Goal: Task Accomplishment & Management: Use online tool/utility

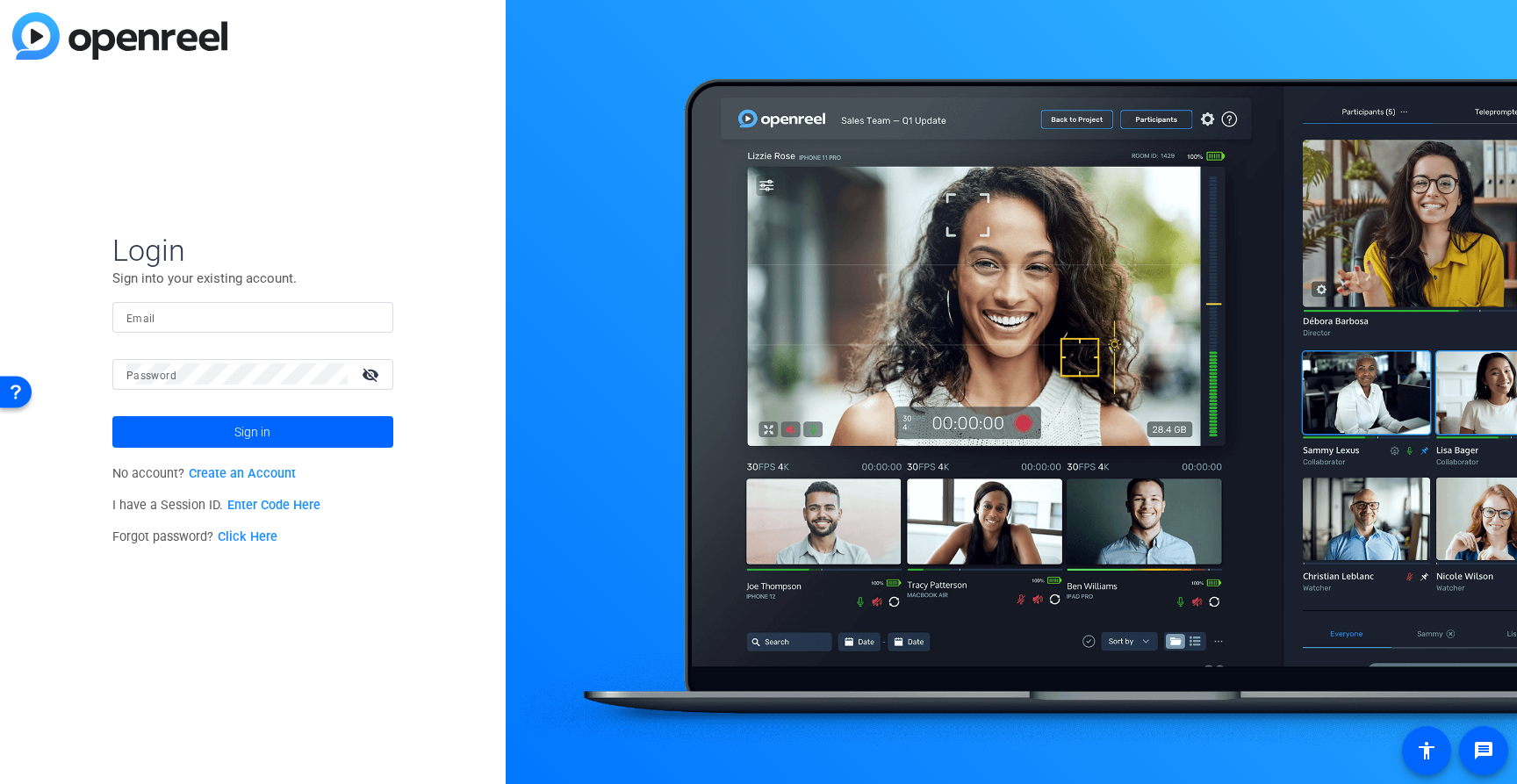
click at [248, 315] on input "Email" at bounding box center [253, 316] width 253 height 21
paste input "[EMAIL_ADDRESS][DOMAIN_NAME]"
type input "[EMAIL_ADDRESS][DOMAIN_NAME]"
click at [338, 422] on span at bounding box center [252, 432] width 281 height 43
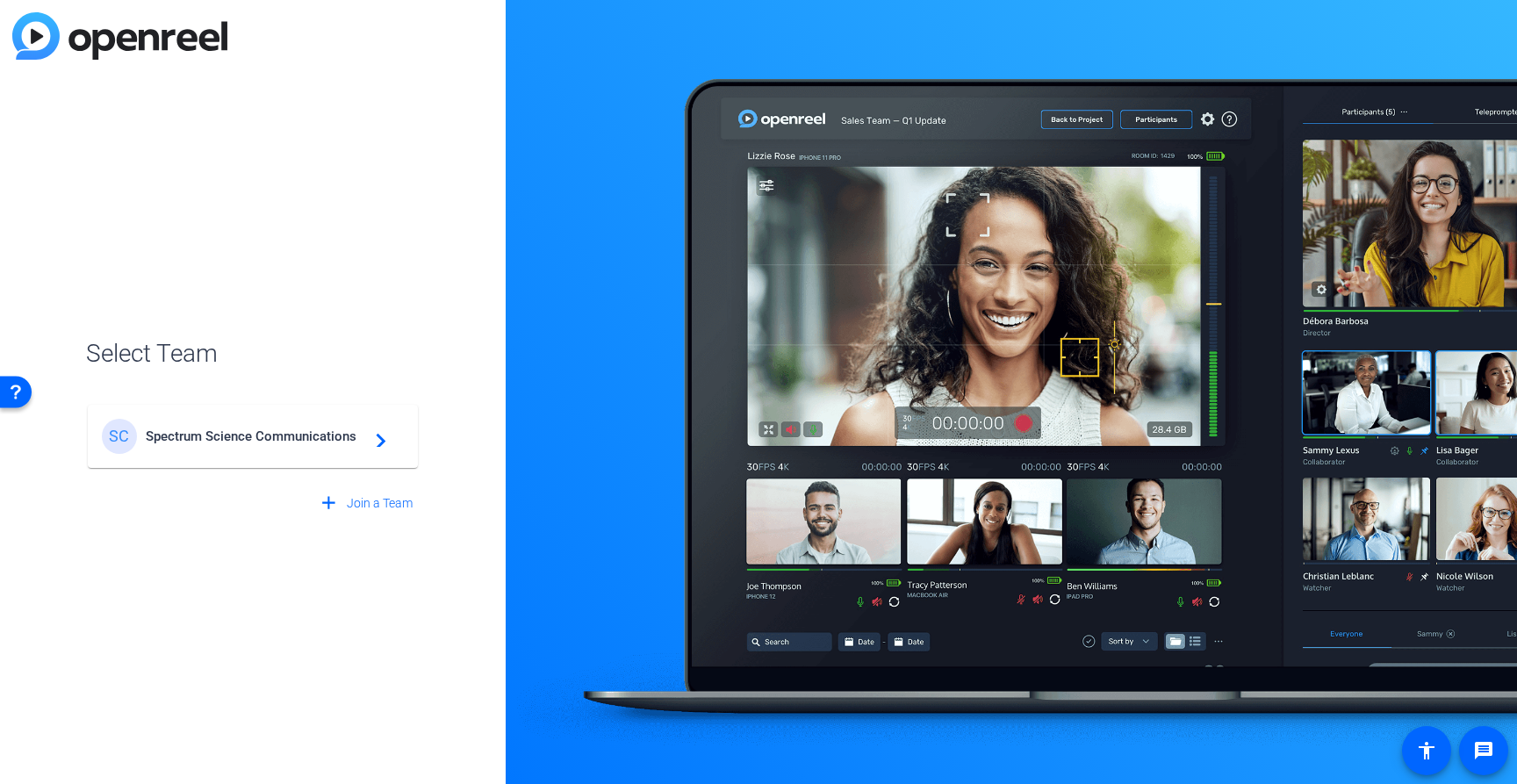
click at [318, 434] on span "Spectrum Science Communications" at bounding box center [255, 436] width 219 height 16
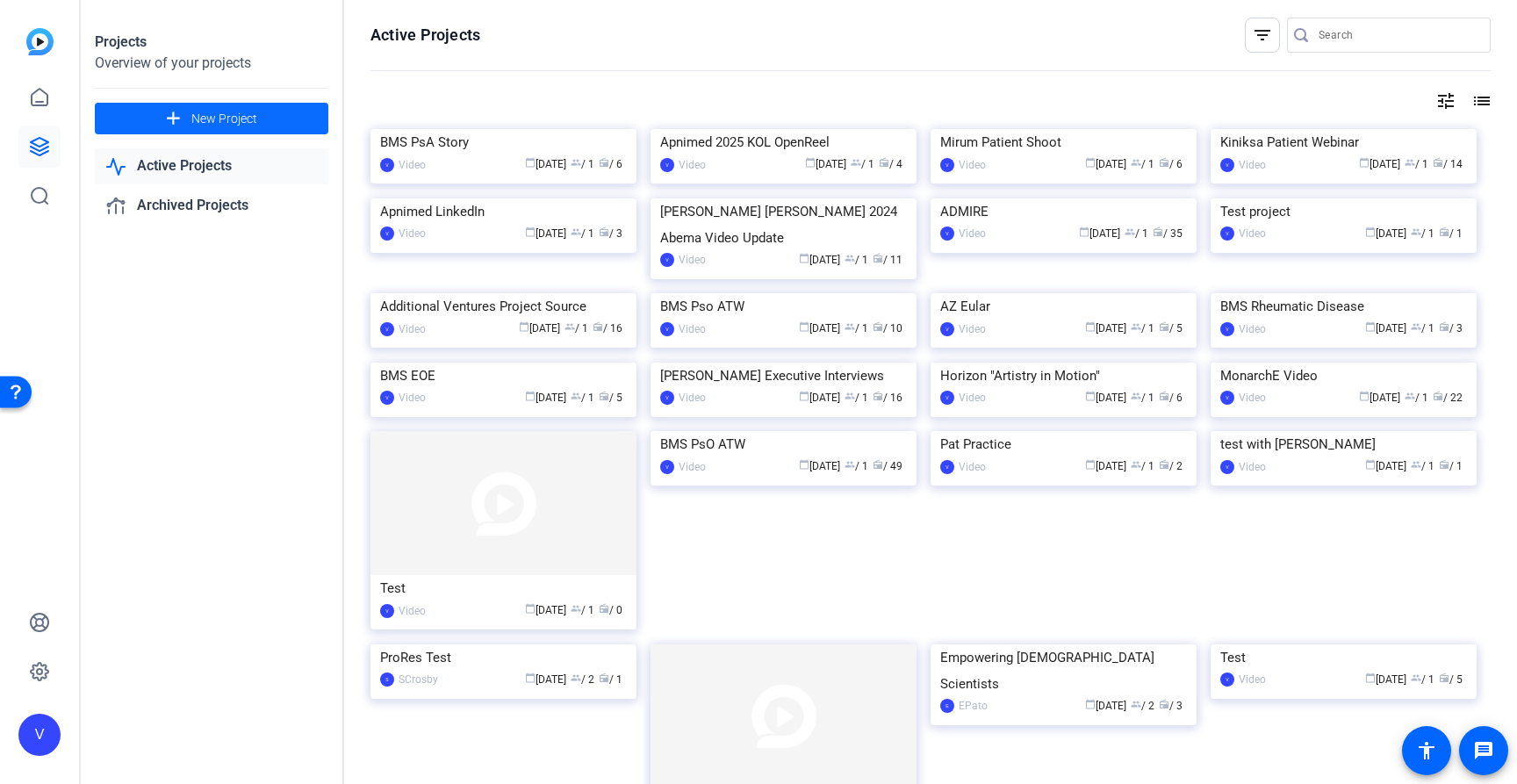
click at [295, 113] on span at bounding box center [211, 118] width 233 height 43
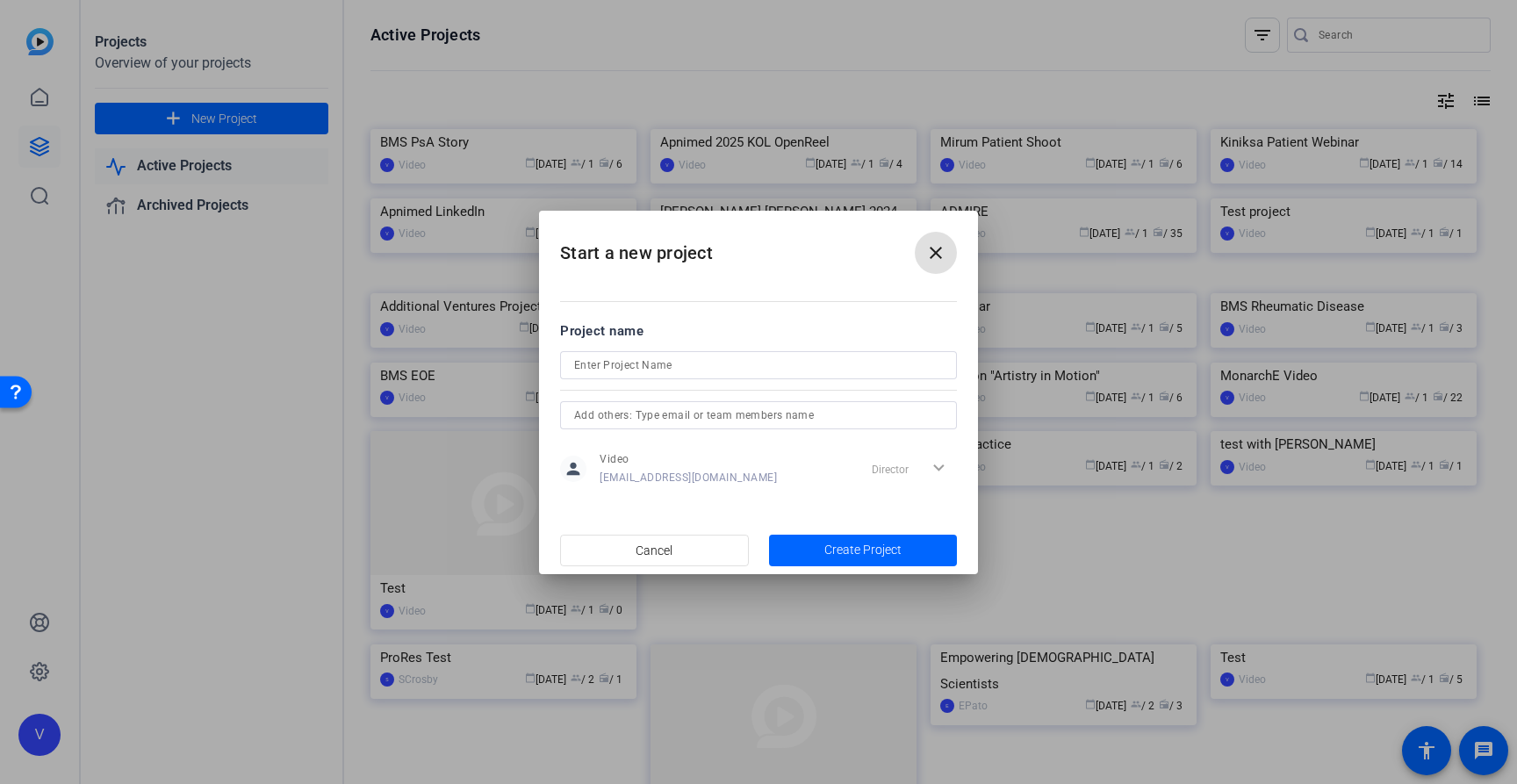
click at [729, 369] on input at bounding box center [758, 365] width 368 height 21
type input "BMS IPF Patient Video"
click at [846, 554] on span "Create Project" at bounding box center [863, 551] width 77 height 19
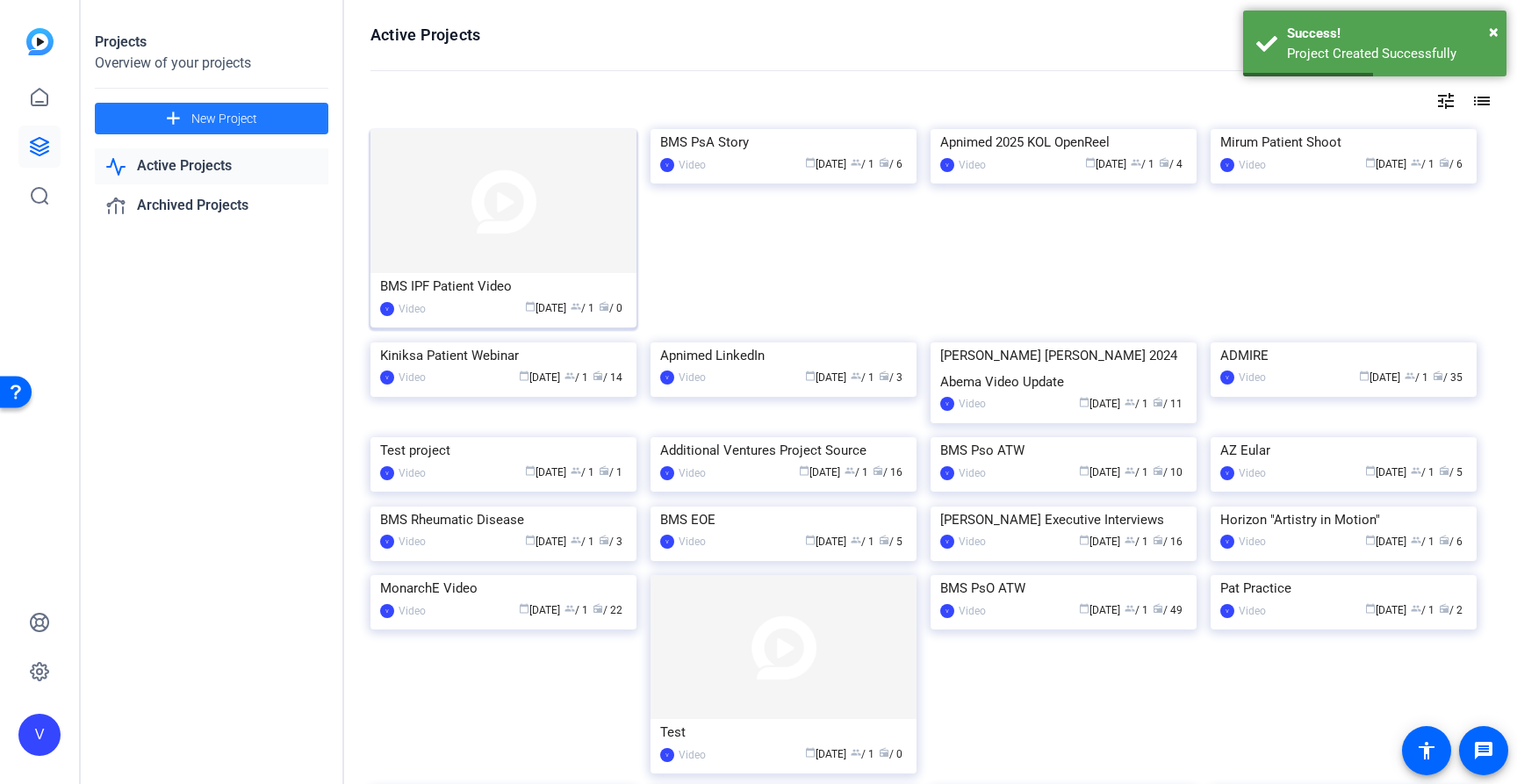
click at [499, 292] on div "BMS IPF Patient Video" at bounding box center [503, 286] width 247 height 26
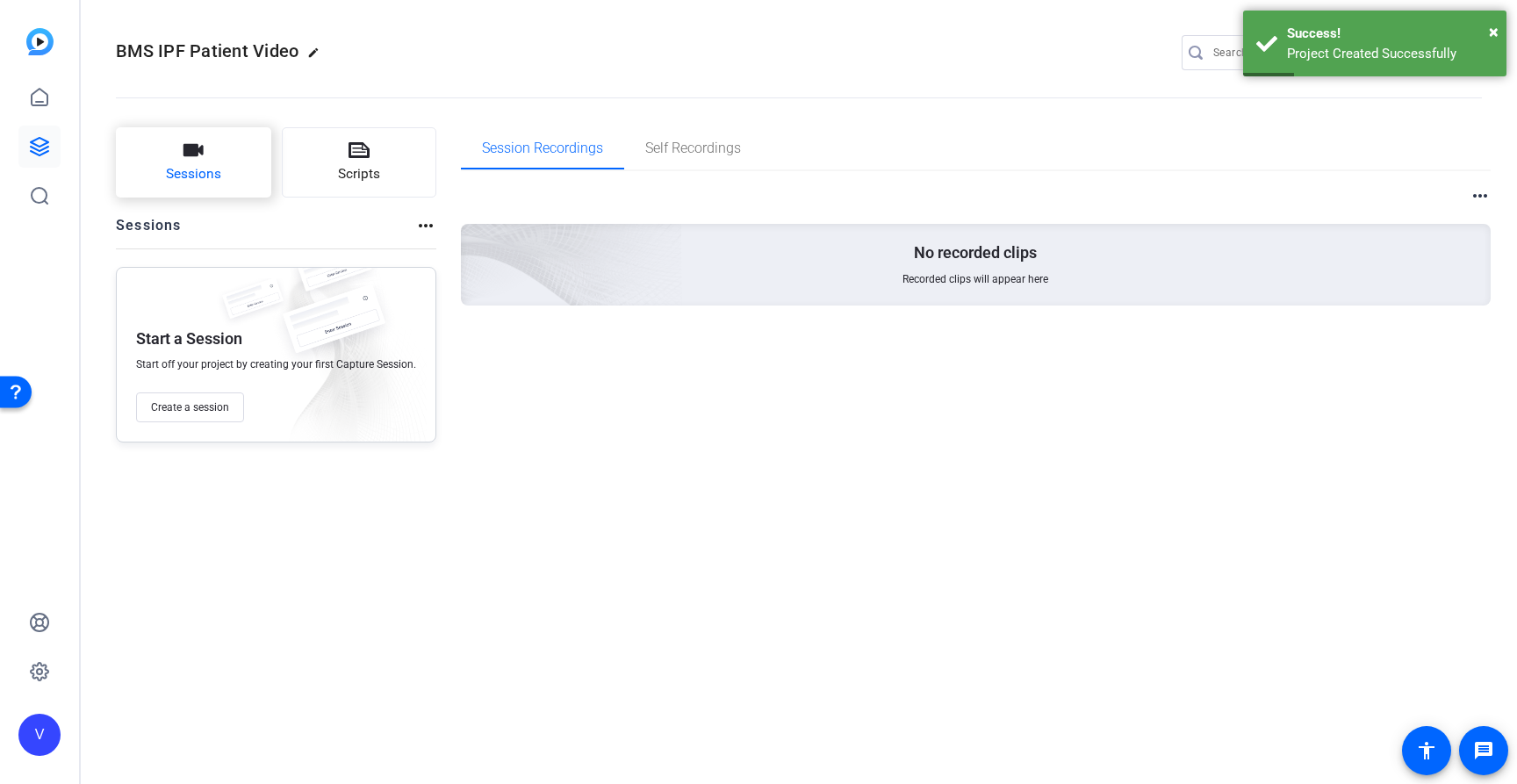
click at [199, 162] on button "Sessions" at bounding box center [194, 162] width 156 height 70
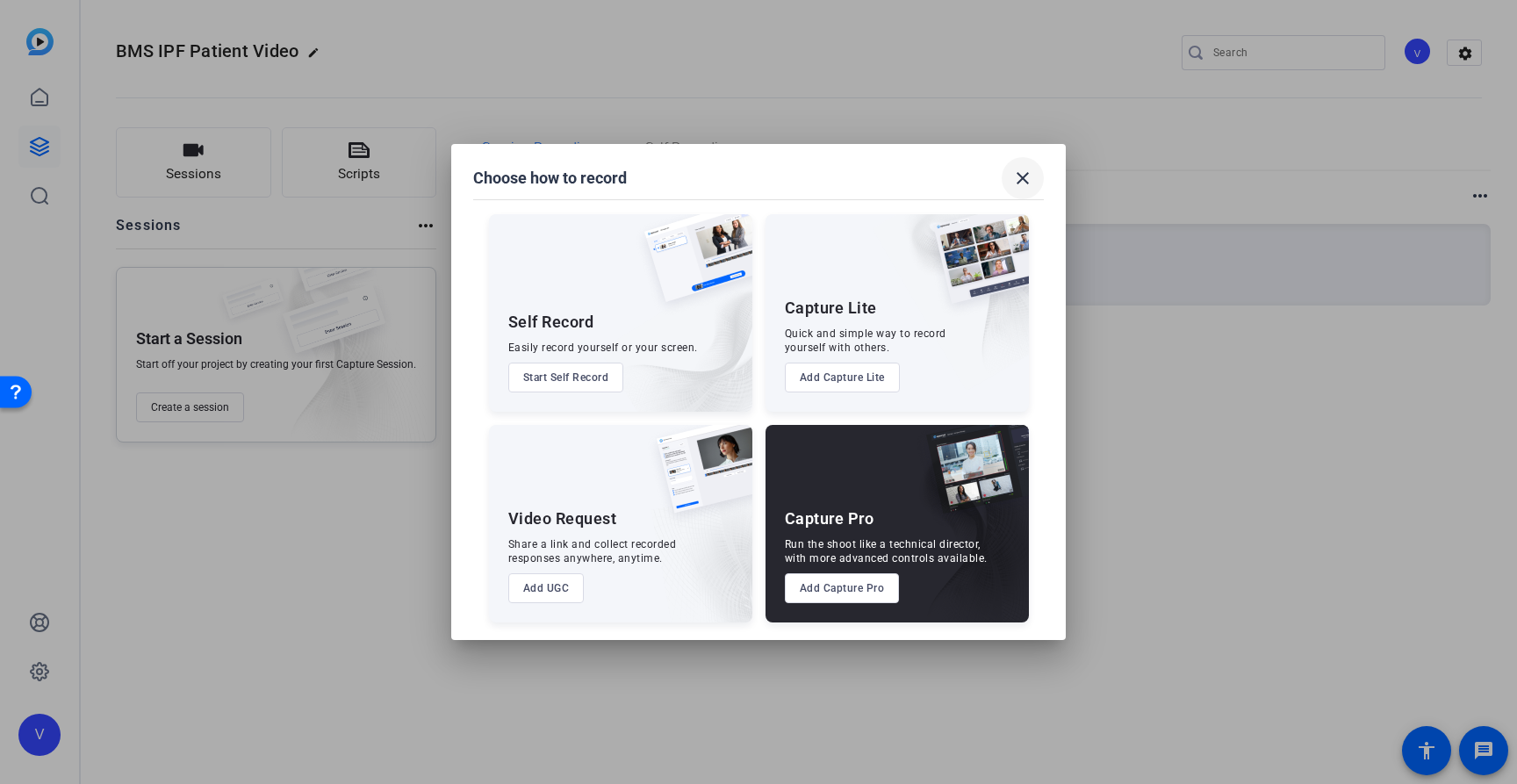
click at [1021, 181] on mat-icon "close" at bounding box center [1023, 179] width 21 height 21
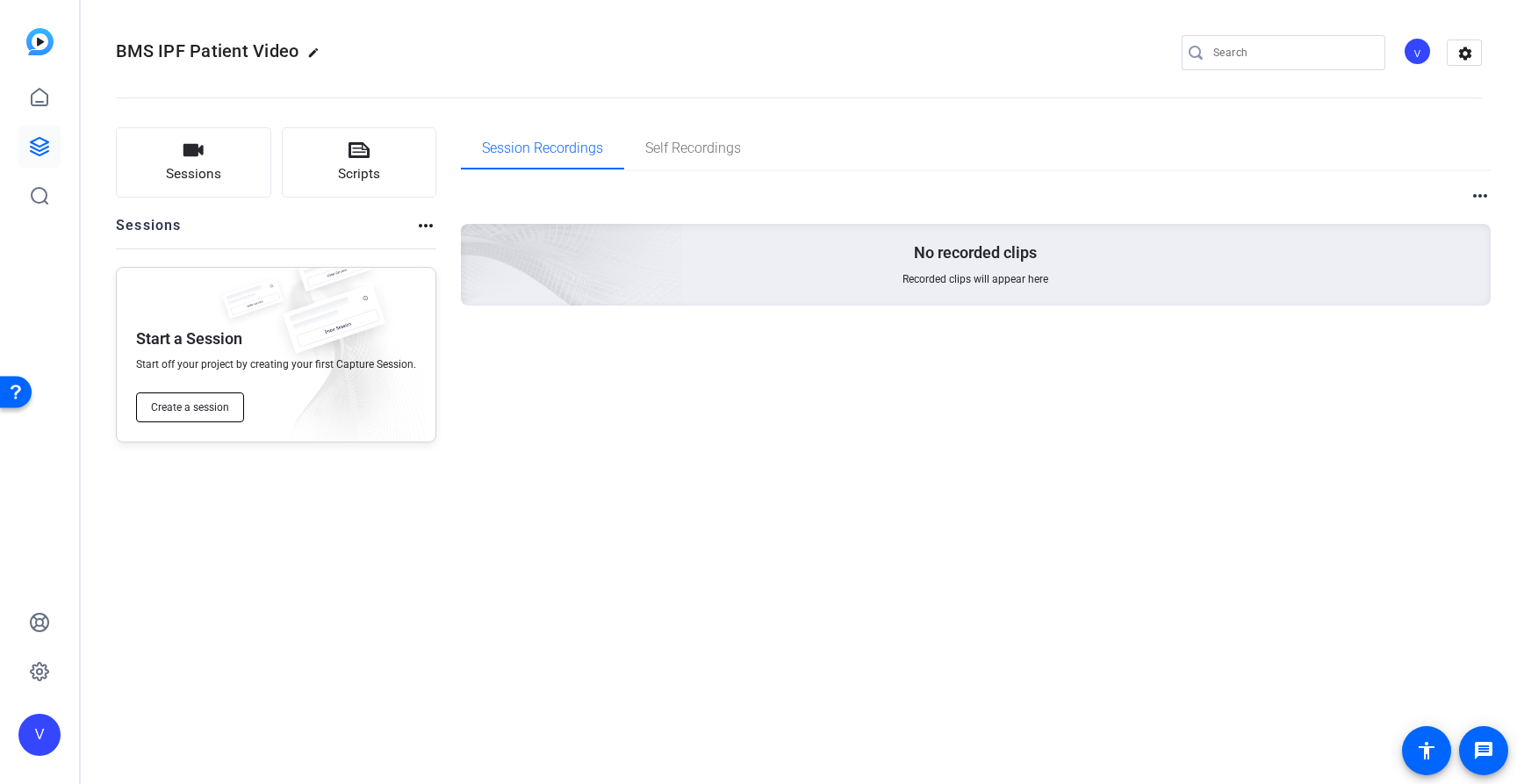
click at [213, 397] on button "Create a session" at bounding box center [190, 407] width 108 height 30
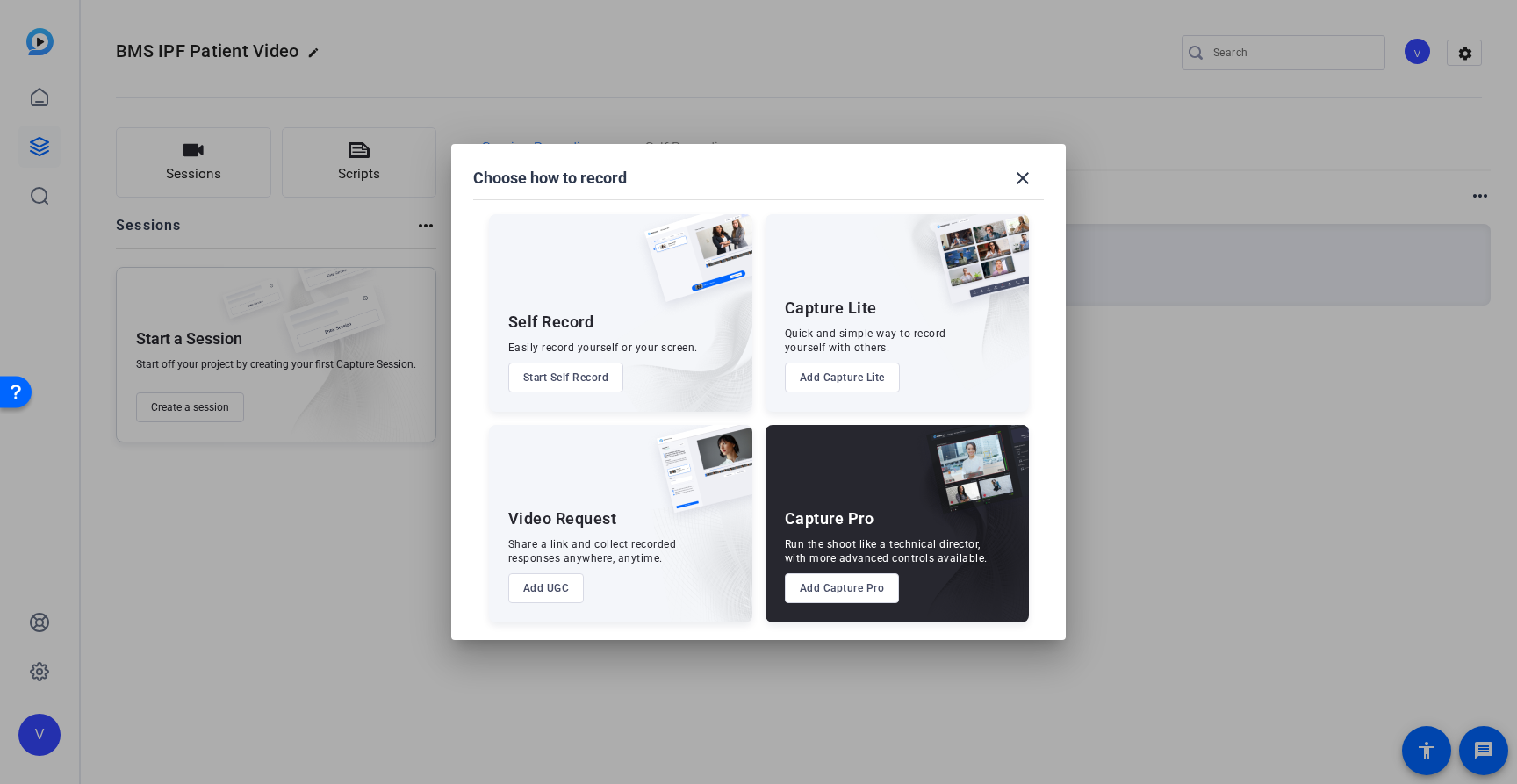
click at [841, 592] on button "Add Capture Pro" at bounding box center [843, 588] width 115 height 30
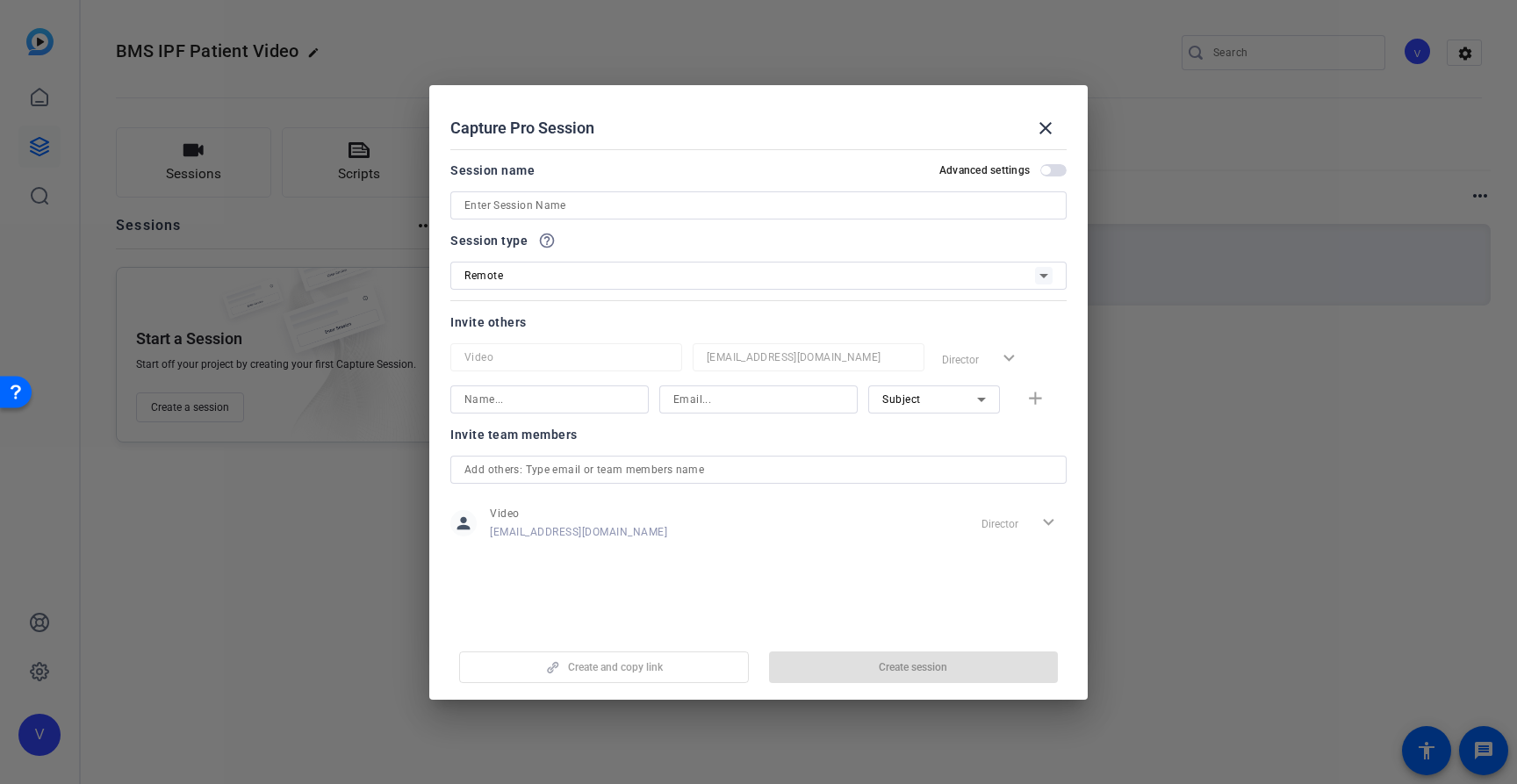
click at [512, 198] on input at bounding box center [758, 205] width 588 height 21
click at [1042, 123] on mat-icon "close" at bounding box center [1046, 128] width 21 height 21
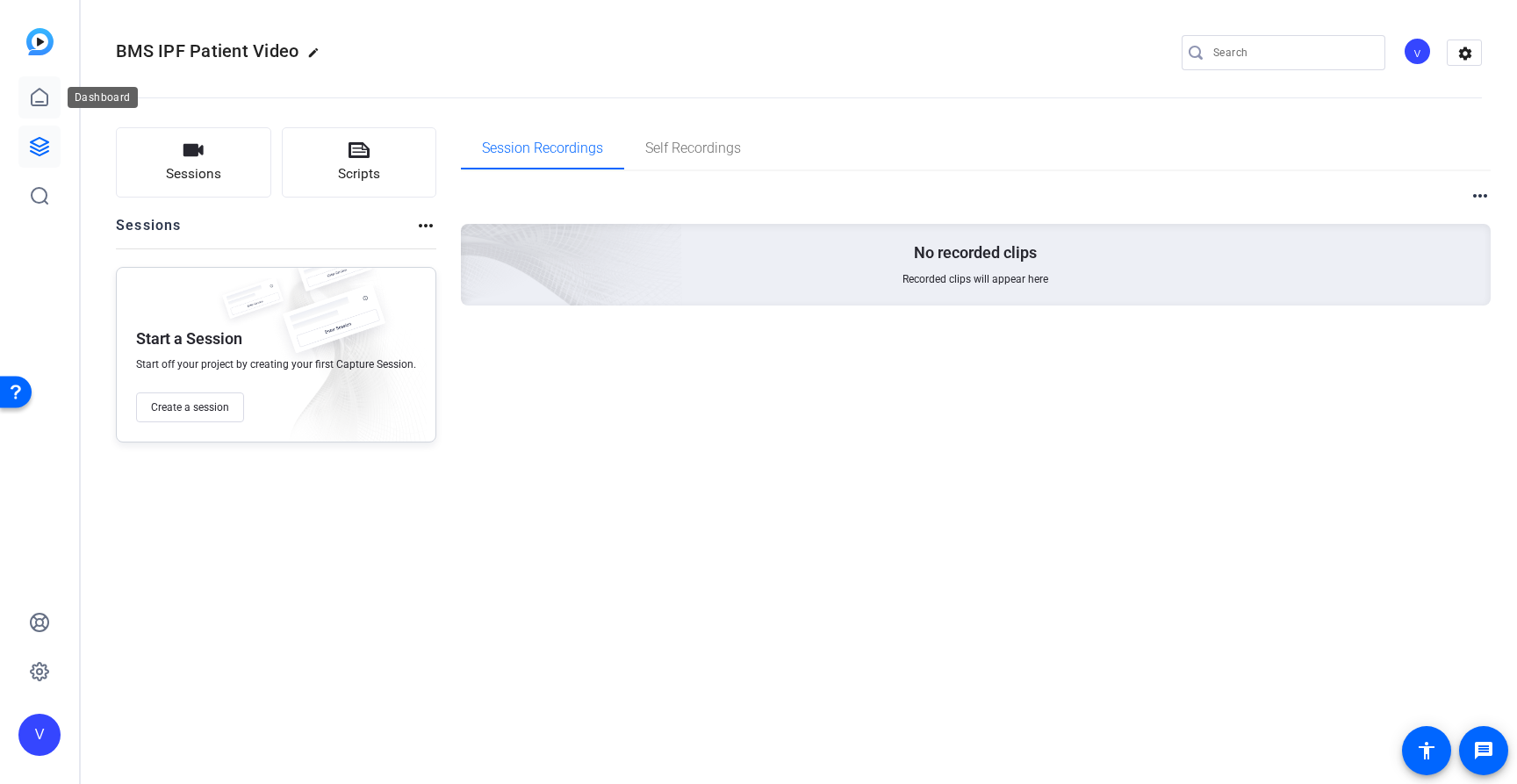
click at [48, 106] on icon at bounding box center [40, 97] width 21 height 21
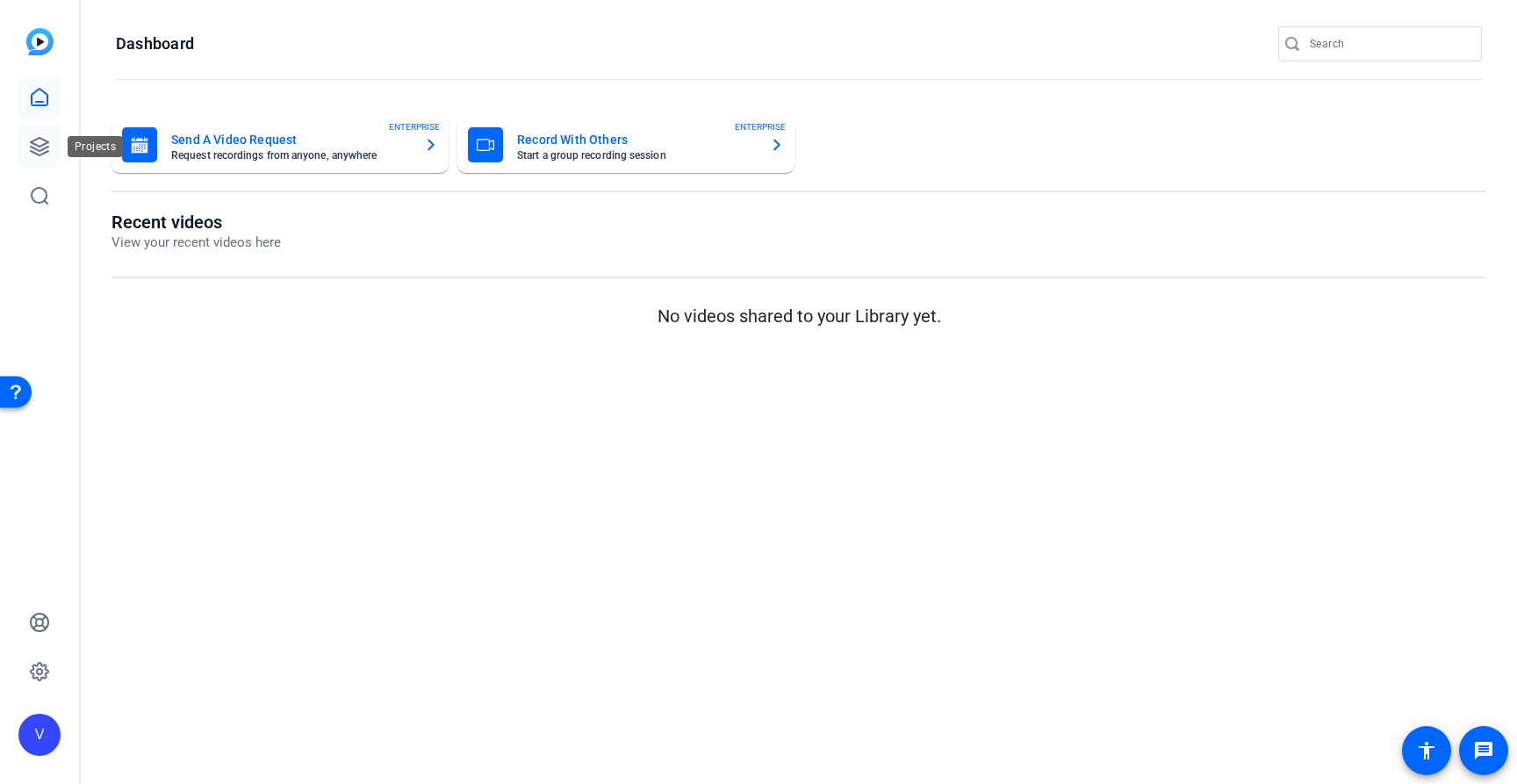
click at [43, 155] on icon at bounding box center [40, 146] width 21 height 21
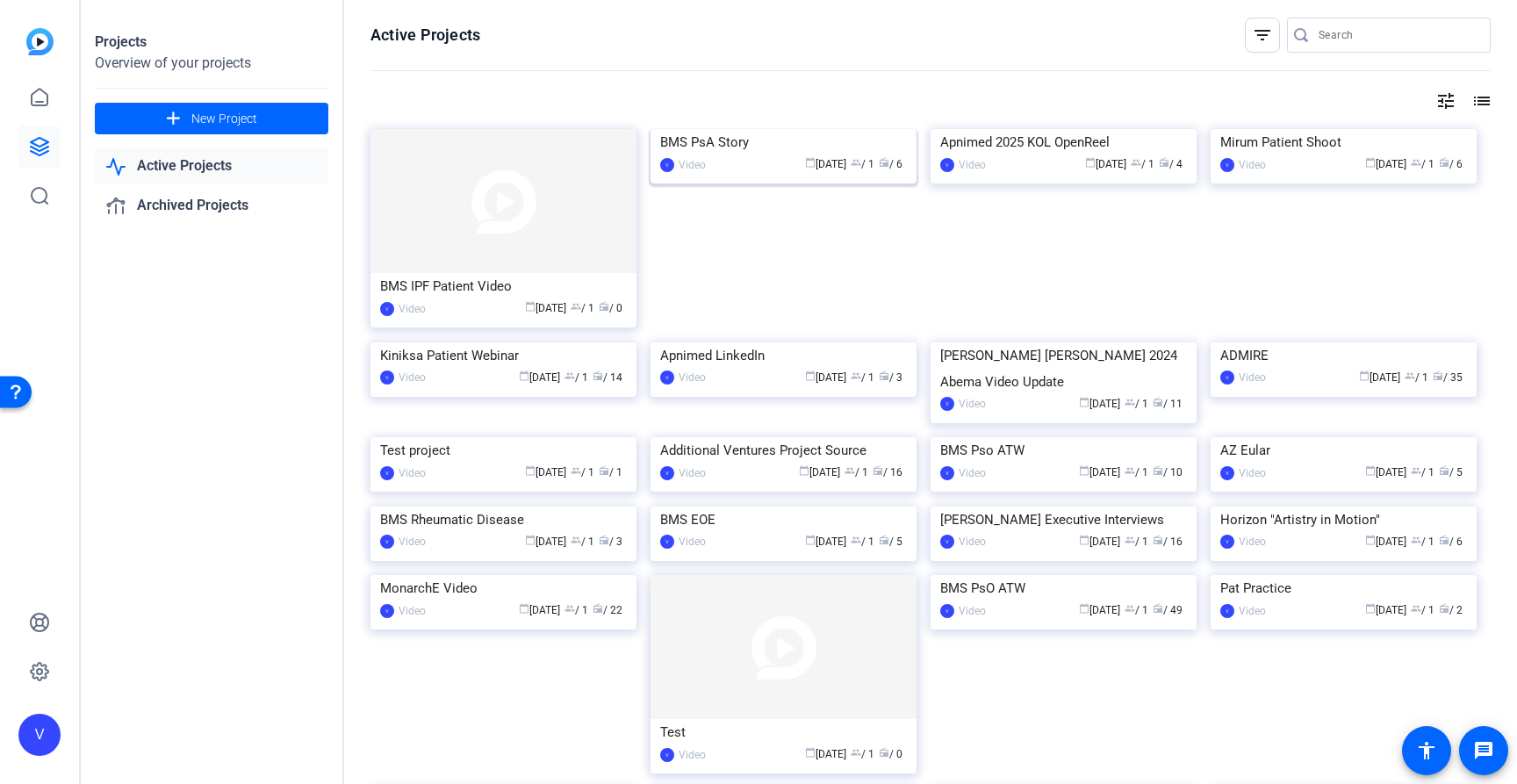
click at [730, 156] on div "BMS PsA Story" at bounding box center [783, 143] width 247 height 26
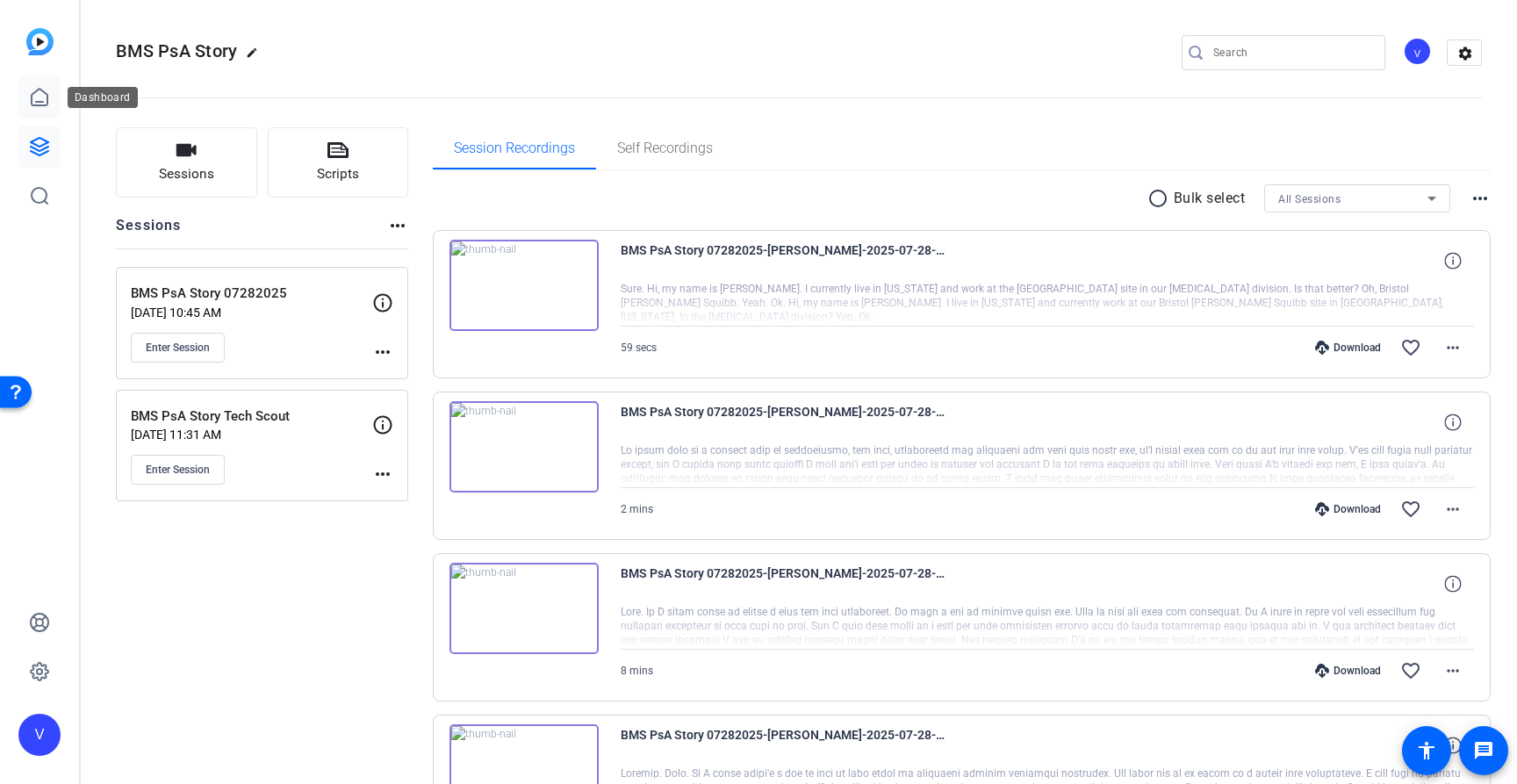
click at [32, 94] on icon at bounding box center [39, 97] width 16 height 17
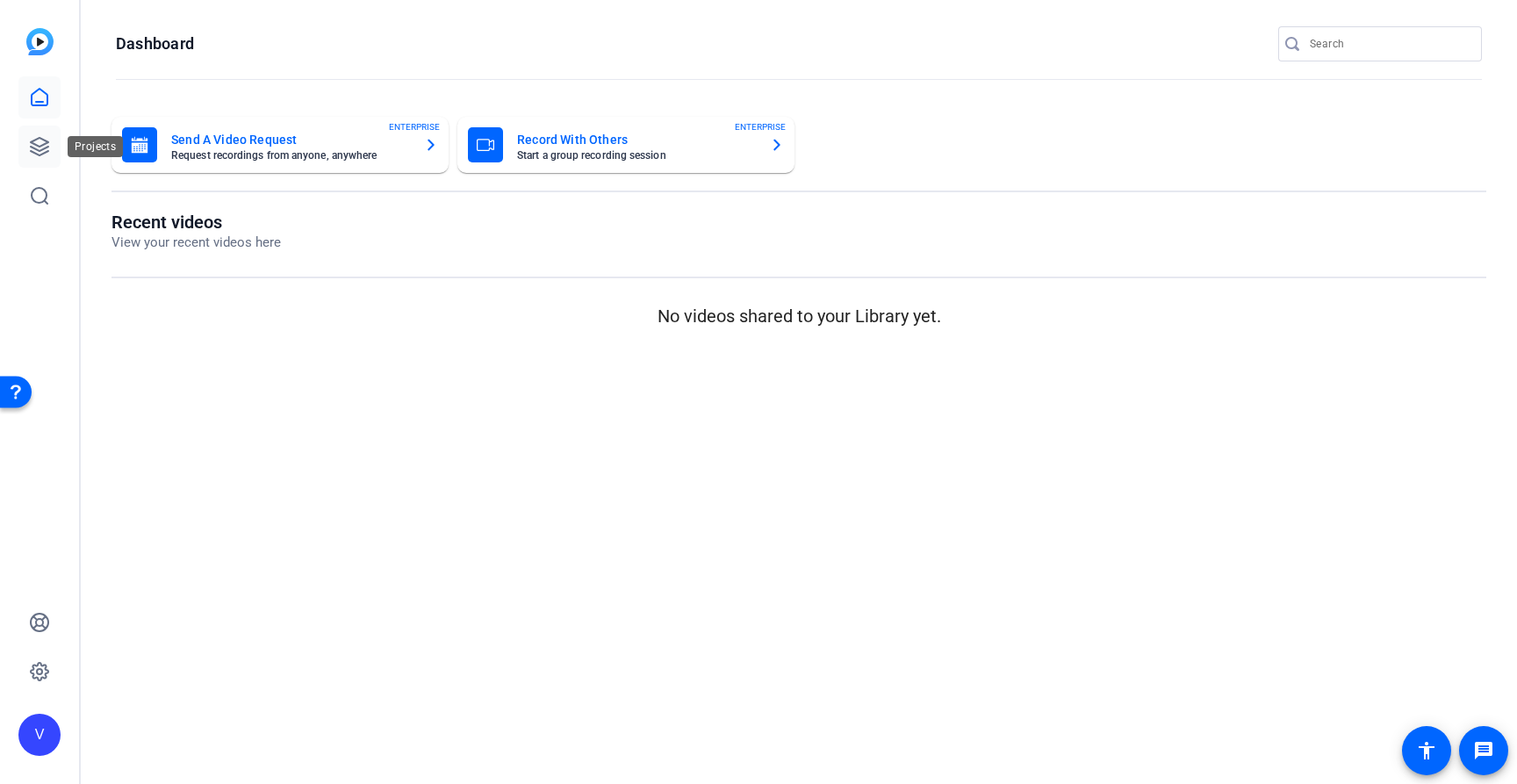
click at [37, 143] on icon at bounding box center [40, 146] width 21 height 21
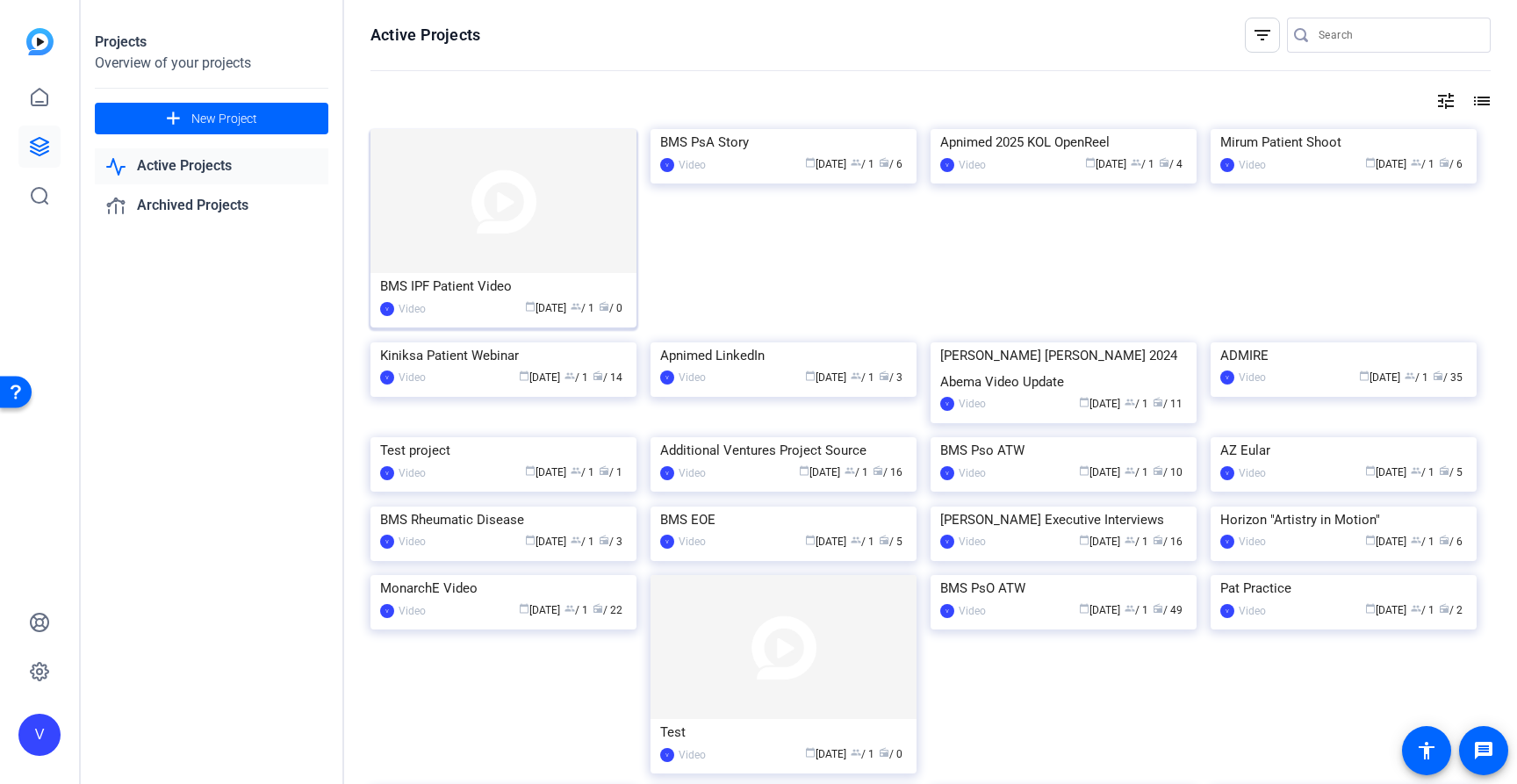
click at [482, 293] on div "BMS IPF Patient Video" at bounding box center [503, 286] width 247 height 26
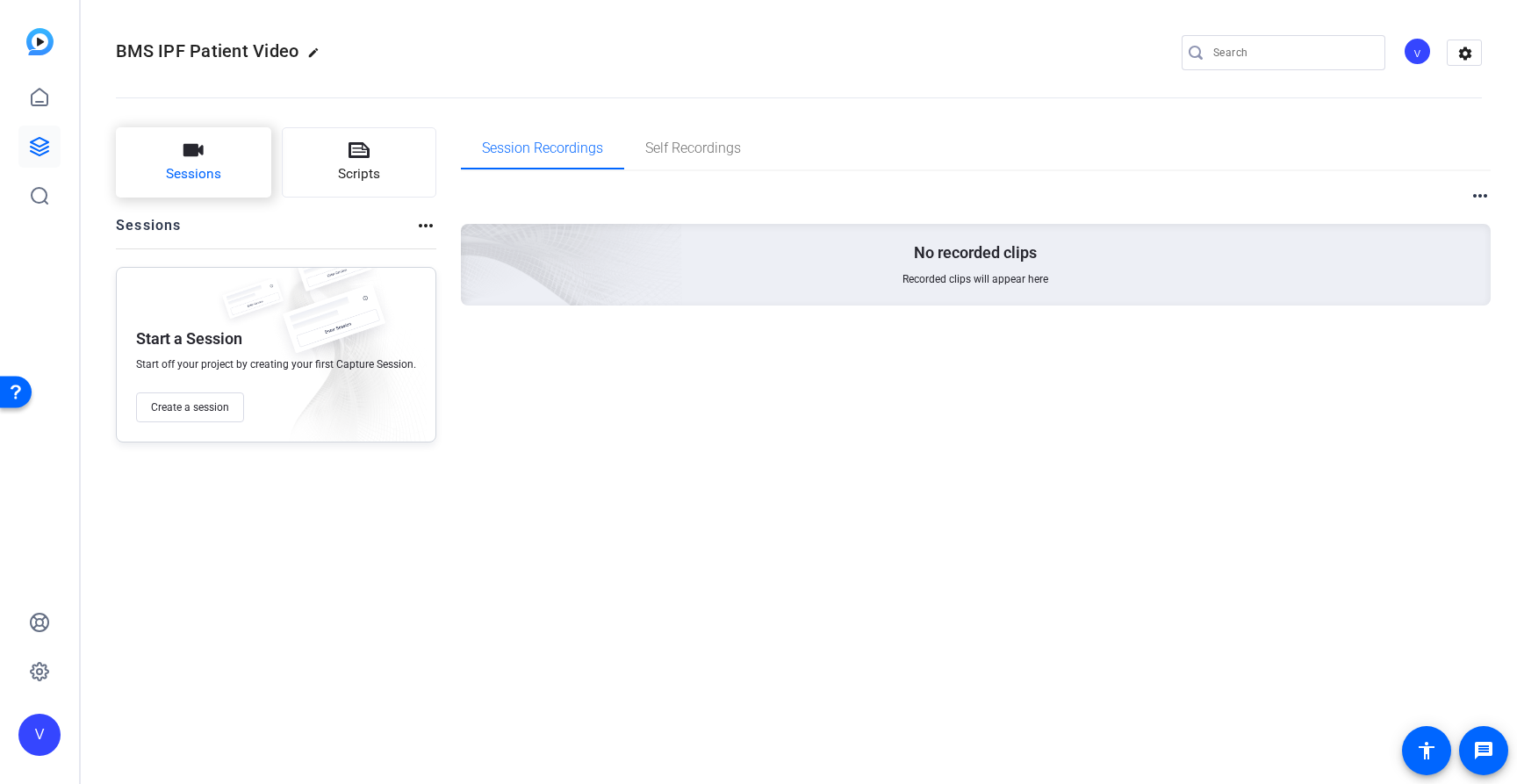
click at [213, 165] on span "Sessions" at bounding box center [194, 174] width 56 height 20
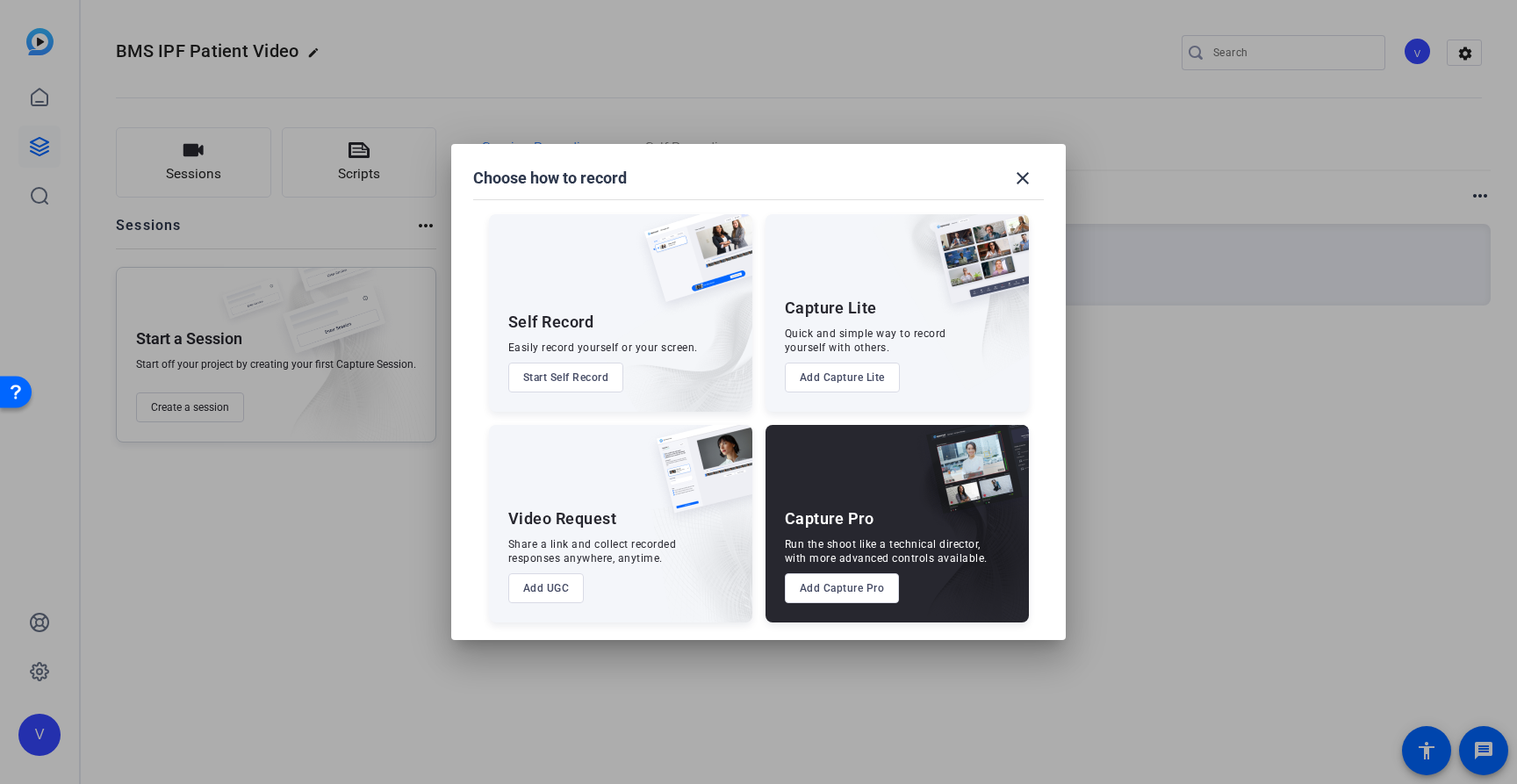
click at [869, 595] on button "Add Capture Pro" at bounding box center [843, 588] width 115 height 30
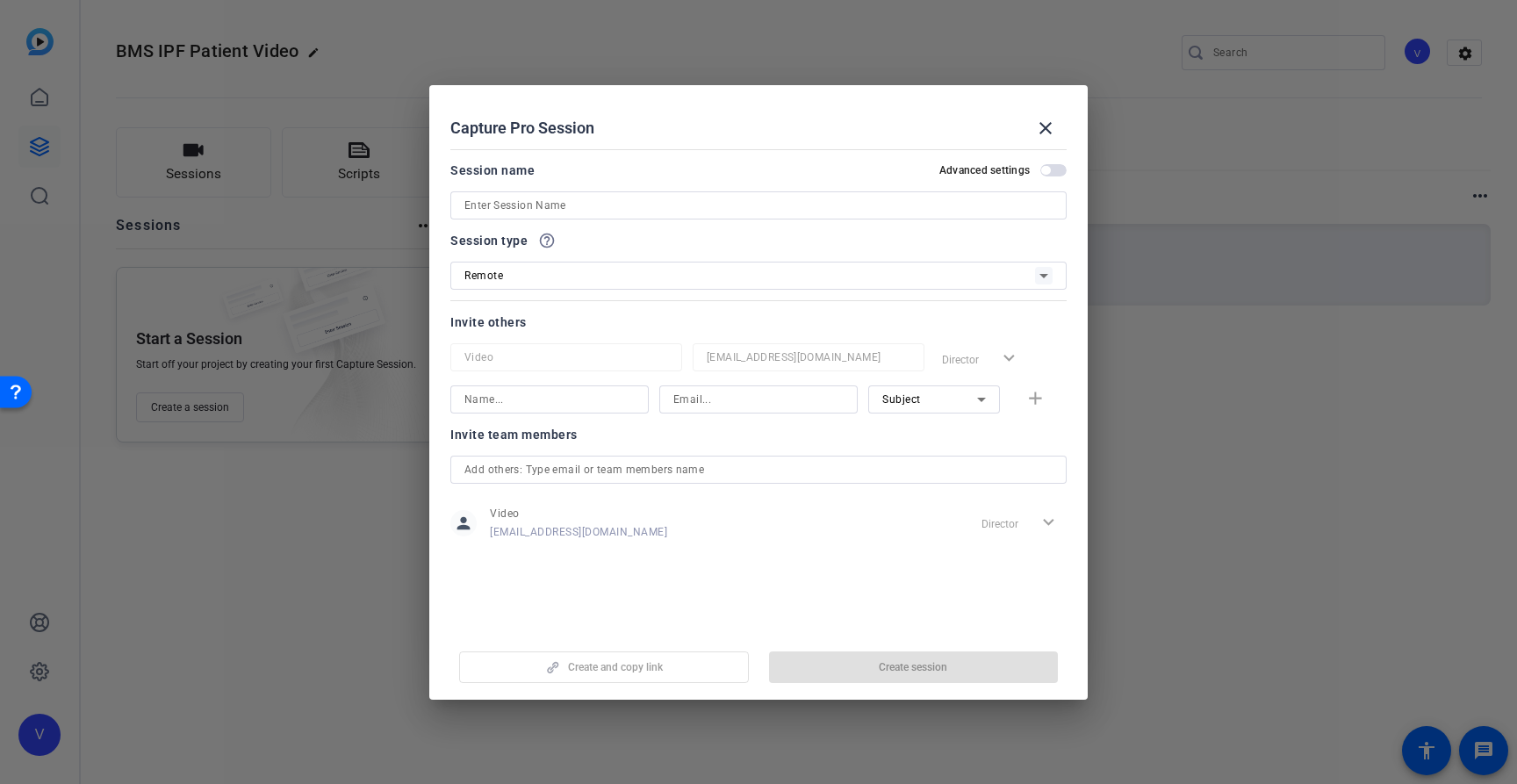
click at [554, 210] on input at bounding box center [758, 205] width 588 height 21
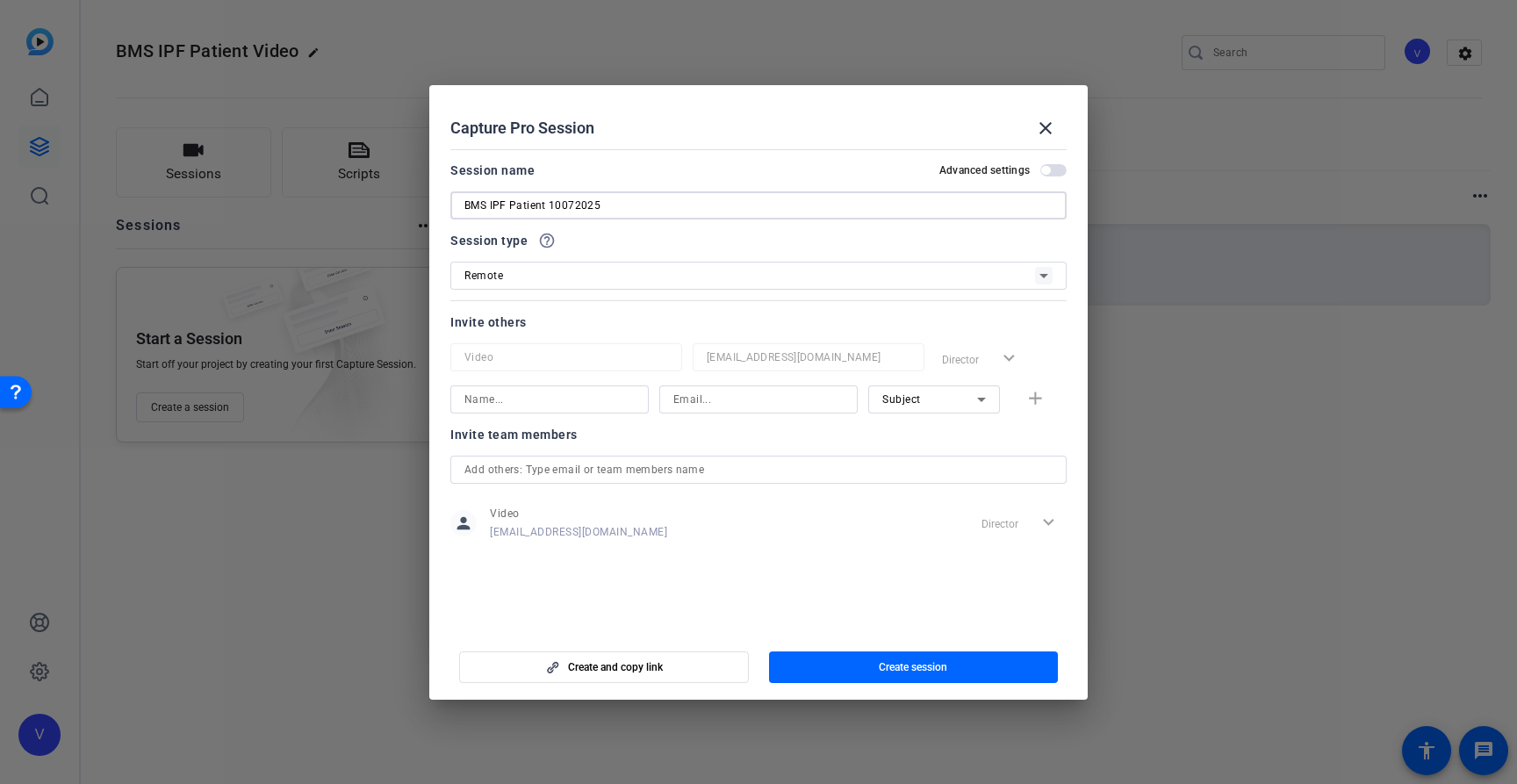
click at [559, 205] on input "BMS IPF Patient 10072025" at bounding box center [758, 205] width 588 height 21
click at [571, 205] on input "BMS IPF Patient 10072025" at bounding box center [758, 205] width 588 height 21
click at [618, 203] on input "BMS IPF Patient 10072025" at bounding box center [758, 205] width 588 height 21
type input "BMS IPF Patient 10072025"
click at [544, 394] on input at bounding box center [550, 400] width 170 height 21
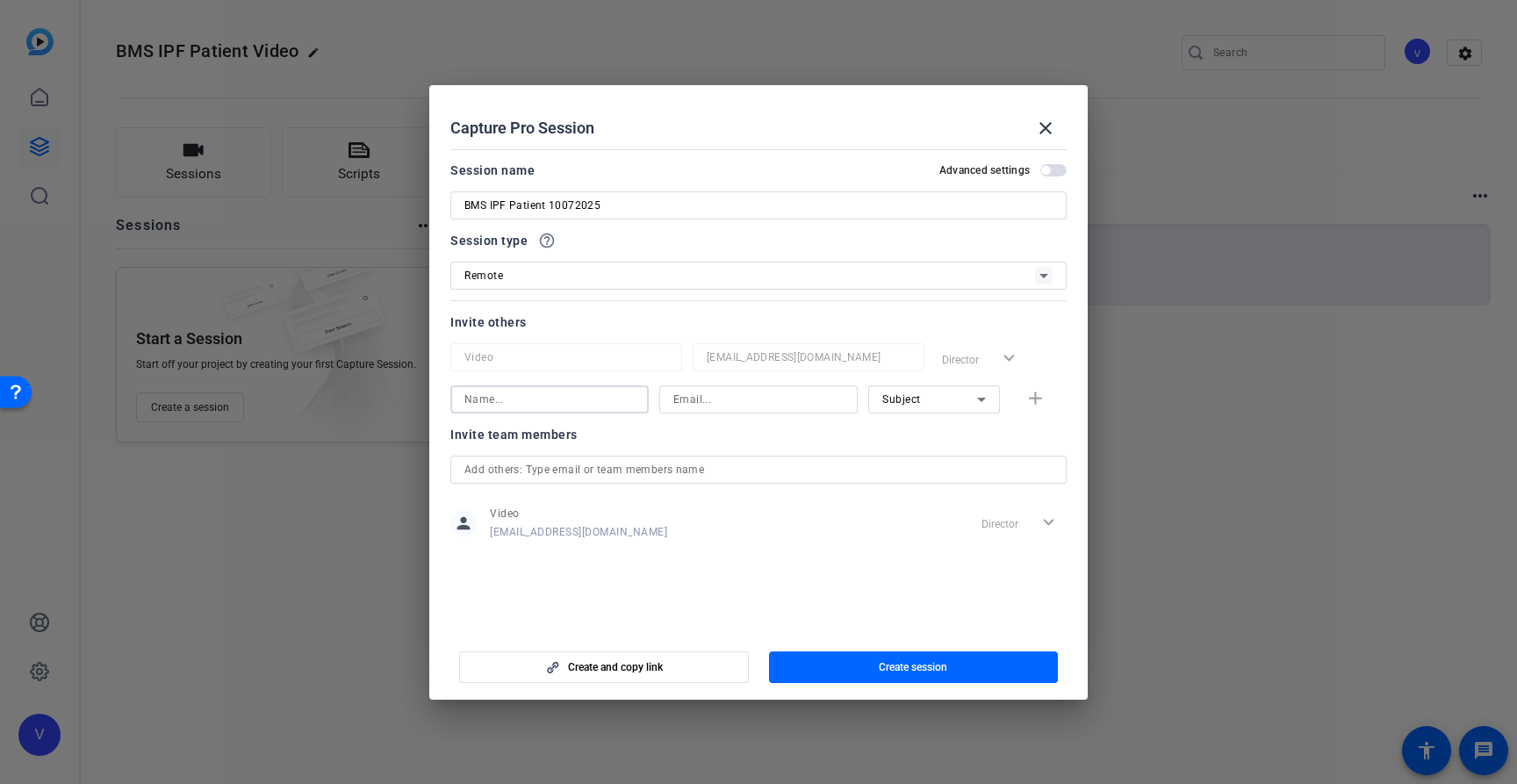
paste input "[PERSON_NAME]"
type input "[PERSON_NAME]"
click at [793, 403] on input at bounding box center [758, 400] width 170 height 21
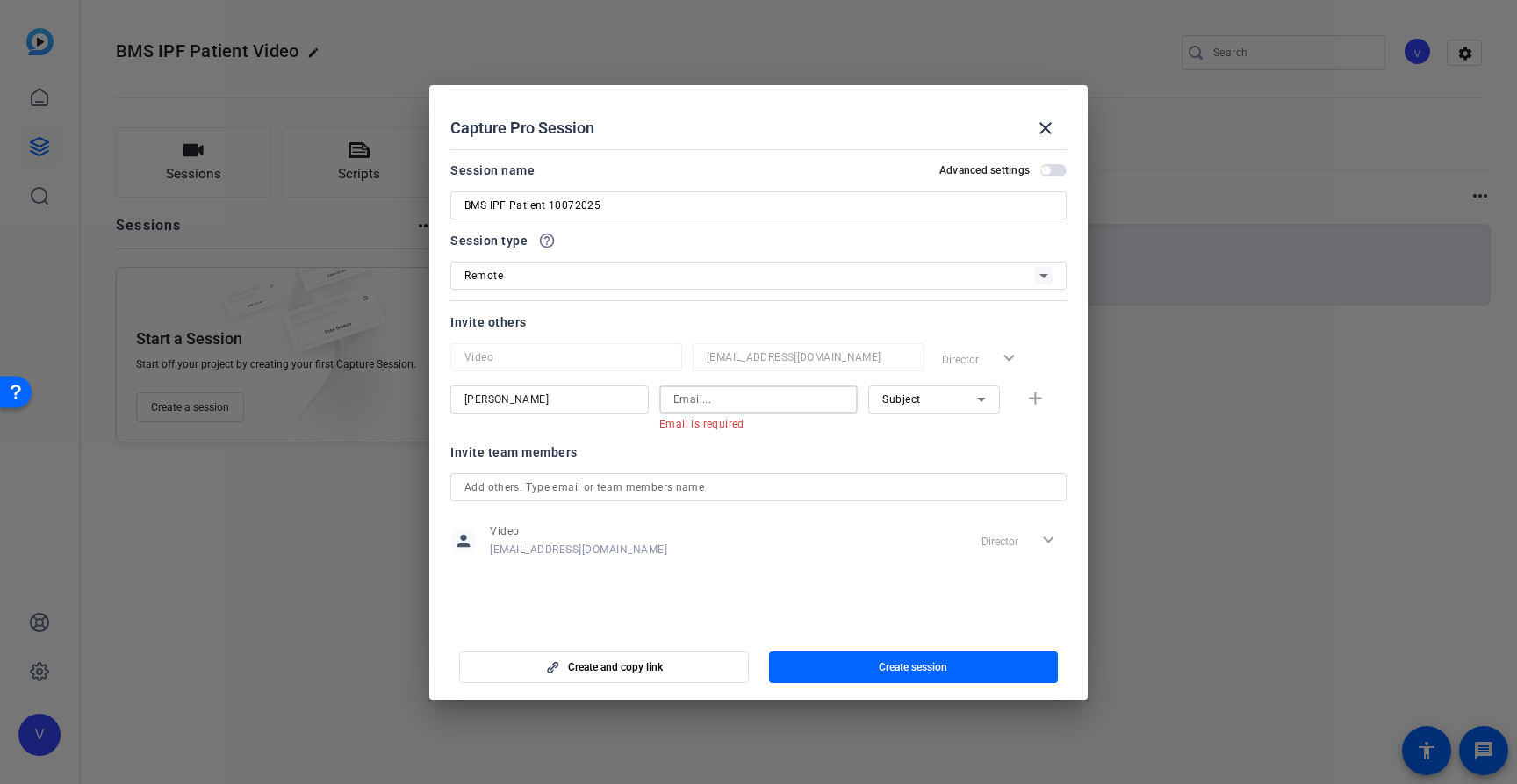
click at [707, 404] on input at bounding box center [758, 400] width 170 height 21
paste input "[EMAIL_ADDRESS][DOMAIN_NAME]"
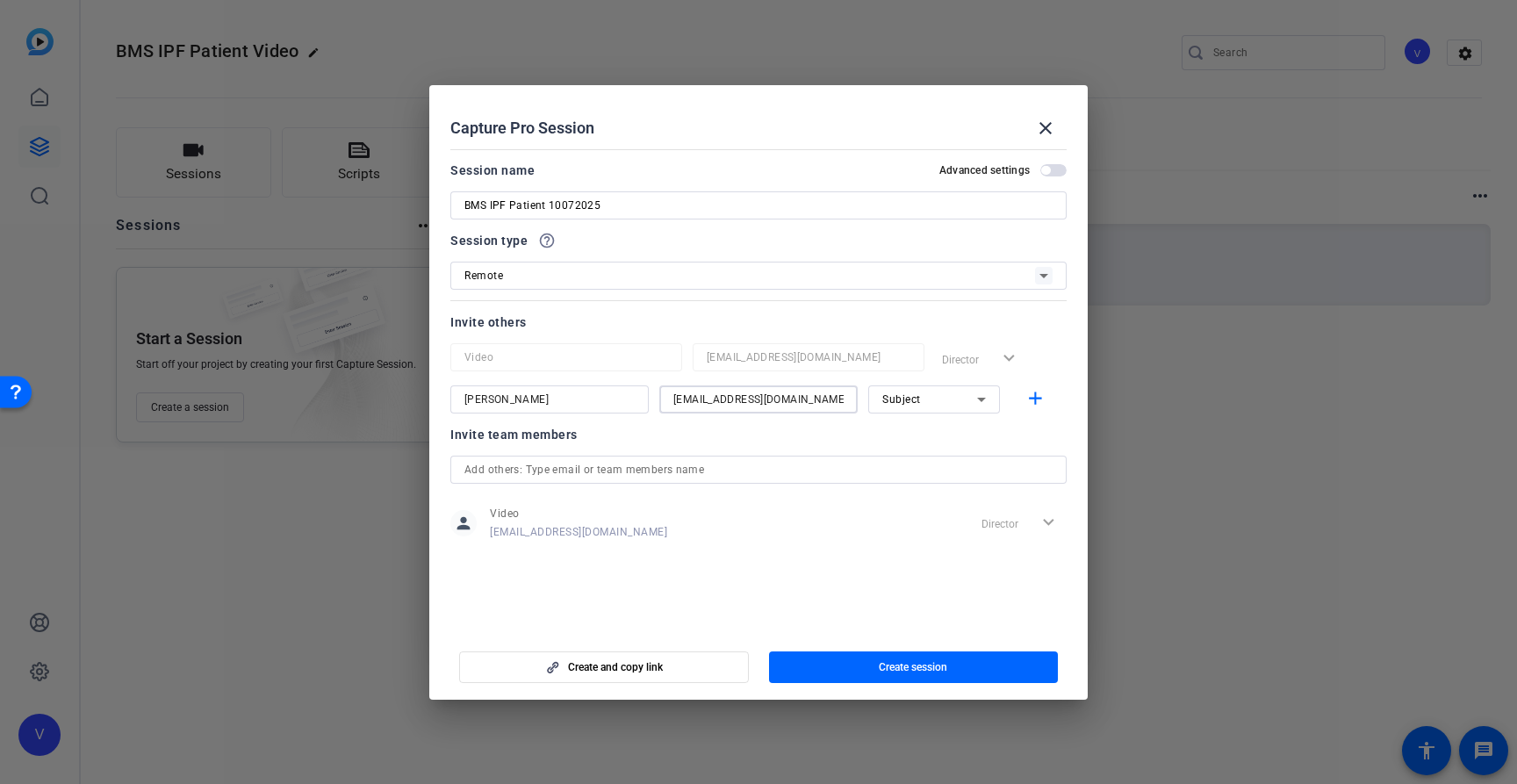
type input "[EMAIL_ADDRESS][DOMAIN_NAME]"
click at [974, 401] on icon at bounding box center [981, 400] width 21 height 21
click at [938, 461] on mat-option "Watcher" at bounding box center [933, 463] width 131 height 28
click at [1032, 394] on mat-icon "add" at bounding box center [1035, 399] width 22 height 22
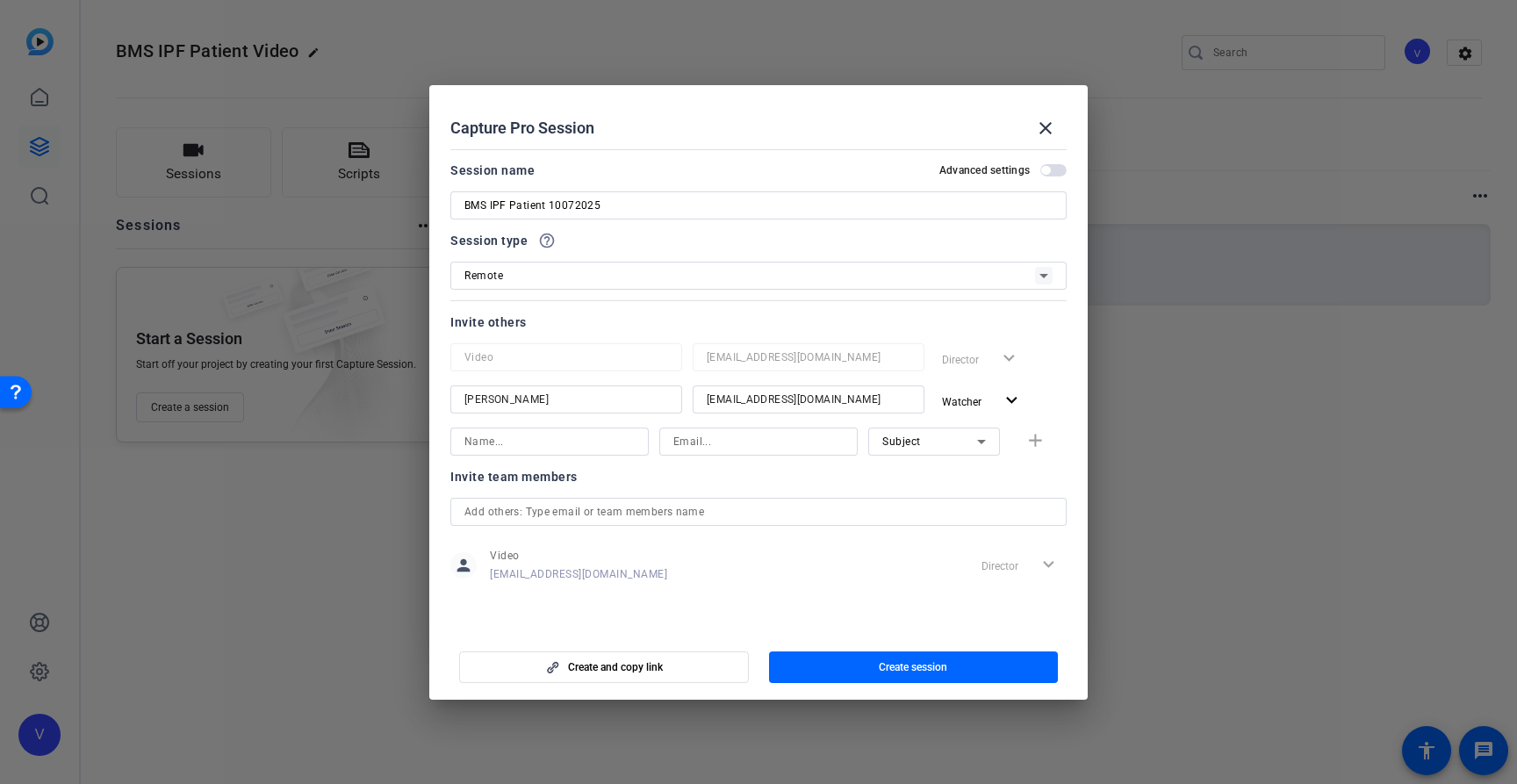
click at [560, 437] on input at bounding box center [550, 441] width 170 height 21
paste input "[PERSON_NAME]"
type input "[PERSON_NAME]"
click at [713, 444] on input at bounding box center [758, 441] width 170 height 21
paste input "[EMAIL_ADDRESS][PERSON_NAME][DOMAIN_NAME]"
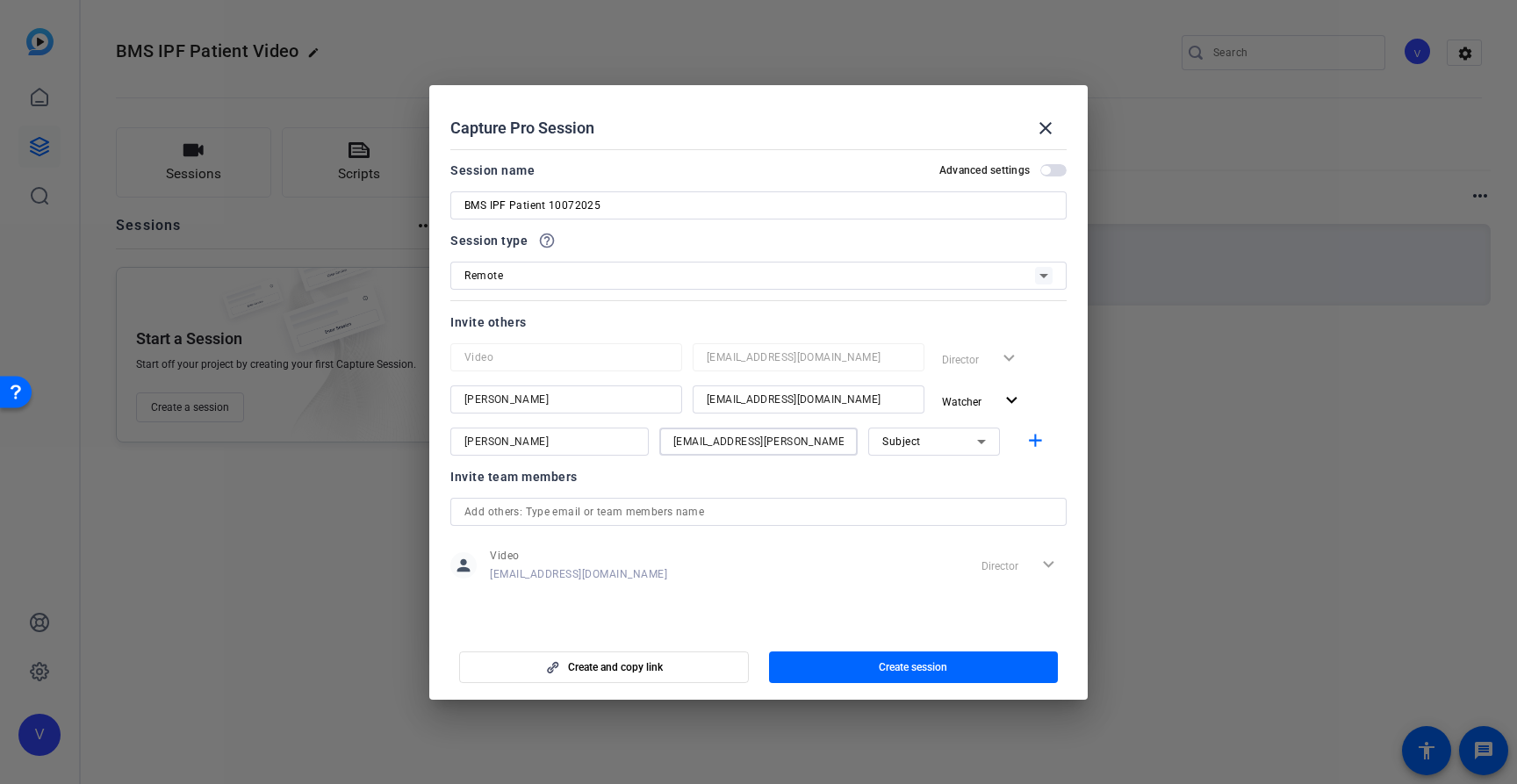
type input "[EMAIL_ADDRESS][PERSON_NAME][DOMAIN_NAME]"
click at [982, 442] on icon at bounding box center [980, 442] width 9 height 5
click at [963, 513] on mat-option "Watcher" at bounding box center [933, 505] width 131 height 28
click at [1033, 441] on mat-icon "add" at bounding box center [1035, 440] width 22 height 22
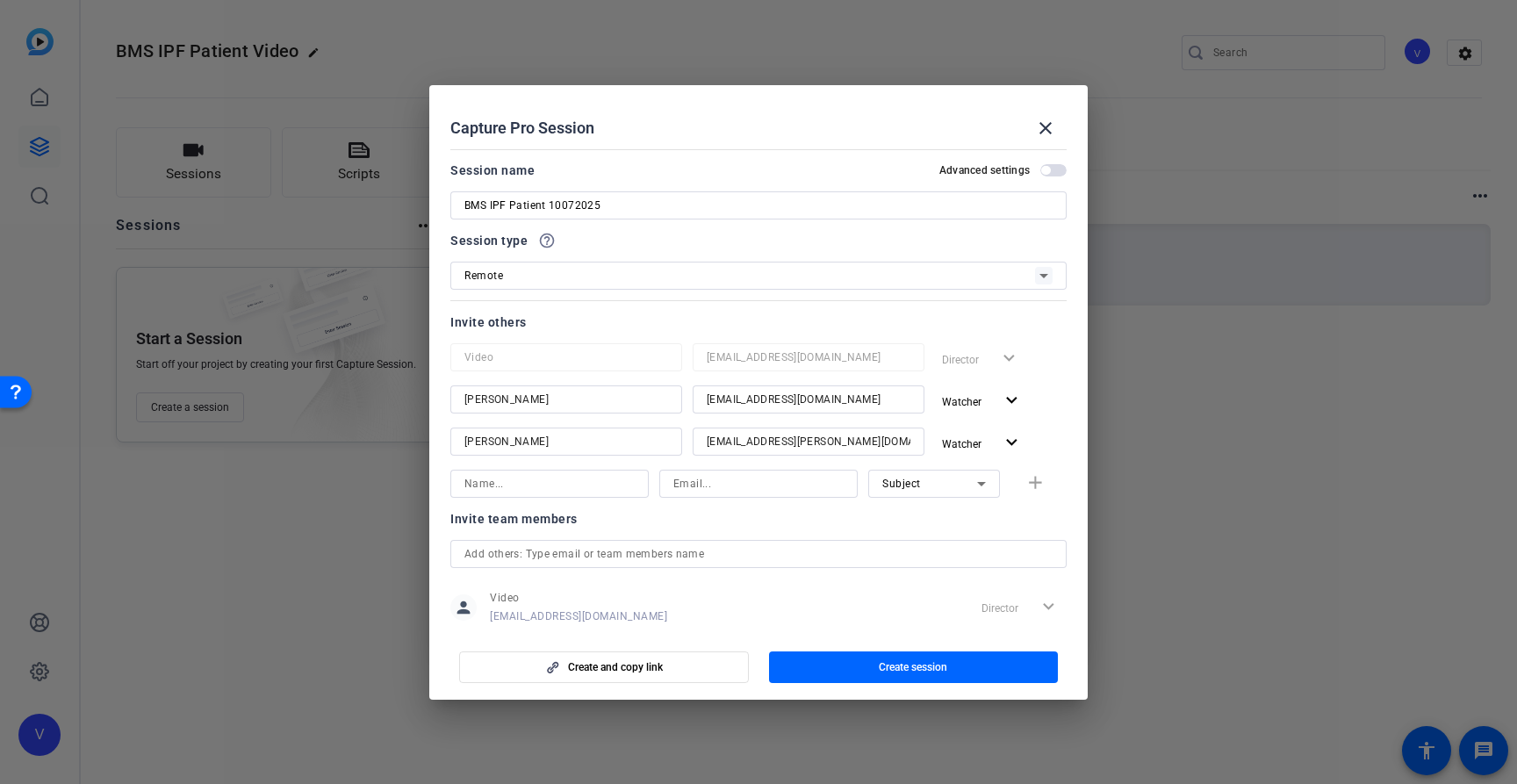
click at [516, 490] on input at bounding box center [550, 484] width 170 height 21
paste input "[PERSON_NAME]"
type input "[PERSON_NAME]"
click at [758, 487] on input at bounding box center [758, 484] width 170 height 21
paste input "[PERSON_NAME][EMAIL_ADDRESS][PERSON_NAME][DOMAIN_NAME]"
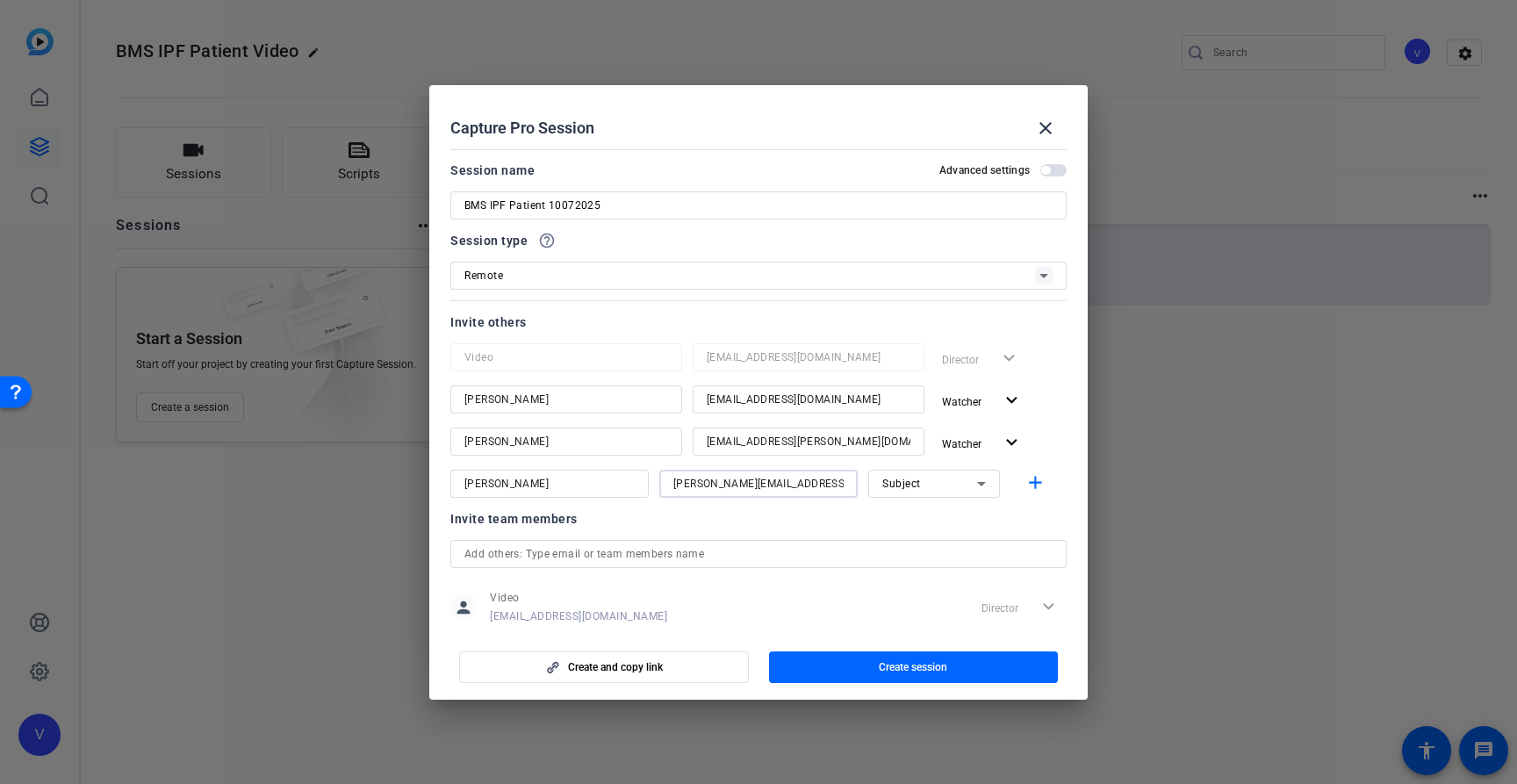
type input "[PERSON_NAME][EMAIL_ADDRESS][PERSON_NAME][DOMAIN_NAME]"
click at [979, 485] on icon at bounding box center [981, 484] width 21 height 21
click at [958, 540] on mat-option "Watcher" at bounding box center [933, 547] width 131 height 28
click at [1034, 474] on mat-icon "add" at bounding box center [1035, 483] width 22 height 22
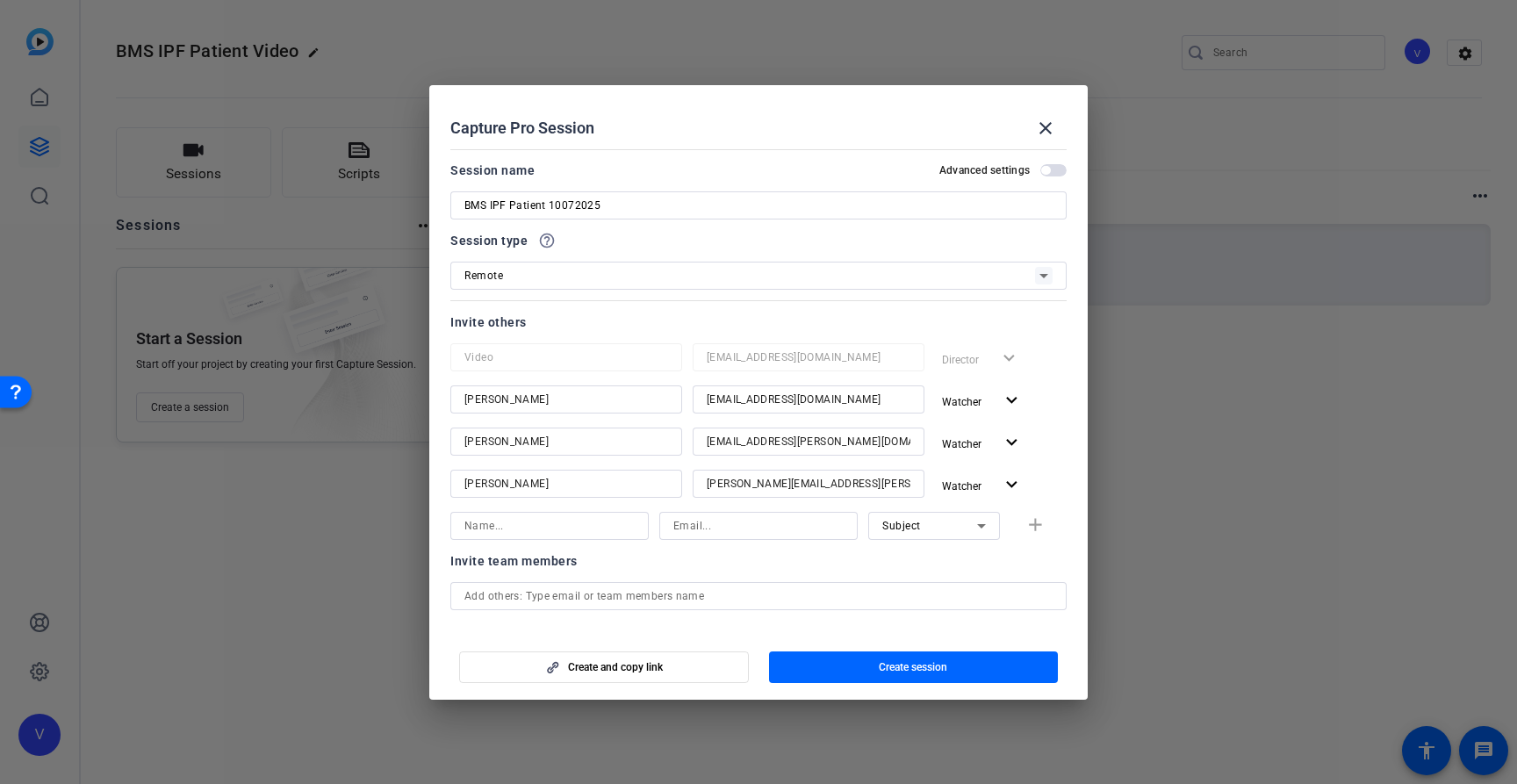
click at [1076, 485] on mat-dialog-content "Session name Advanced settings BMS IPF Patient 10072025 Session type help_outli…" at bounding box center [758, 386] width 658 height 487
click at [1042, 272] on icon at bounding box center [1044, 276] width 21 height 21
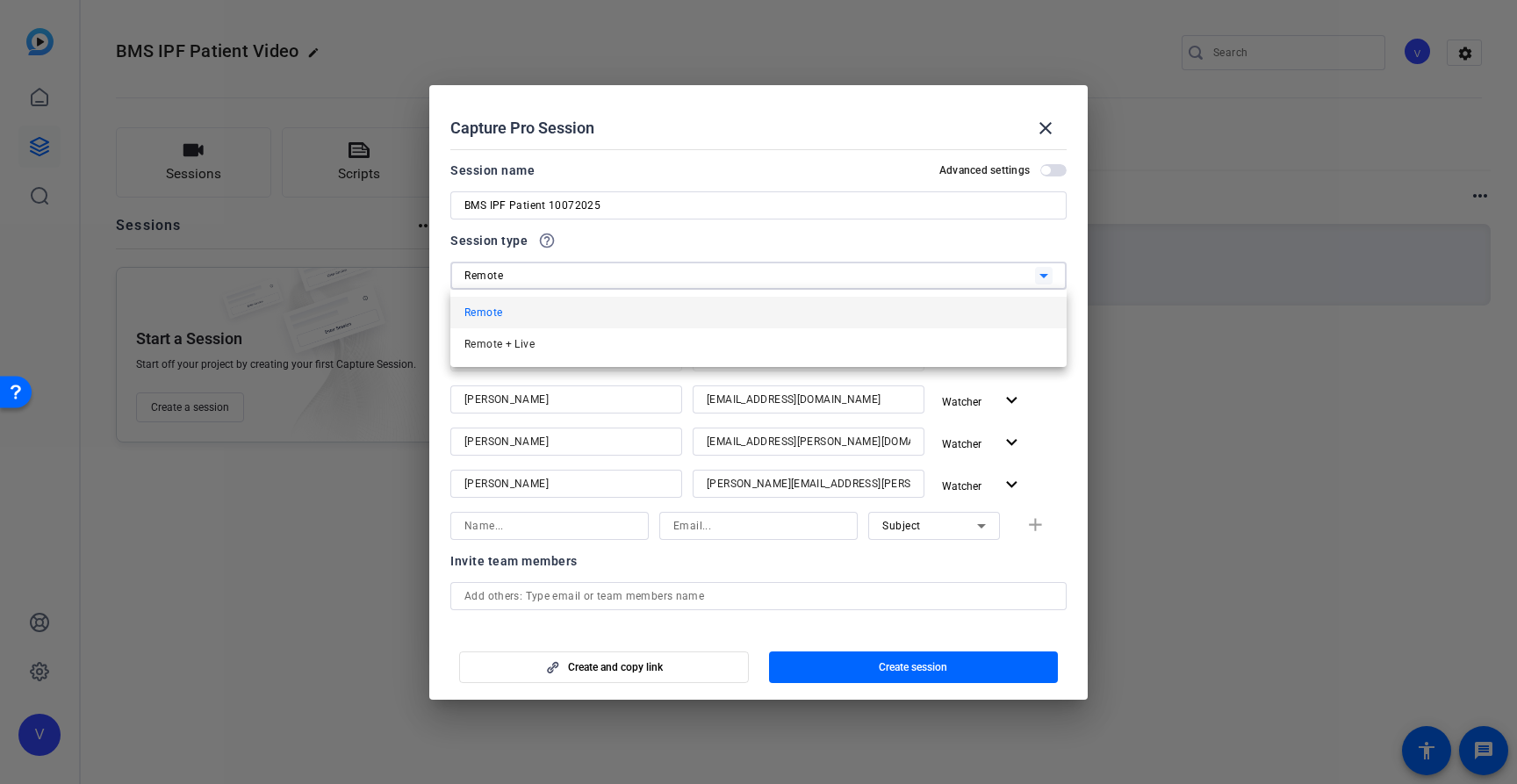
click at [1064, 449] on div at bounding box center [758, 392] width 1517 height 784
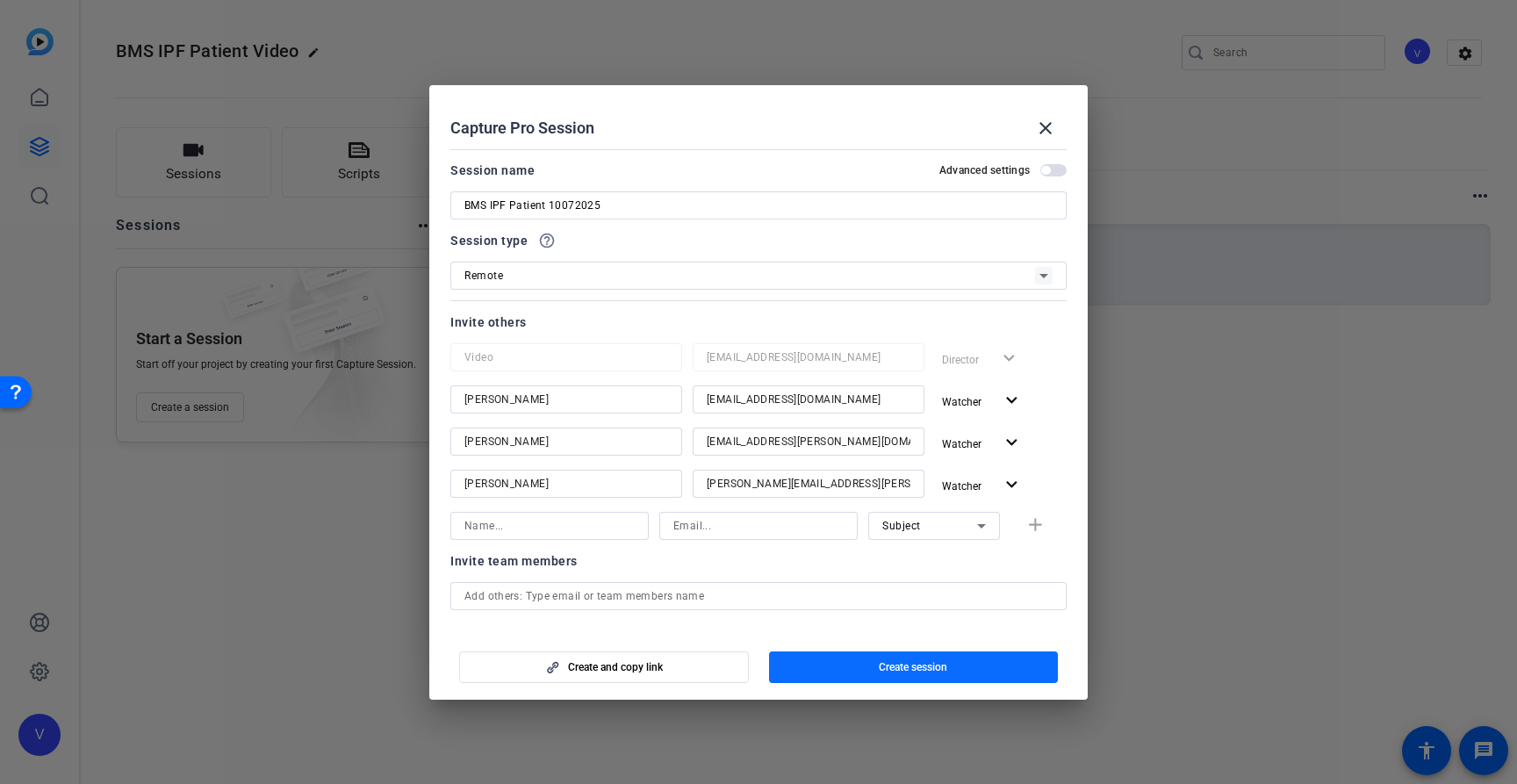
click at [936, 669] on span "Create session" at bounding box center [912, 667] width 68 height 14
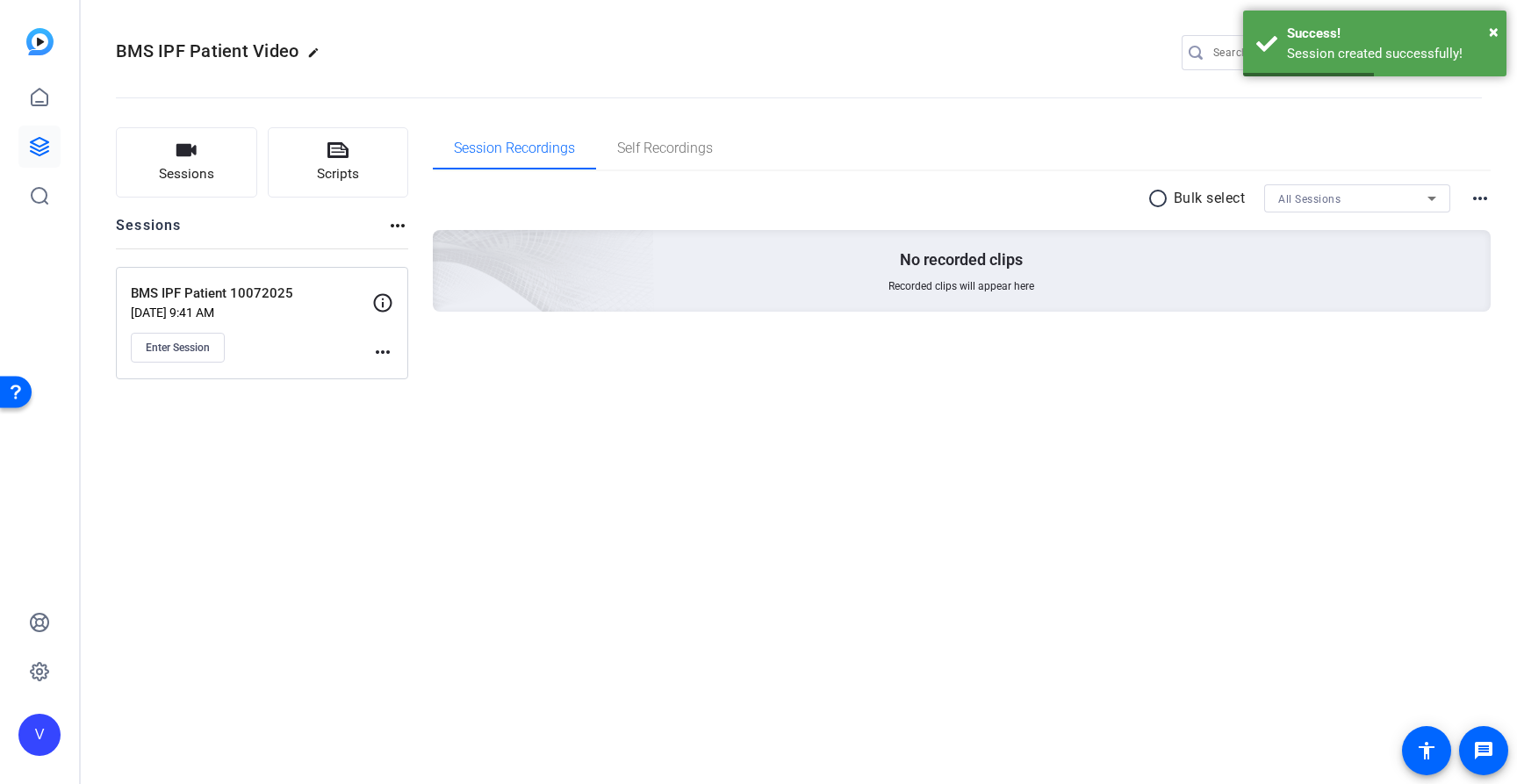
click at [724, 566] on div "BMS IPF Patient Video edit V settings Sessions Scripts Sessions more_horiz BMS …" at bounding box center [799, 392] width 1437 height 784
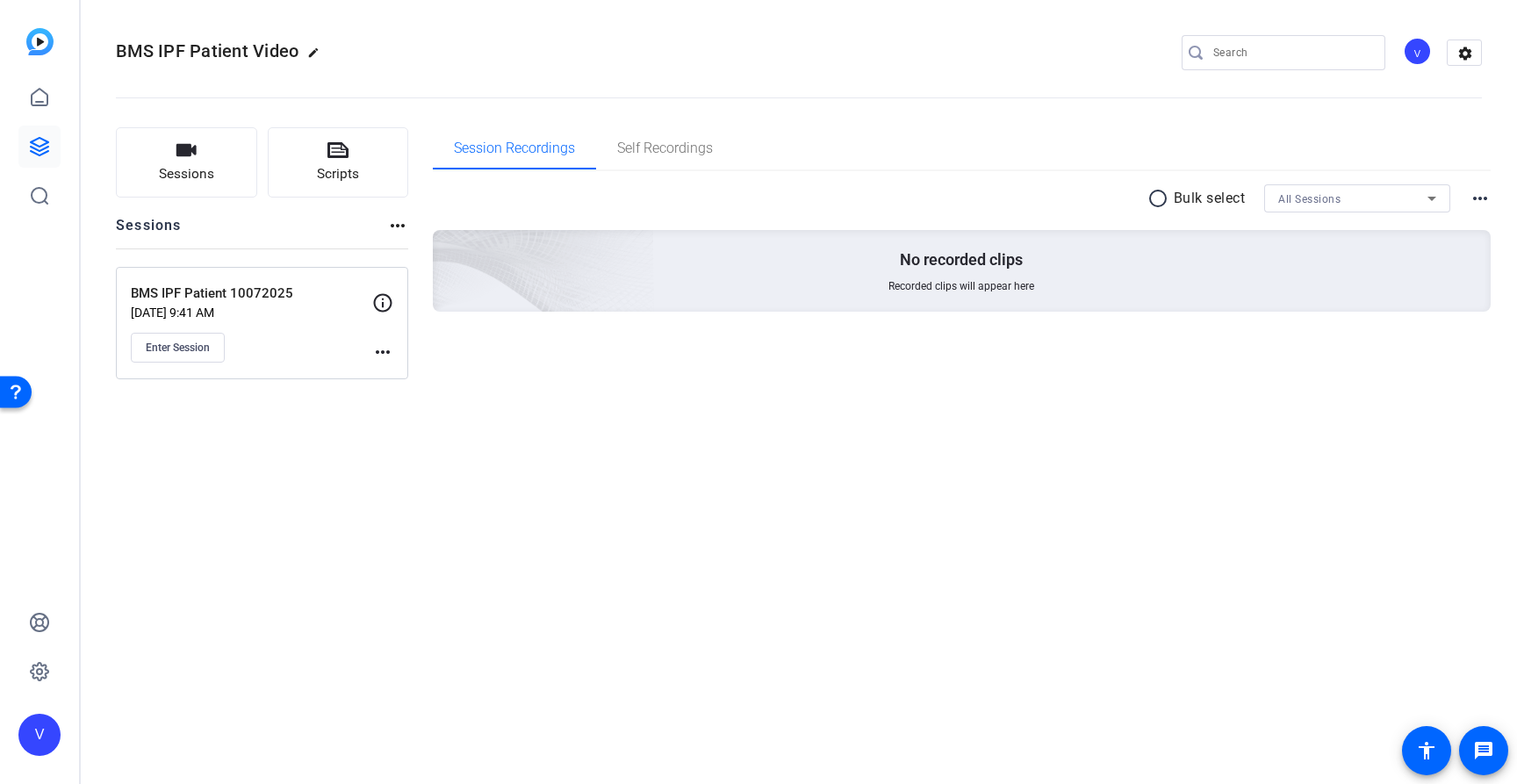
click at [680, 544] on div "BMS IPF Patient Video edit V settings Sessions Scripts Sessions more_horiz BMS …" at bounding box center [799, 392] width 1437 height 784
click at [202, 347] on span "Enter Session" at bounding box center [178, 348] width 64 height 14
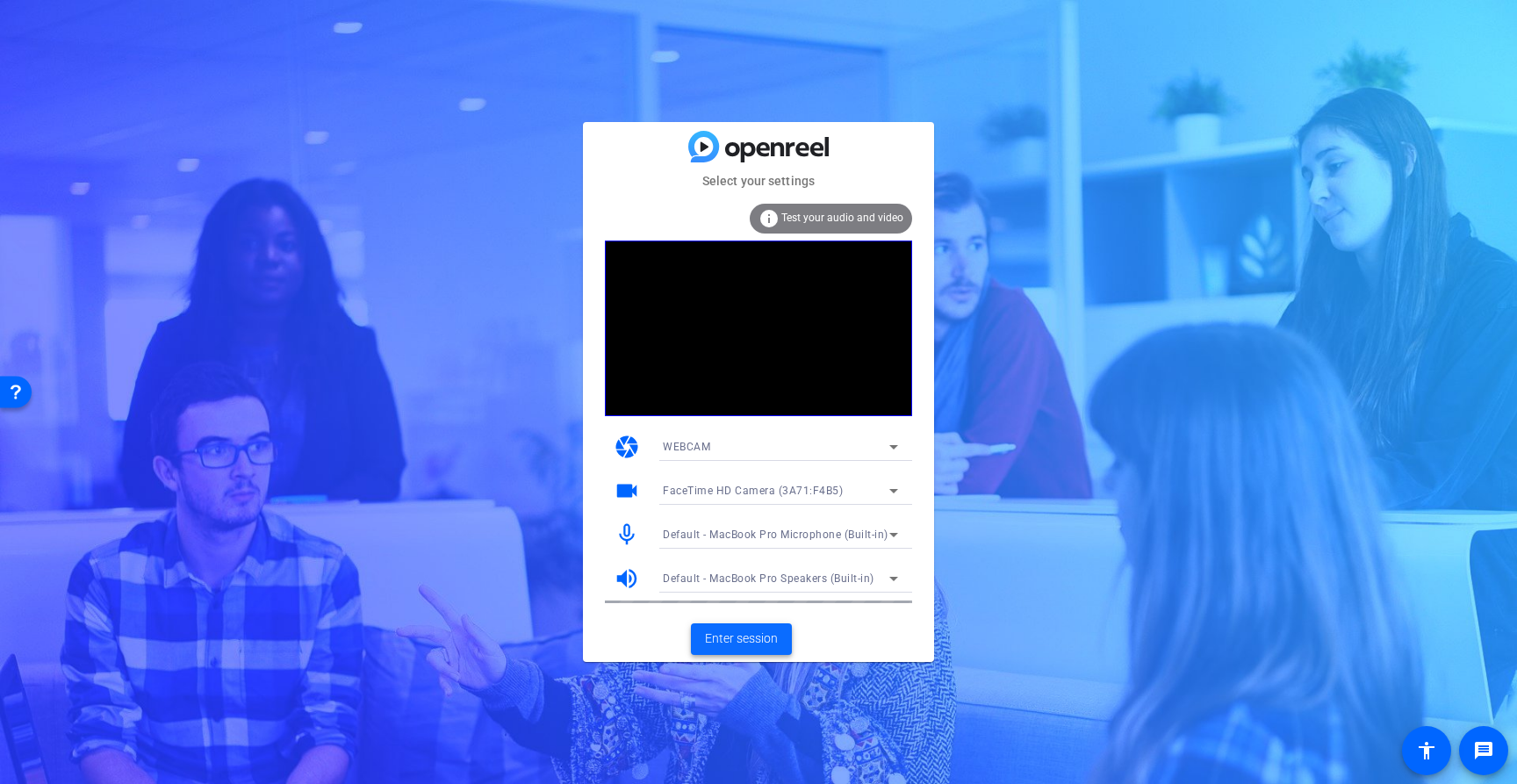
click at [747, 643] on span "Enter session" at bounding box center [741, 639] width 73 height 19
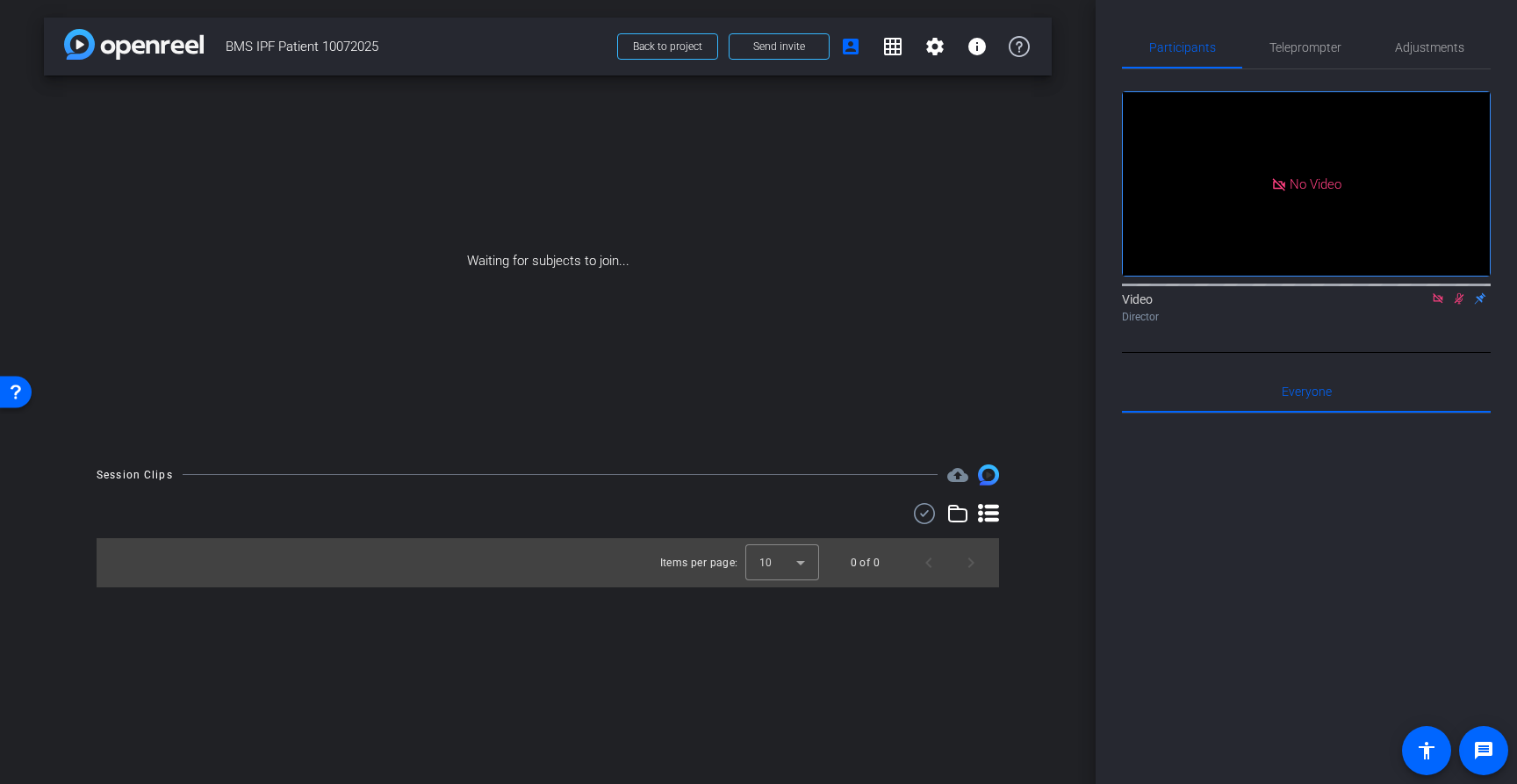
click at [1438, 305] on icon at bounding box center [1438, 298] width 14 height 12
click at [1437, 305] on icon at bounding box center [1439, 298] width 9 height 11
click at [1437, 305] on icon at bounding box center [1438, 298] width 7 height 11
click at [1419, 305] on icon at bounding box center [1417, 298] width 14 height 12
click at [747, 47] on span at bounding box center [778, 46] width 99 height 43
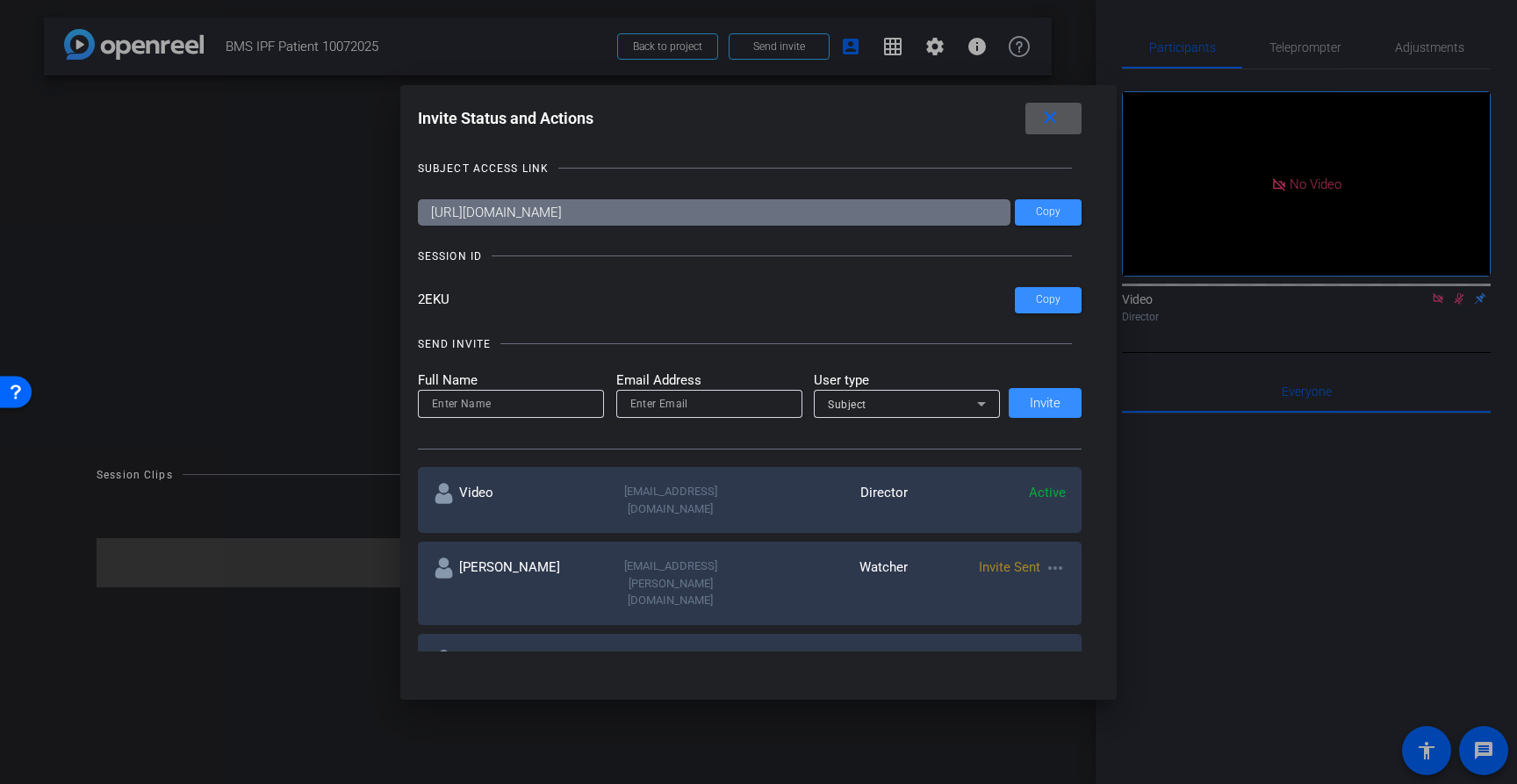
click at [728, 404] on input "email" at bounding box center [708, 403] width 158 height 21
paste input "sbardina@spectrumscience.com"
drag, startPoint x: 719, startPoint y: 403, endPoint x: 590, endPoint y: 404, distance: 129.0
click at [590, 404] on form "Full Name Email Address sbardina@spectrumscience.com User type Subject" at bounding box center [708, 394] width 583 height 48
type input "sbardina@spectrumscience.com"
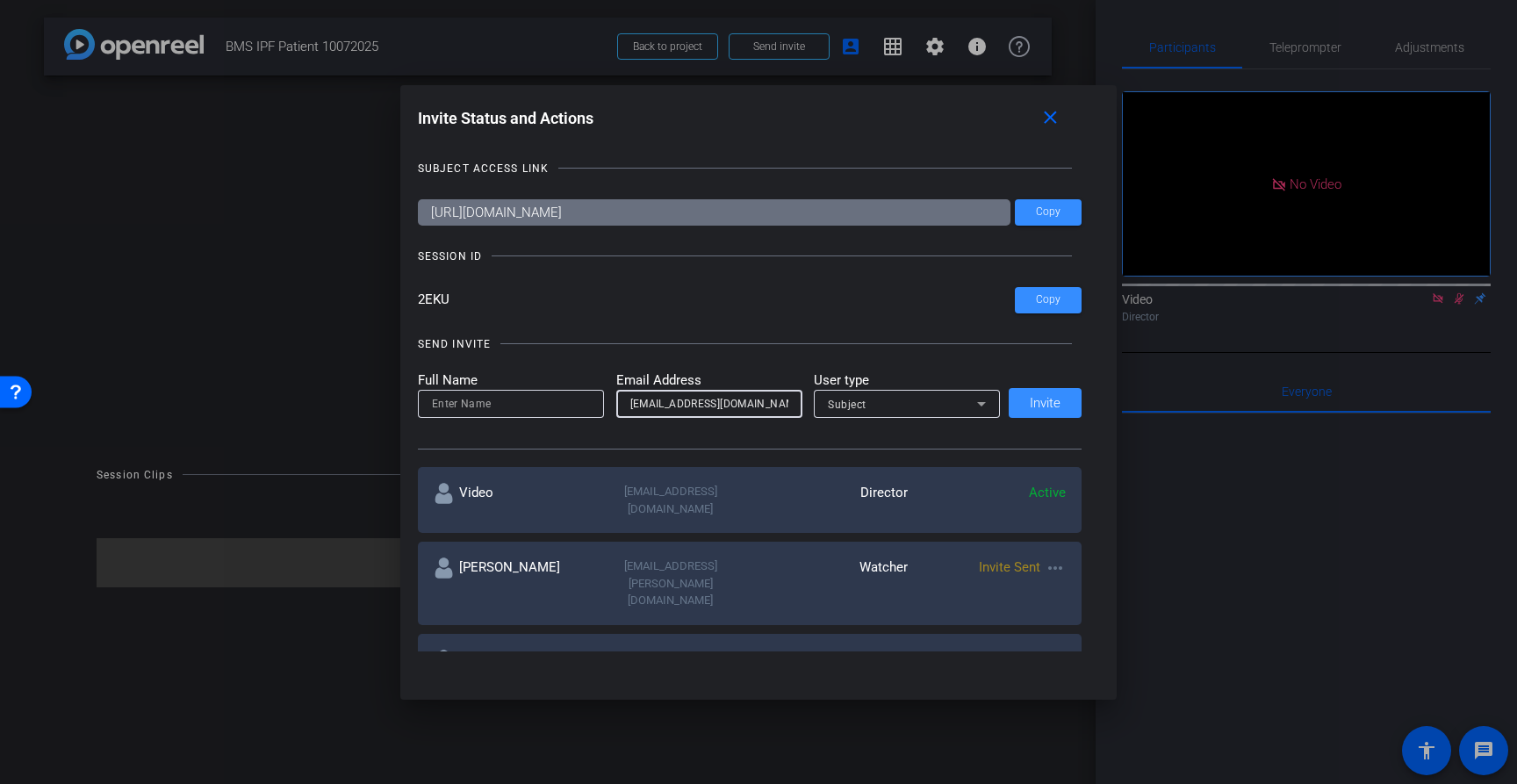
click at [702, 358] on div "SEND INVITE Full Name Email Address sbardina@spectrumscience.com User type Subj…" at bounding box center [750, 383] width 665 height 132
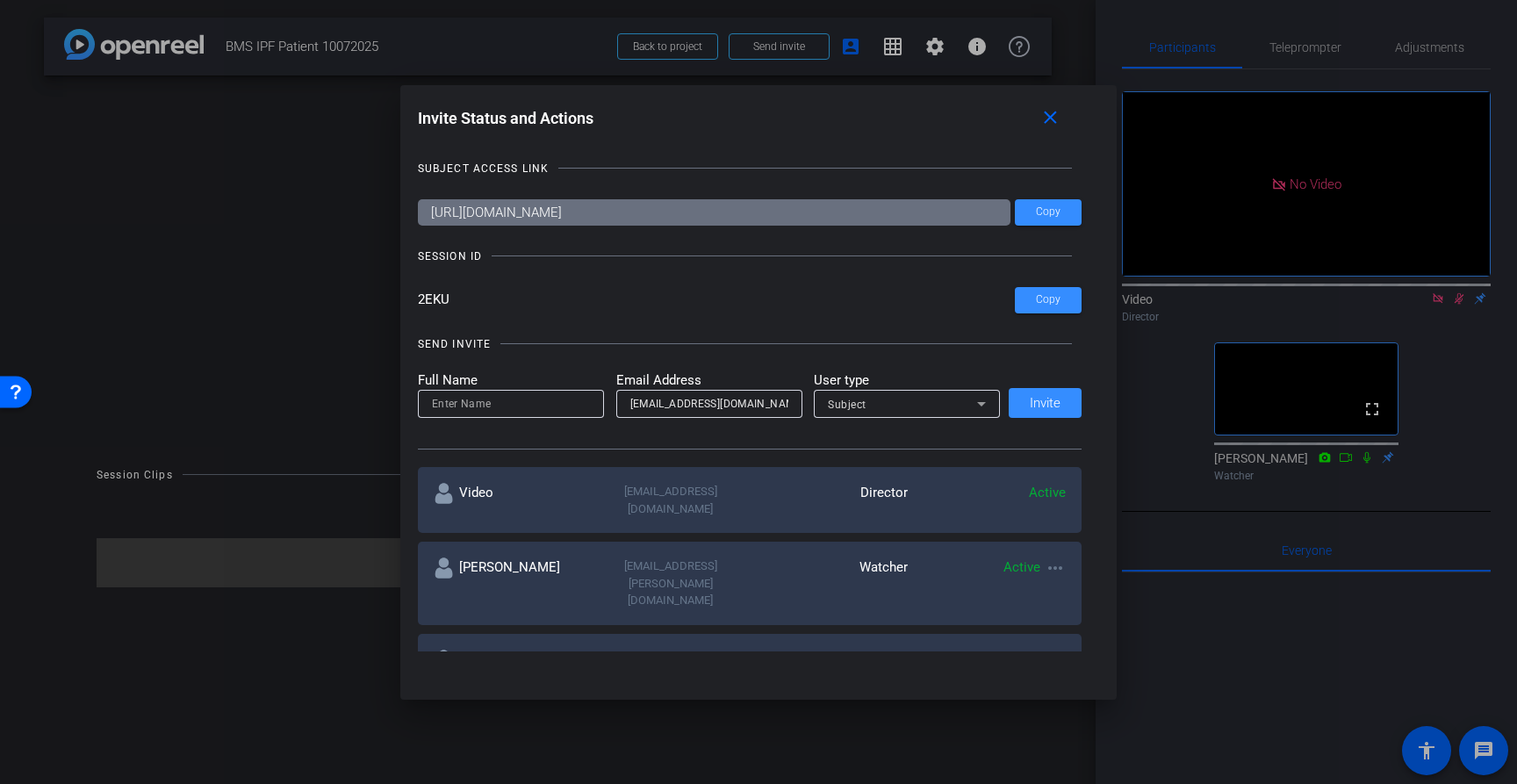
click at [496, 401] on input at bounding box center [510, 403] width 158 height 21
paste input "sbardina@spectrumscience.com"
type input "sbardina@spectrumscience.com"
click at [525, 403] on input "sbardina@spectrumscience.com" at bounding box center [510, 403] width 158 height 21
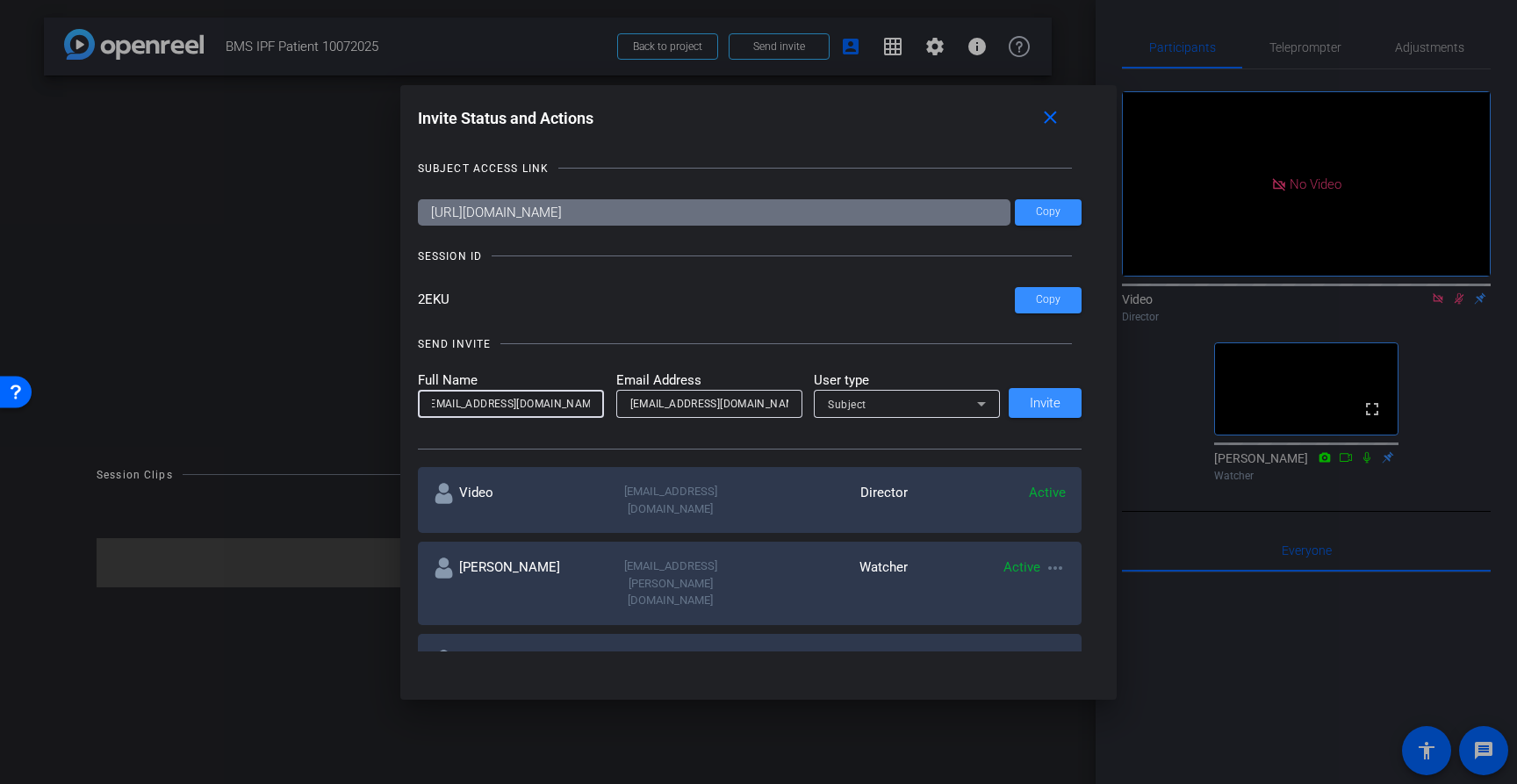
click at [525, 403] on input "sbardina@spectrumscience.com" at bounding box center [510, 403] width 158 height 21
click at [545, 399] on input at bounding box center [510, 403] width 158 height 21
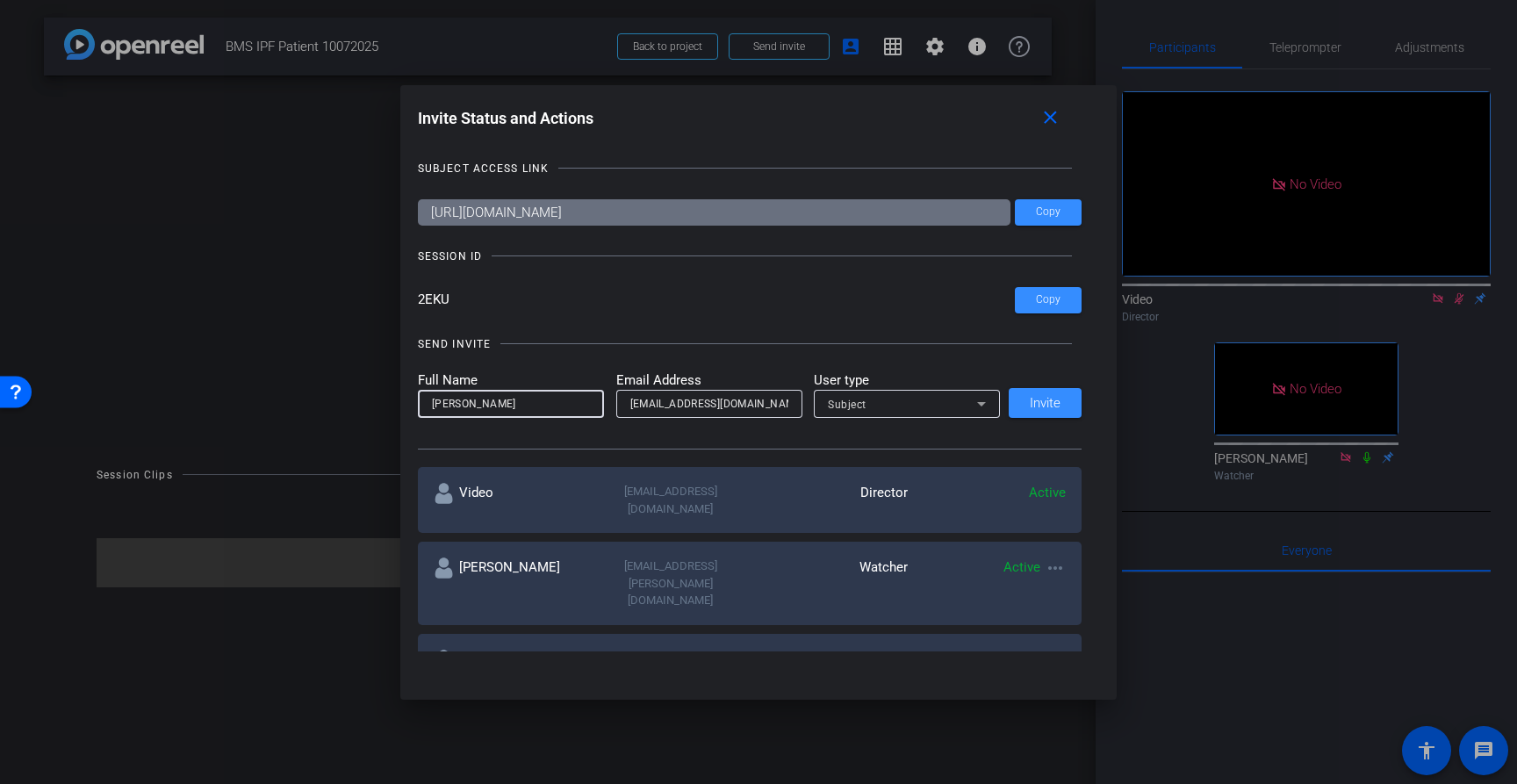
type input "Susana"
click at [889, 393] on div "Subject" at bounding box center [902, 403] width 149 height 22
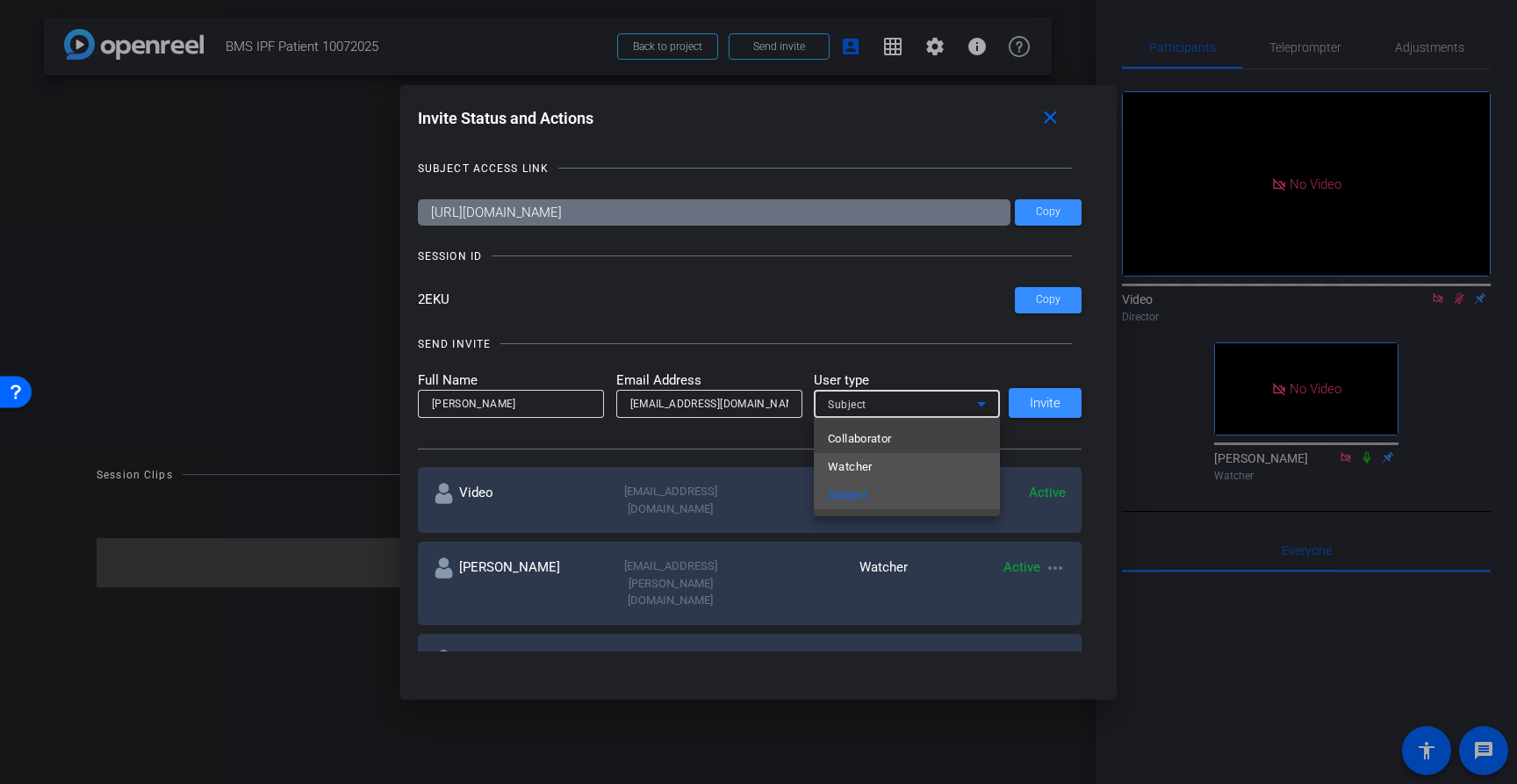
click at [892, 467] on mat-option "Watcher" at bounding box center [907, 468] width 186 height 28
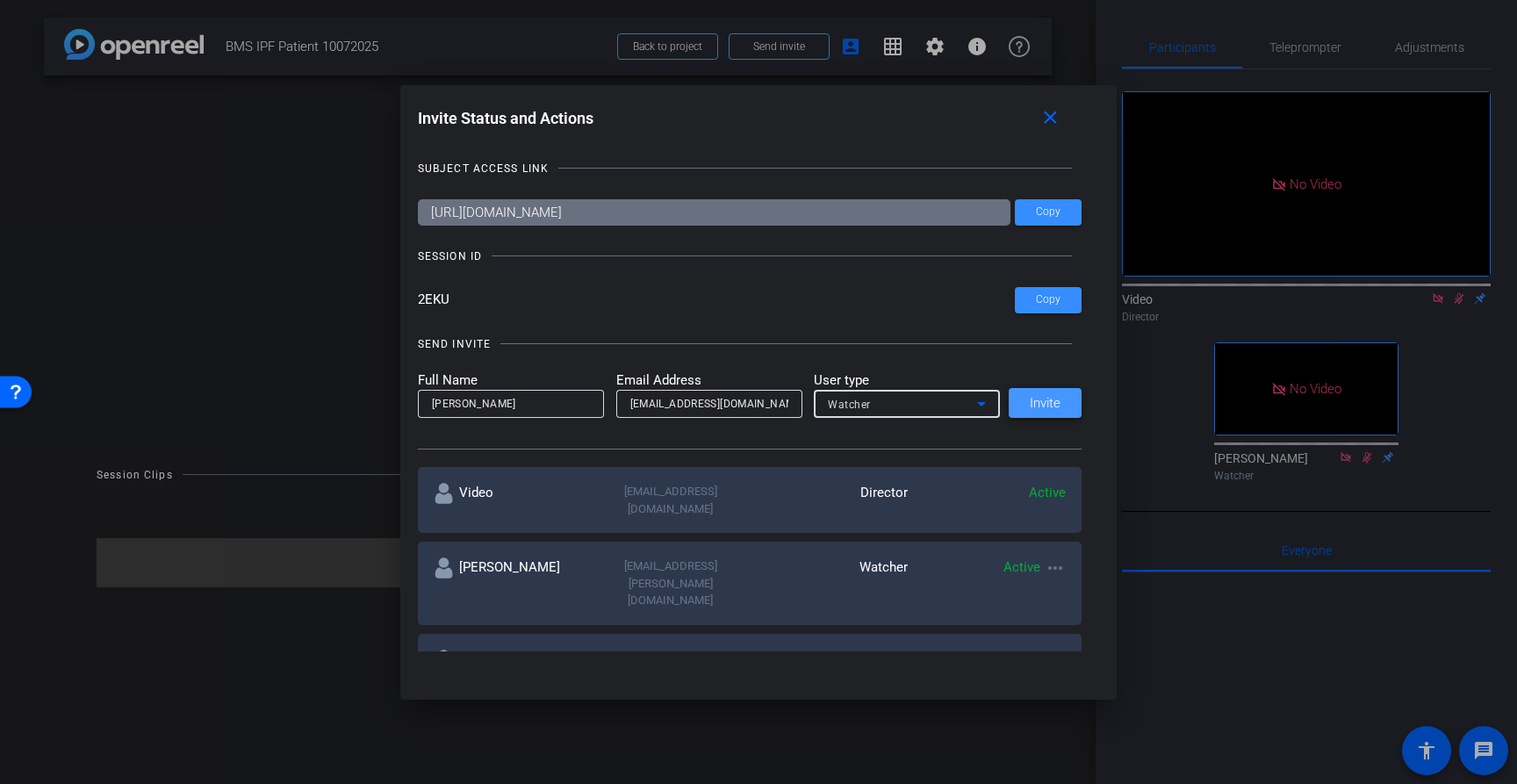
click at [1048, 407] on span "Invite" at bounding box center [1045, 403] width 31 height 13
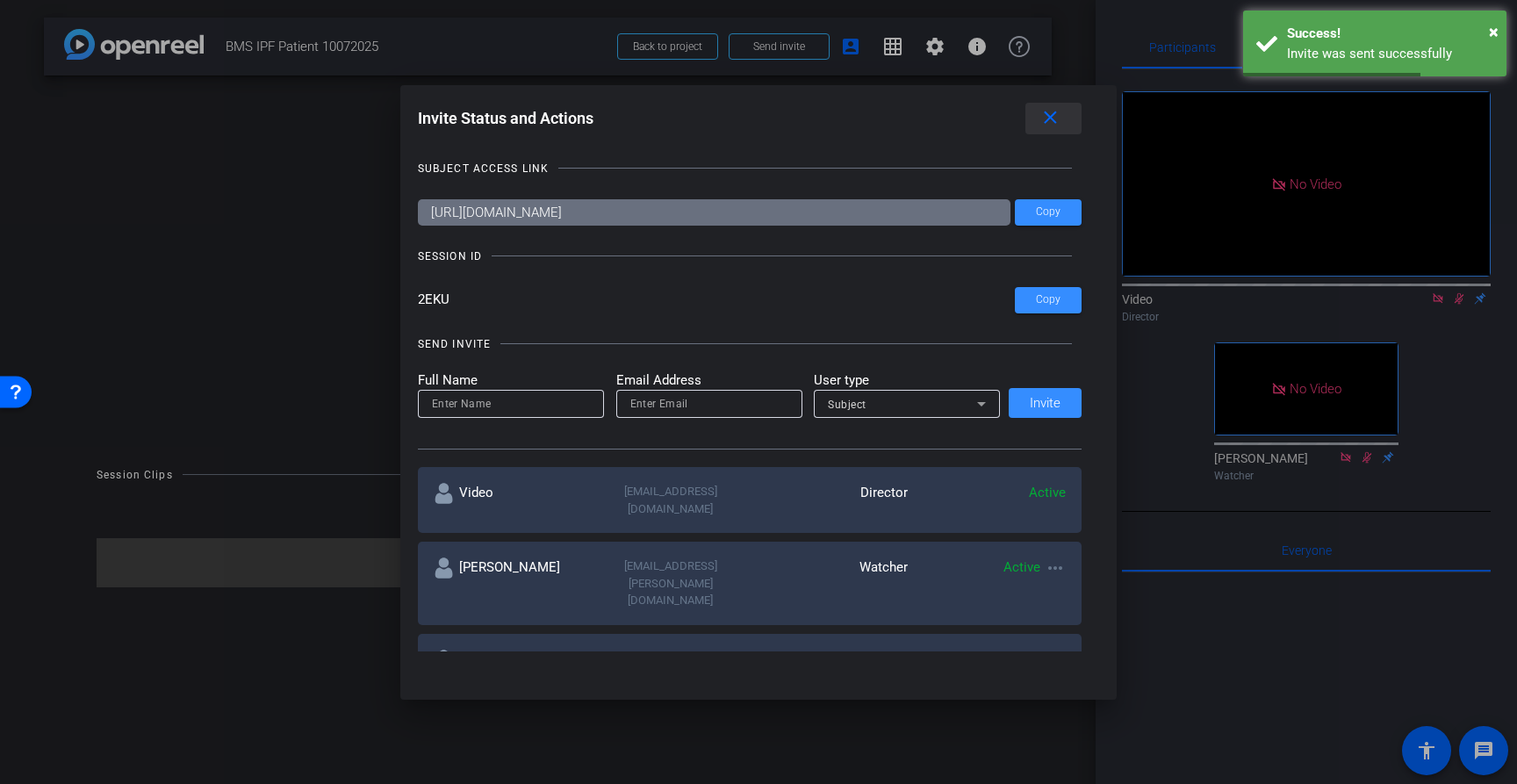
click at [1040, 116] on mat-icon "close" at bounding box center [1049, 117] width 22 height 22
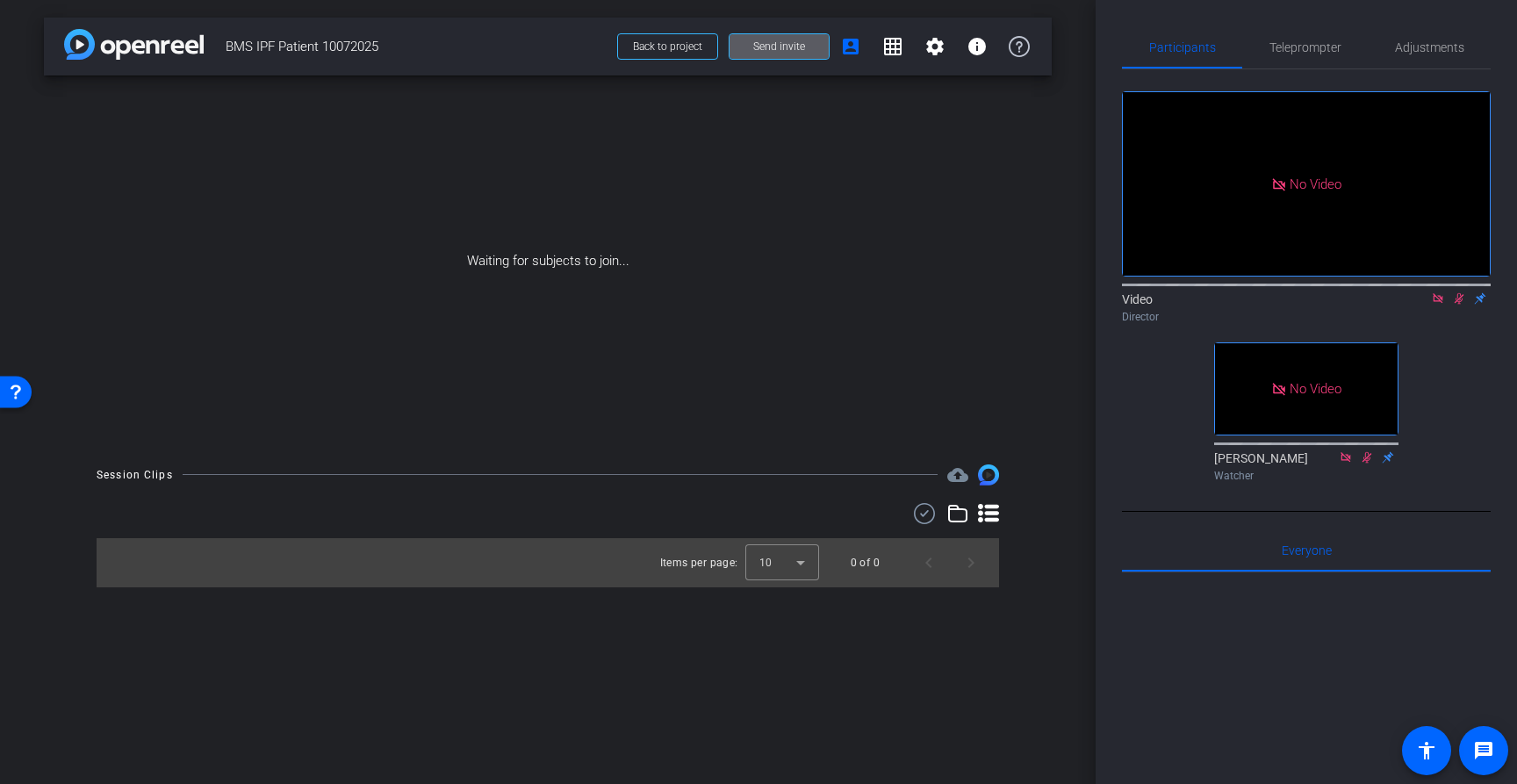
click at [793, 43] on span "Send invite" at bounding box center [778, 46] width 52 height 14
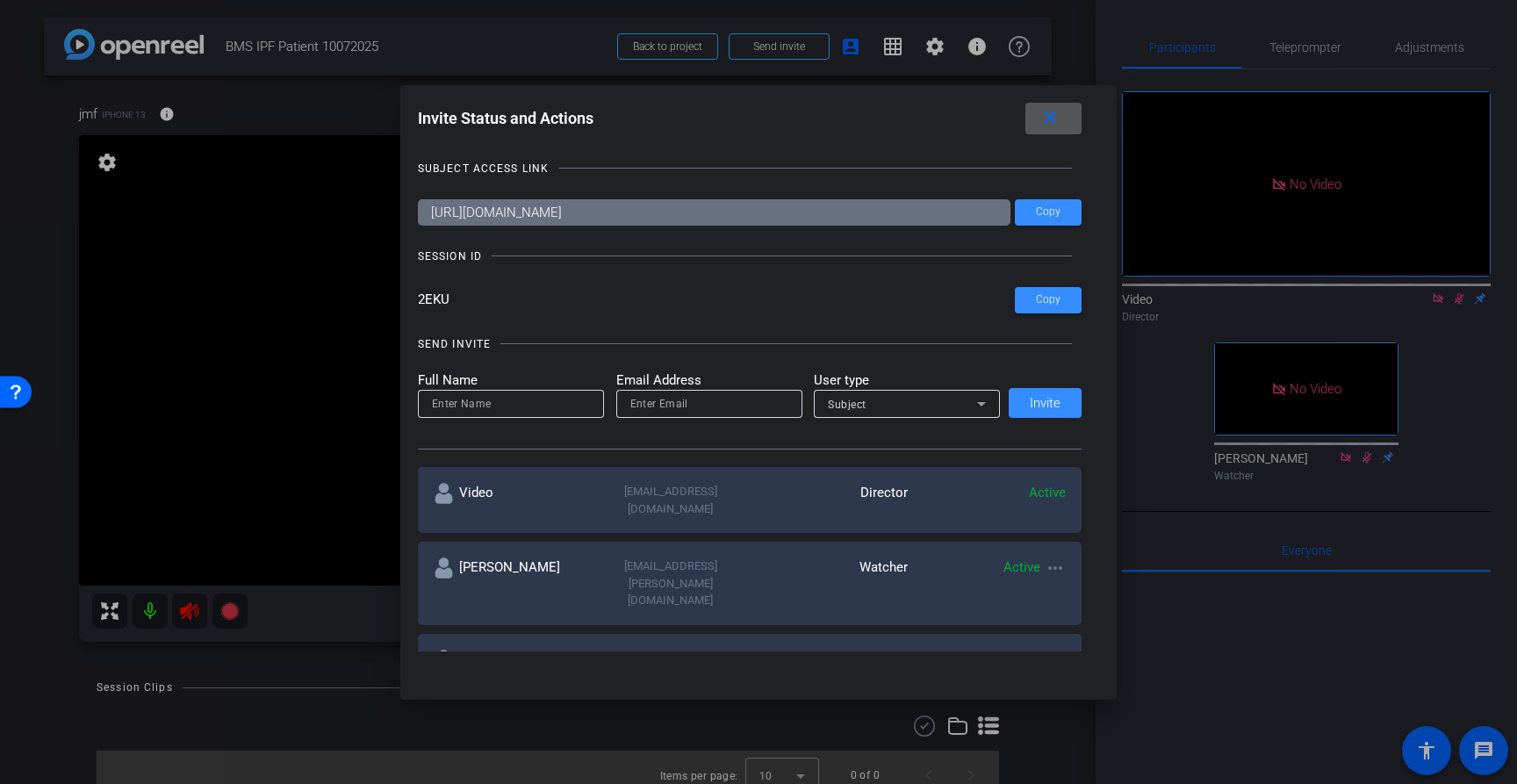
click at [151, 614] on div at bounding box center [758, 392] width 1517 height 784
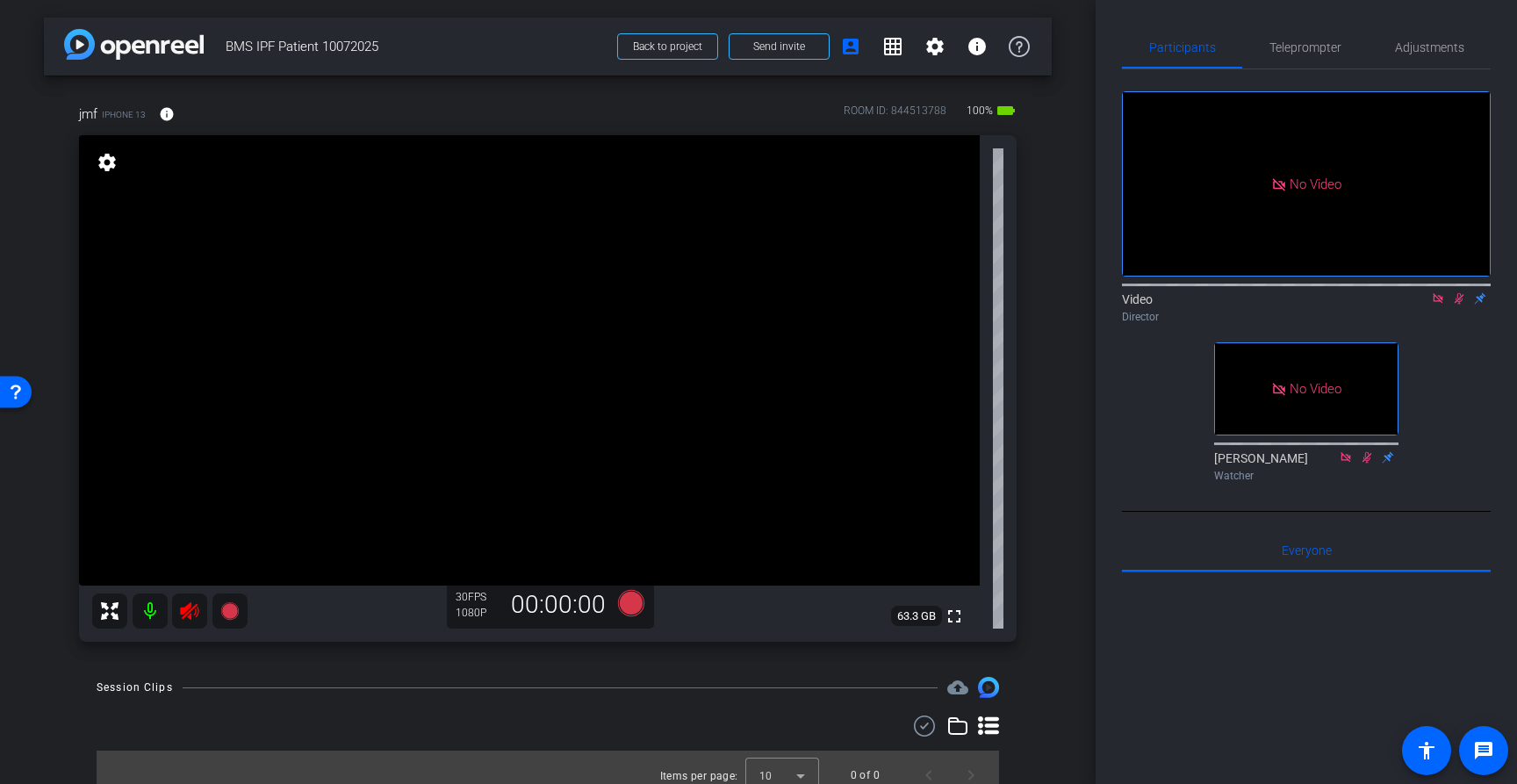
click at [149, 616] on mat-icon at bounding box center [149, 610] width 35 height 35
click at [181, 612] on icon at bounding box center [190, 611] width 19 height 18
click at [152, 614] on mat-icon at bounding box center [149, 610] width 35 height 35
click at [1442, 305] on icon at bounding box center [1438, 298] width 14 height 12
click at [1437, 305] on icon at bounding box center [1438, 298] width 14 height 12
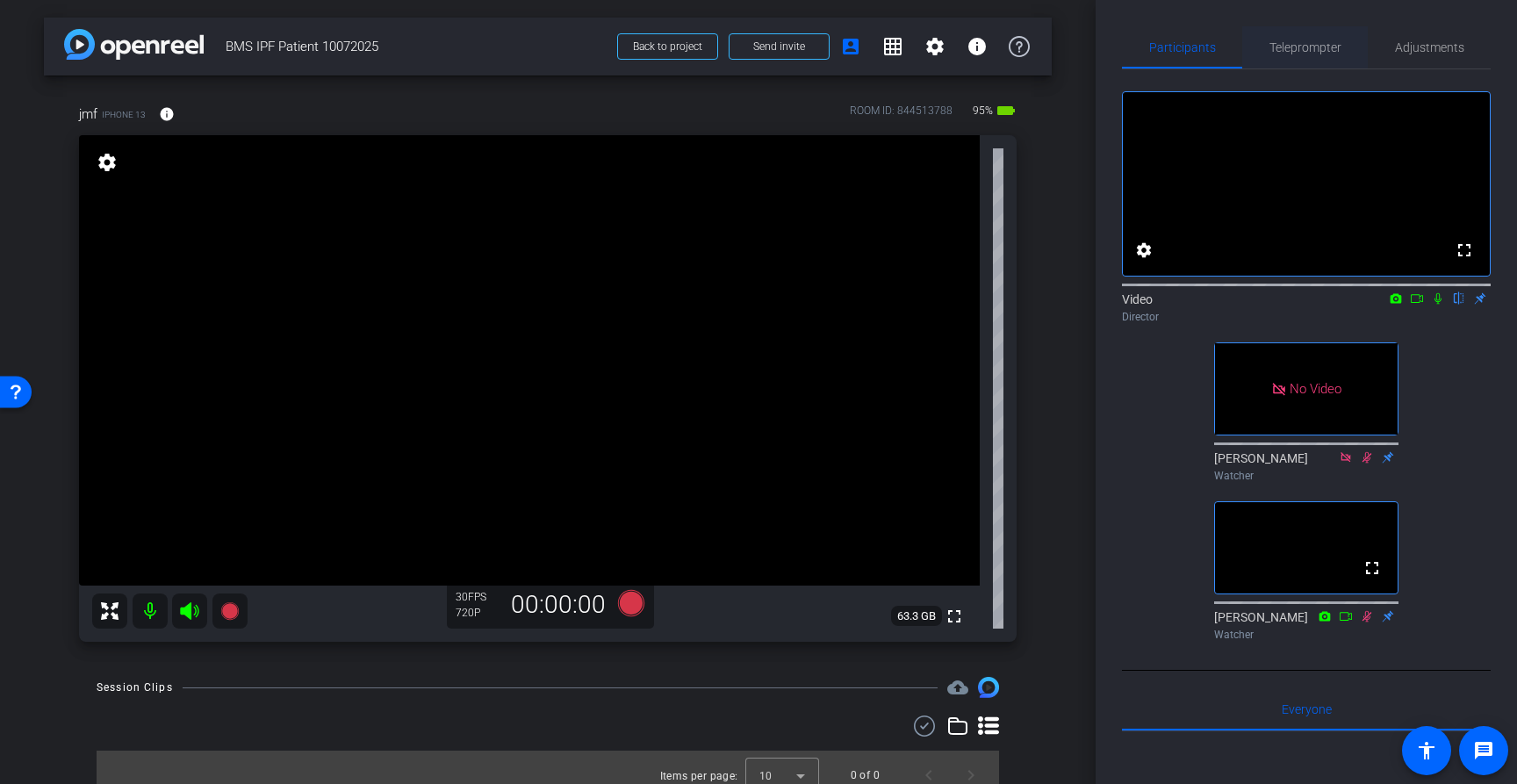
click at [1336, 44] on span "Teleprompter" at bounding box center [1305, 47] width 72 height 12
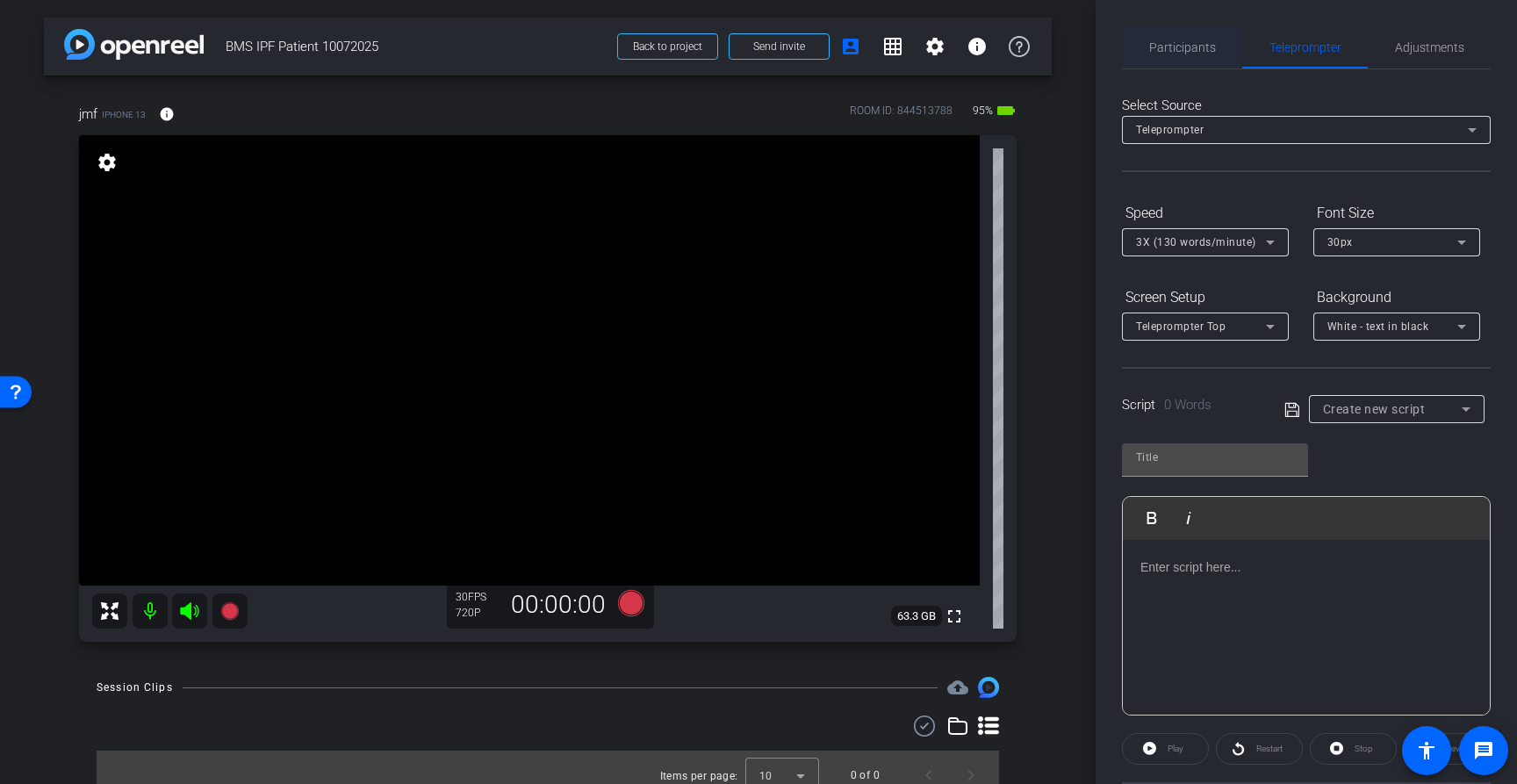
click at [1190, 53] on span "Participants" at bounding box center [1183, 47] width 67 height 12
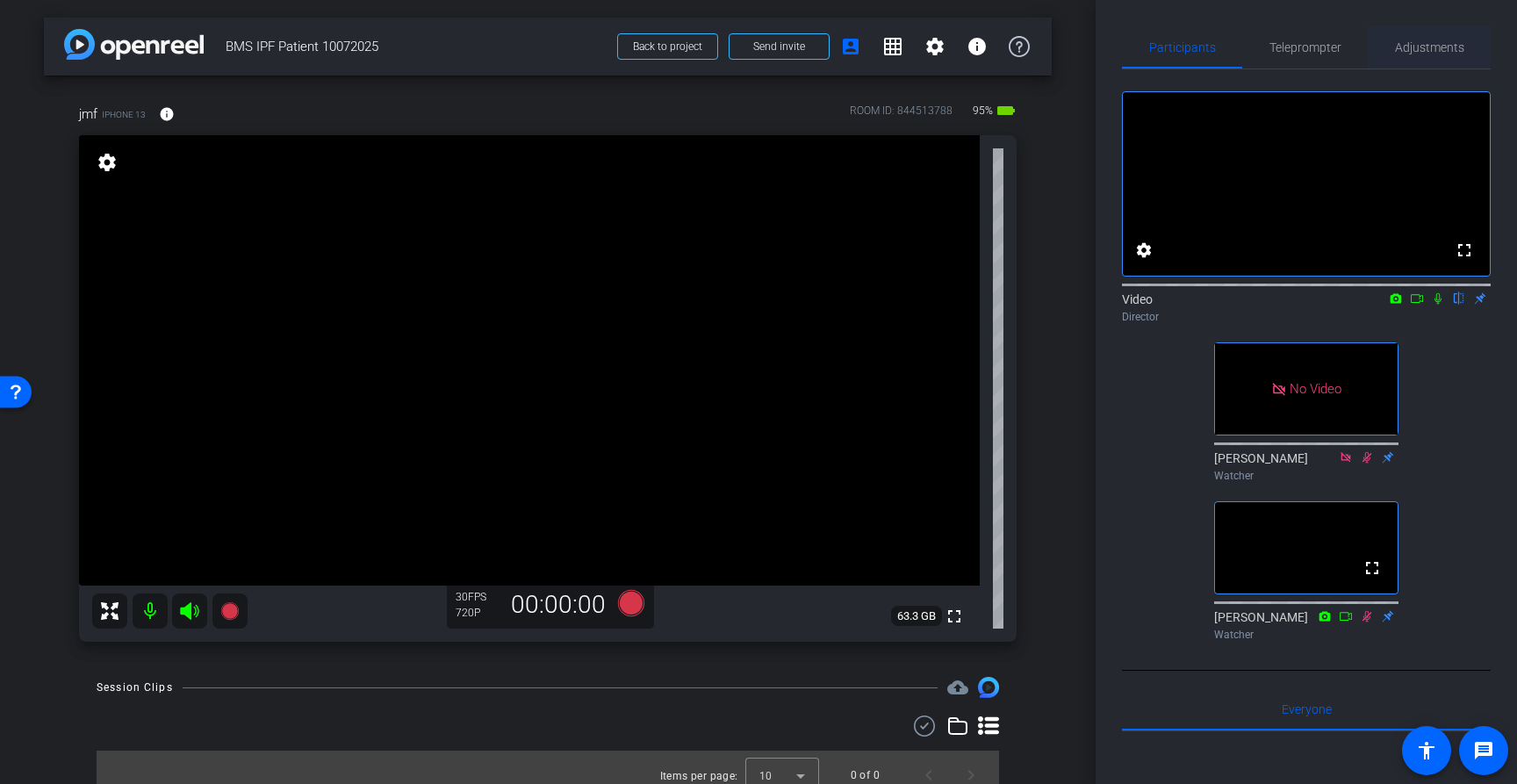
click at [1428, 39] on span "Adjustments" at bounding box center [1429, 47] width 69 height 43
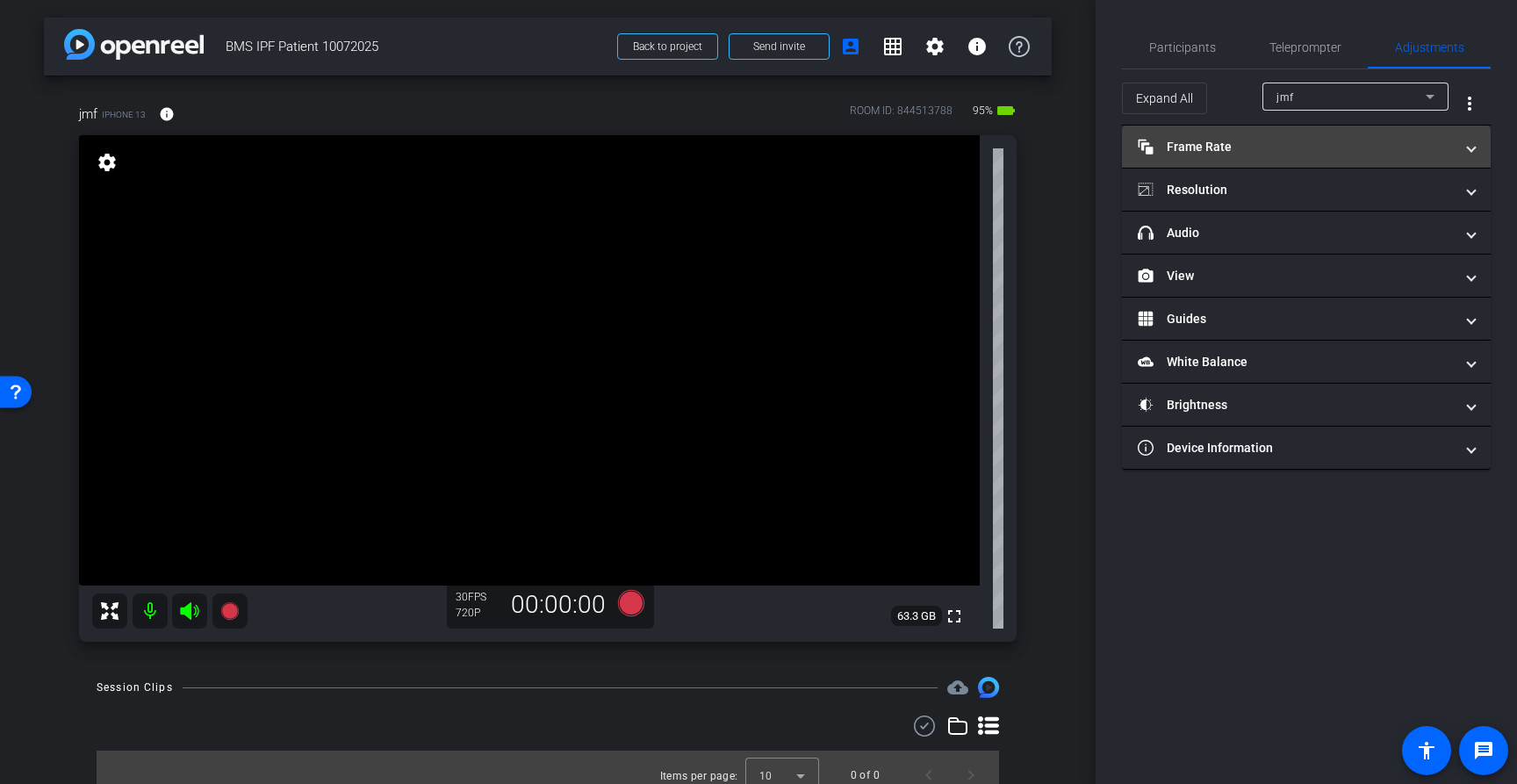
click at [1352, 143] on mat-panel-title "Frame Rate Frame Rate" at bounding box center [1296, 147] width 316 height 19
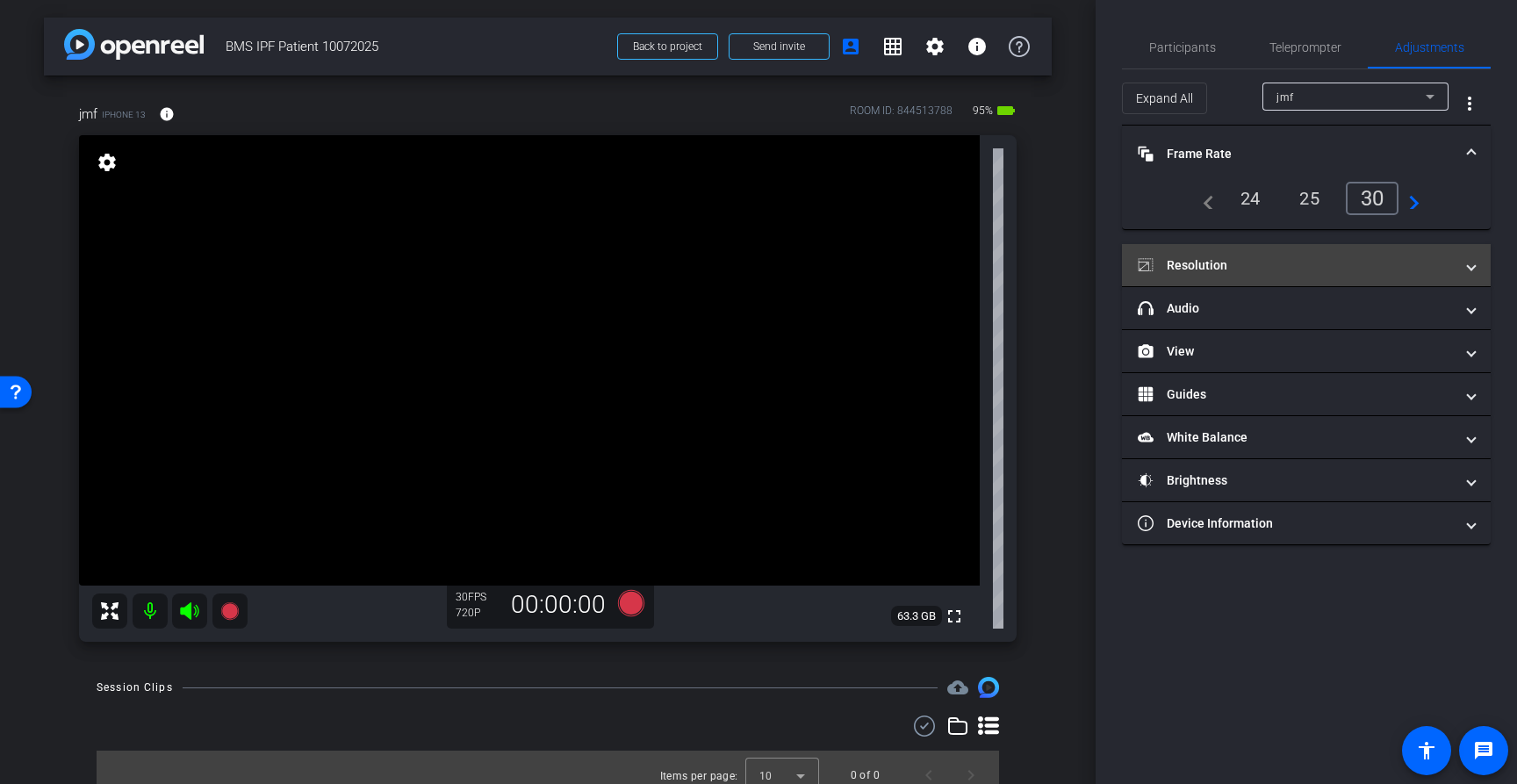
click at [1279, 262] on mat-panel-title "Resolution" at bounding box center [1296, 265] width 316 height 19
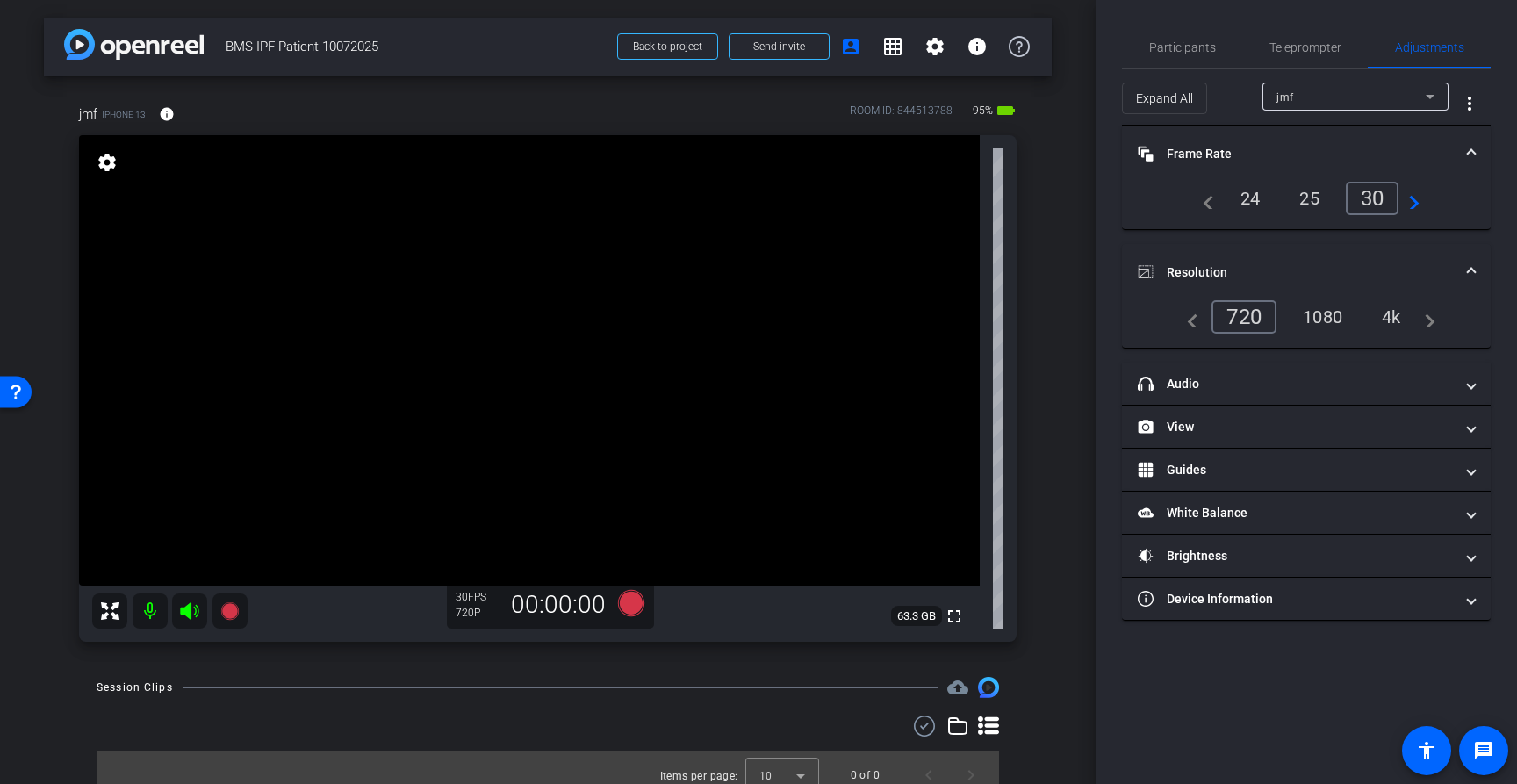
click at [1325, 311] on div "1080" at bounding box center [1322, 317] width 66 height 30
click at [1183, 43] on span "Participants" at bounding box center [1183, 47] width 67 height 12
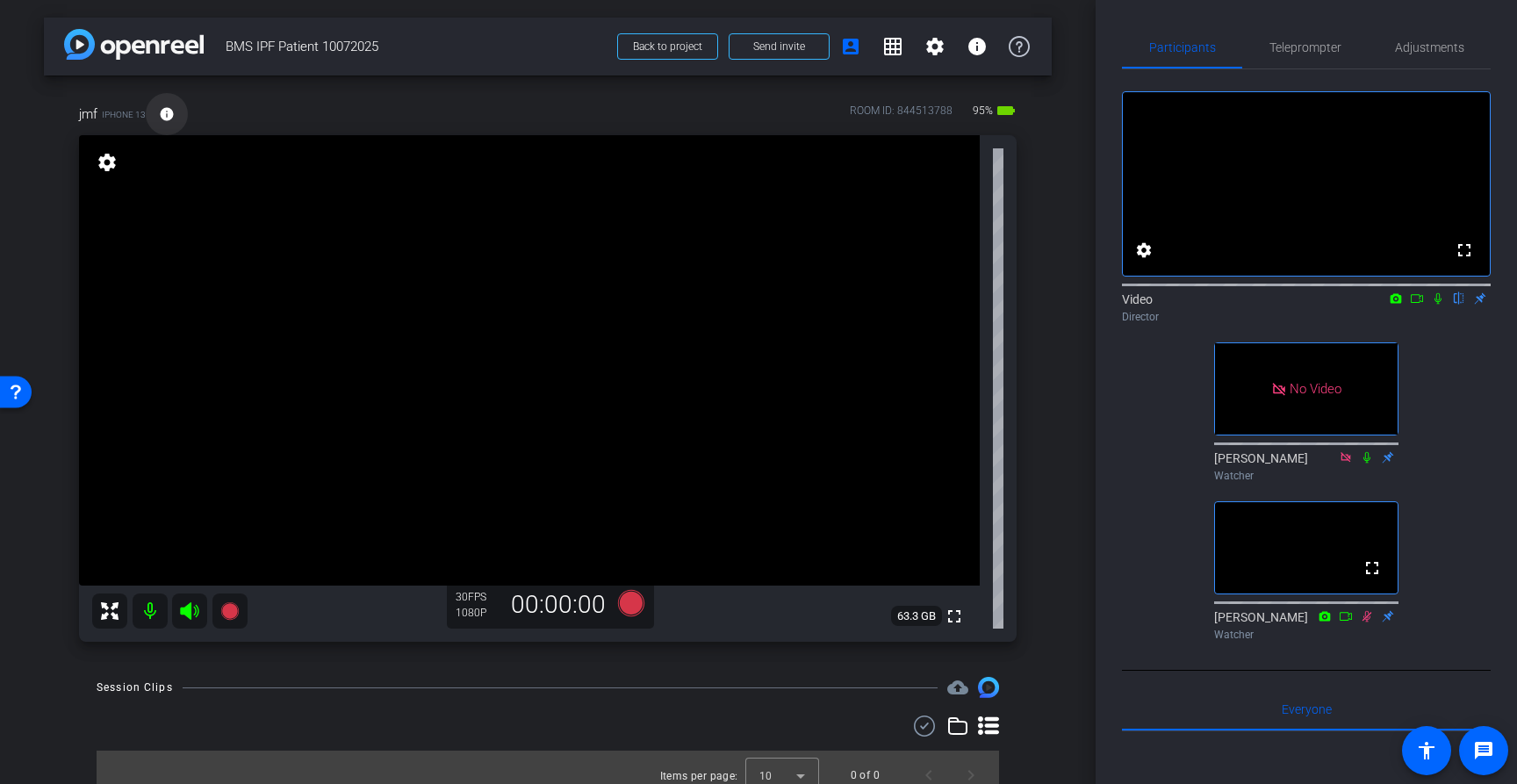
click at [155, 106] on span at bounding box center [166, 114] width 43 height 43
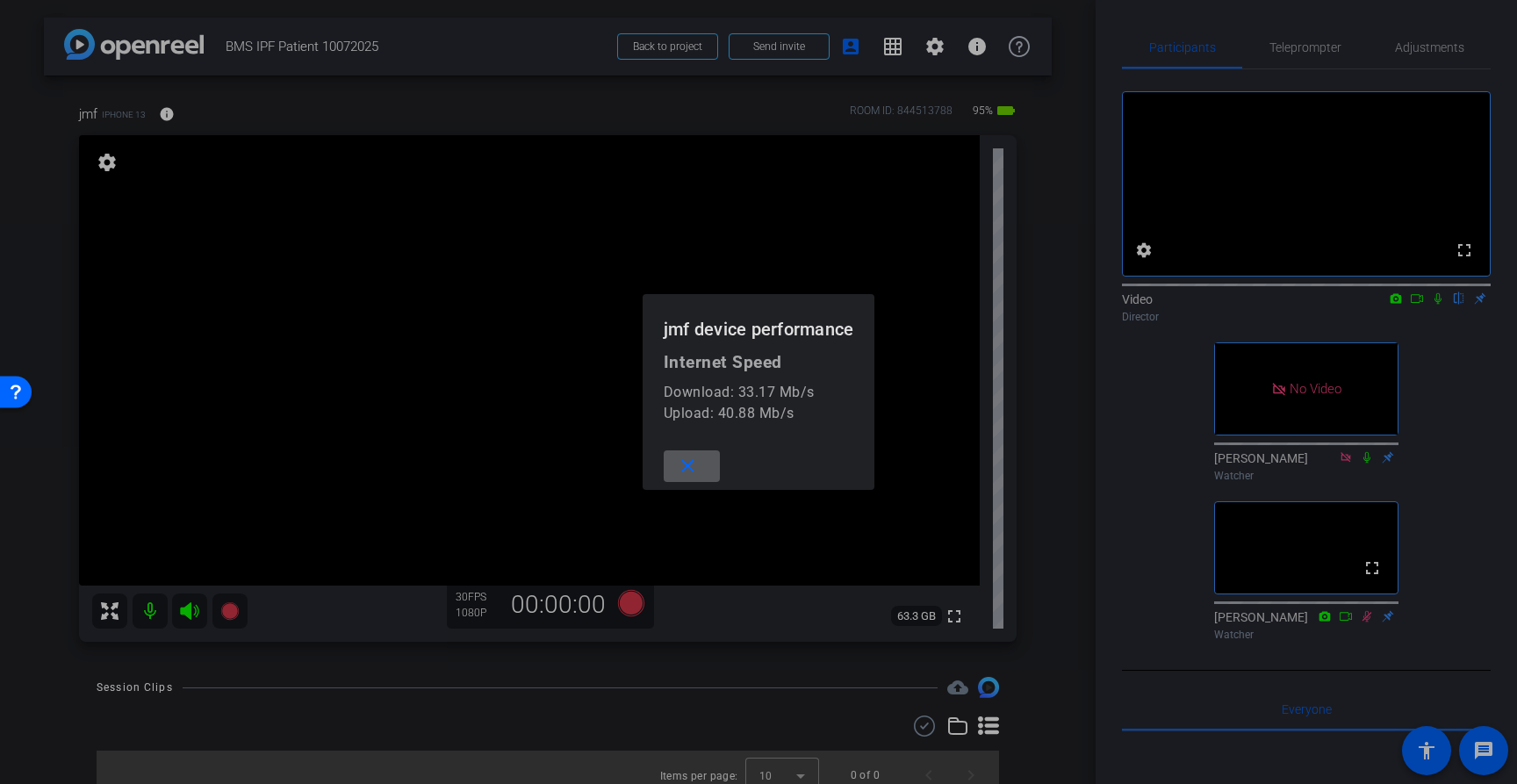
click at [699, 465] on span at bounding box center [691, 466] width 56 height 43
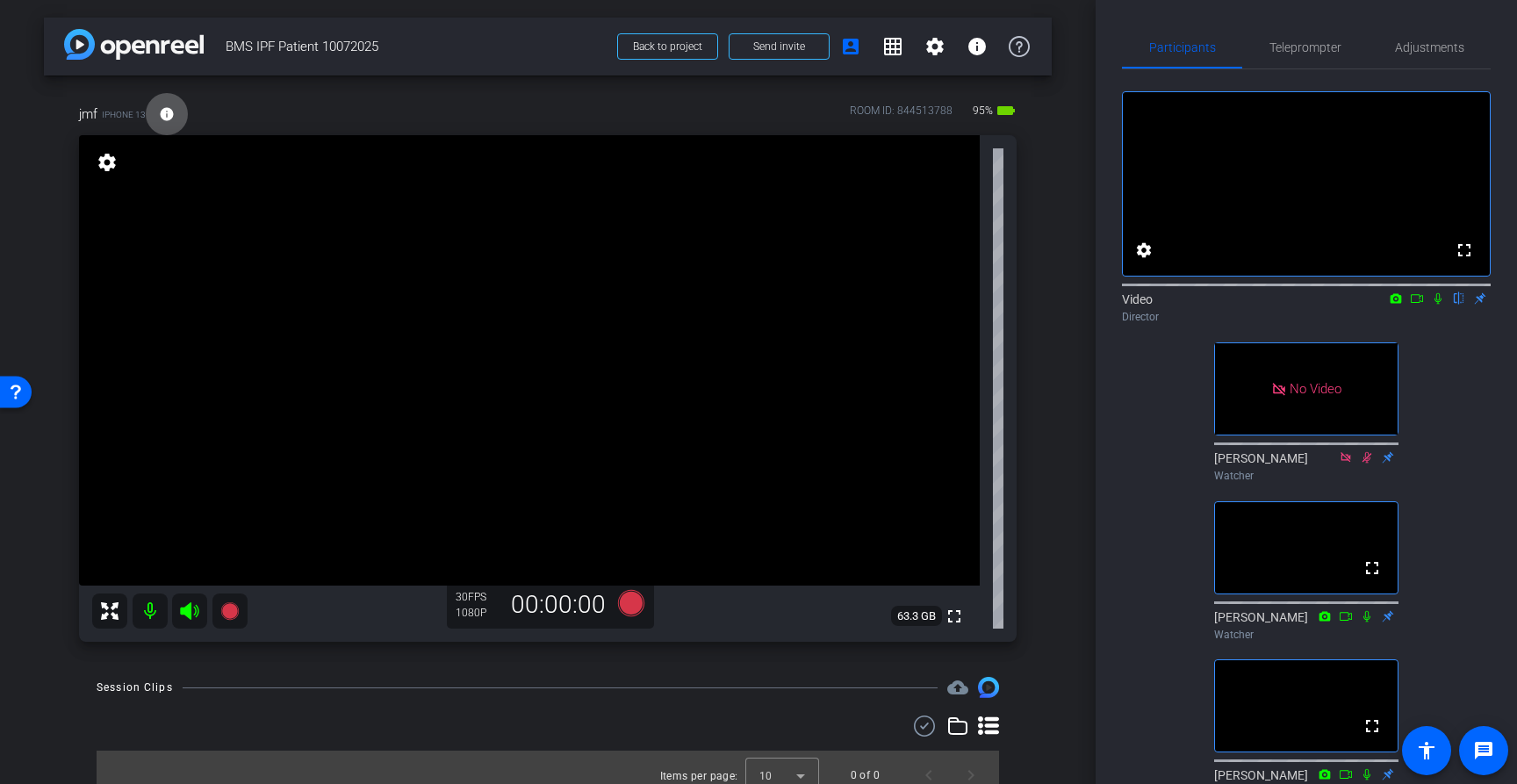
click at [1368, 622] on icon at bounding box center [1367, 616] width 14 height 12
click at [628, 603] on icon at bounding box center [631, 604] width 26 height 26
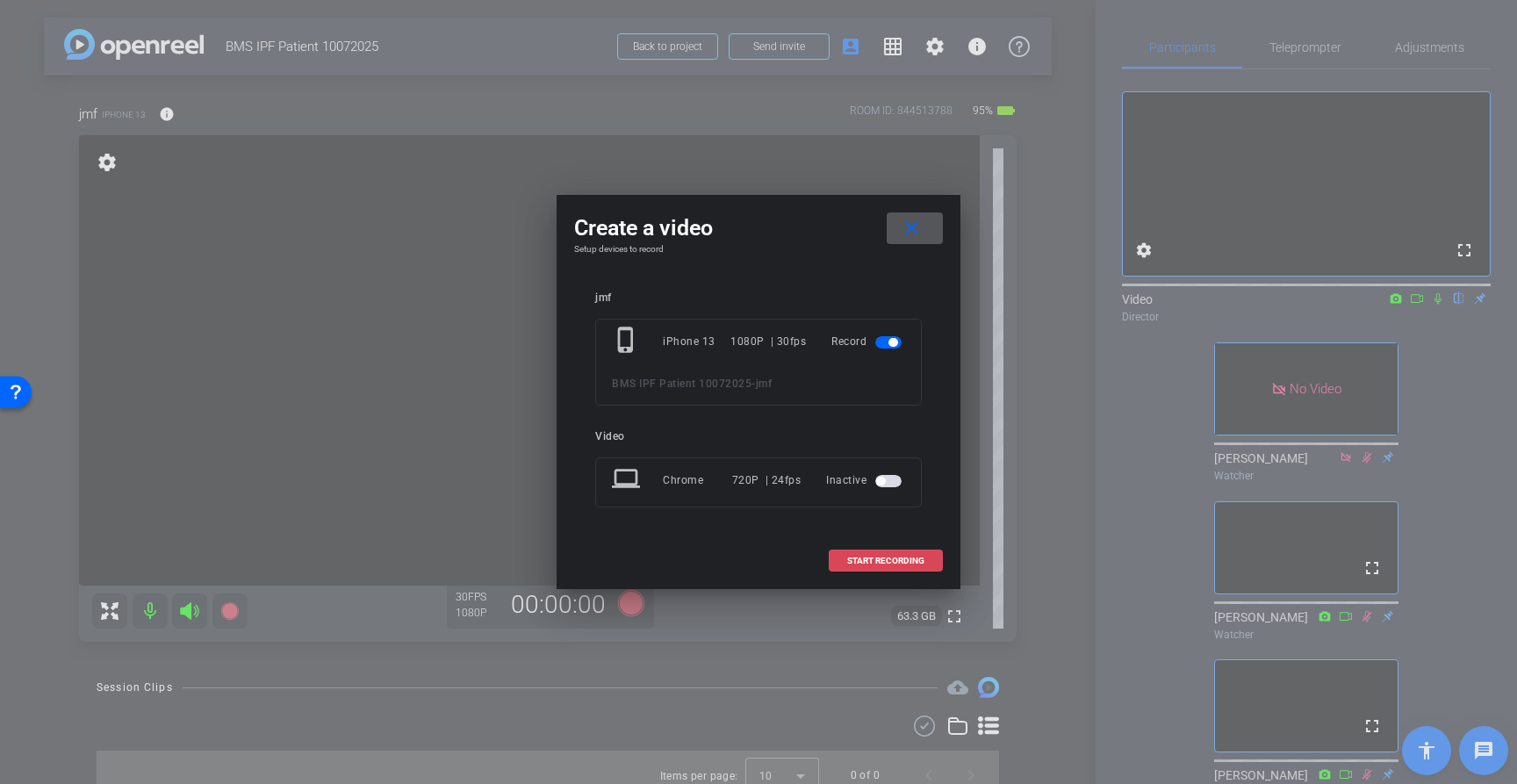
click at [901, 556] on span "START RECORDING" at bounding box center [886, 560] width 77 height 9
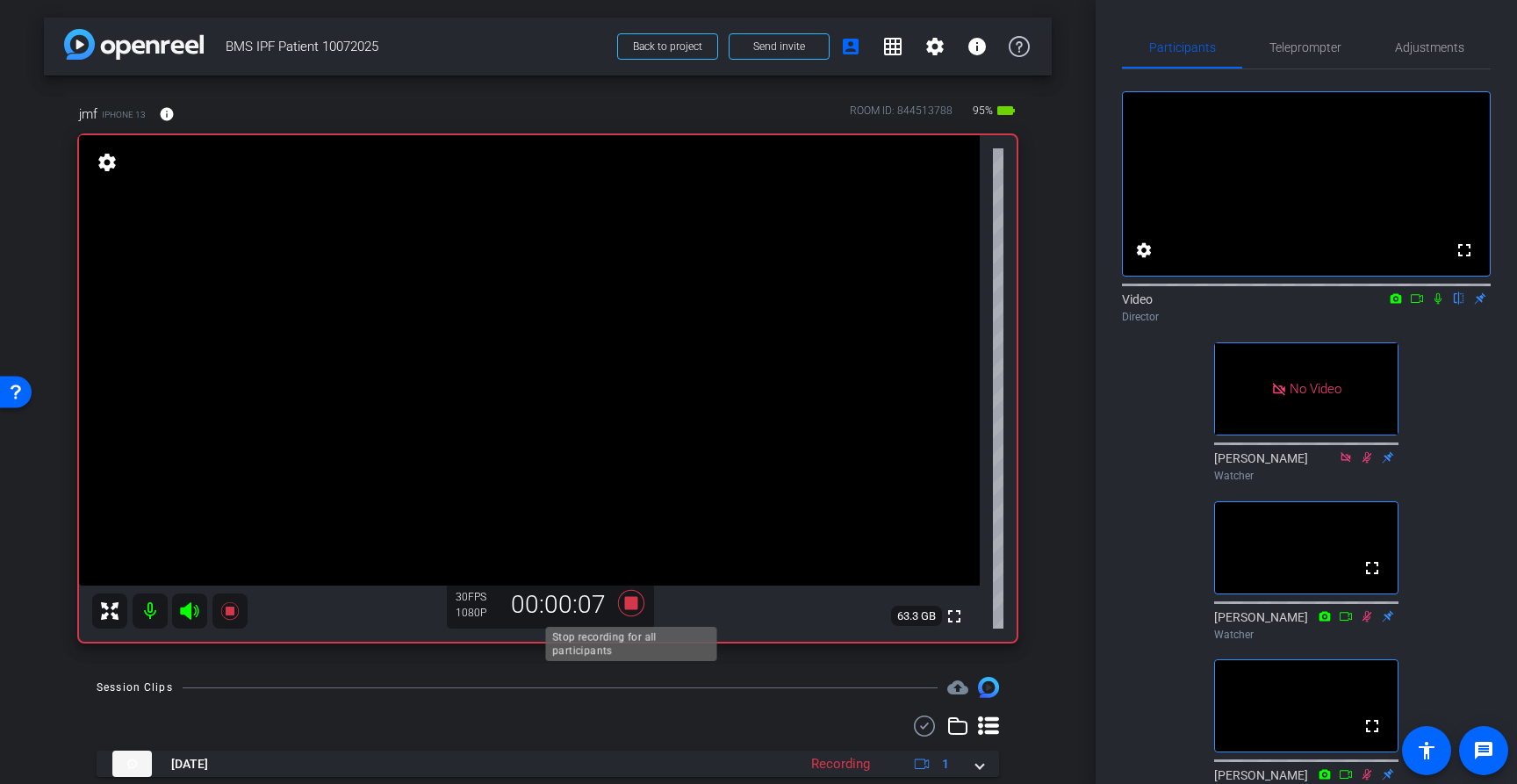
click at [630, 604] on icon at bounding box center [631, 604] width 26 height 26
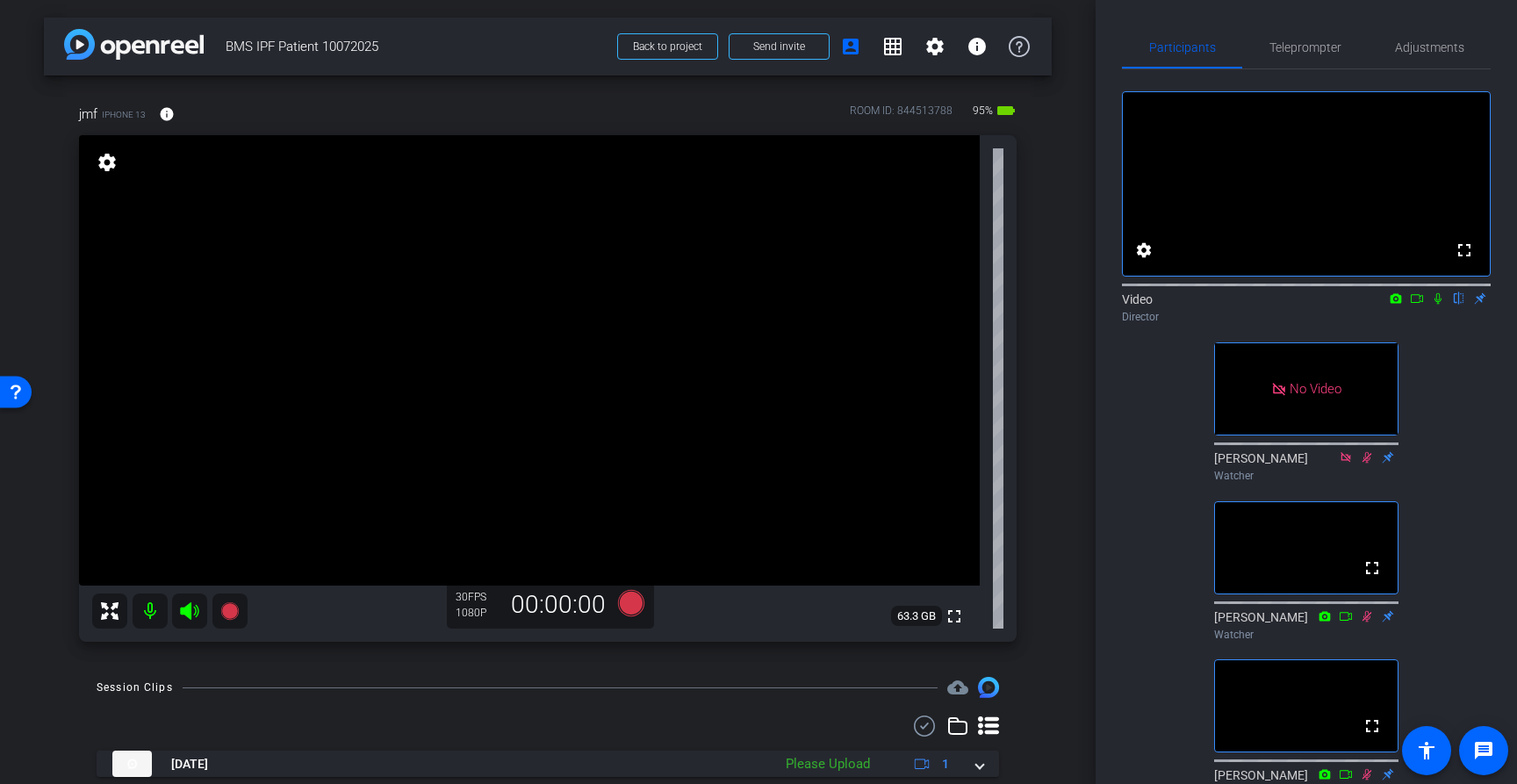
scroll to position [56, 0]
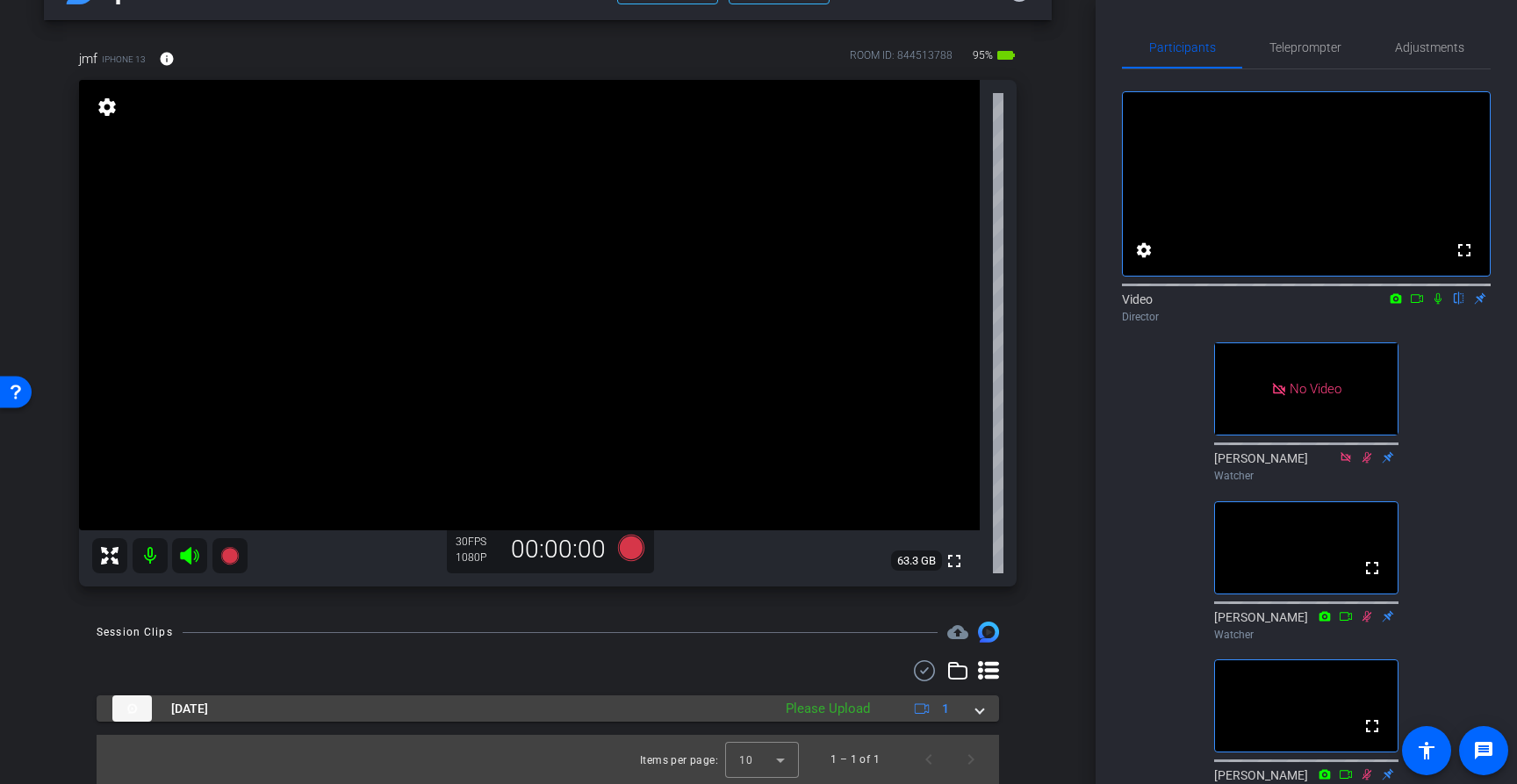
click at [980, 715] on span at bounding box center [979, 709] width 7 height 19
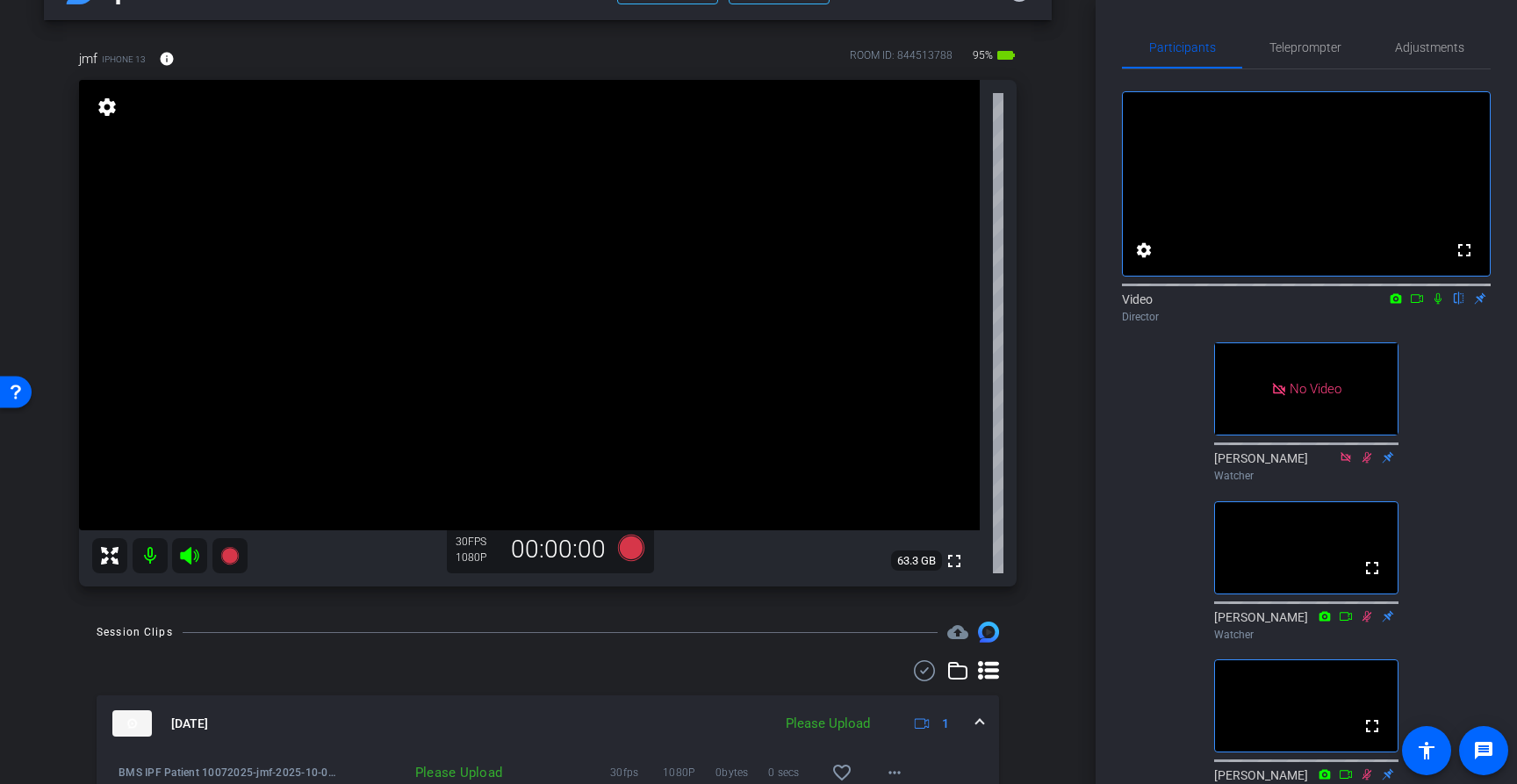
scroll to position [145, 0]
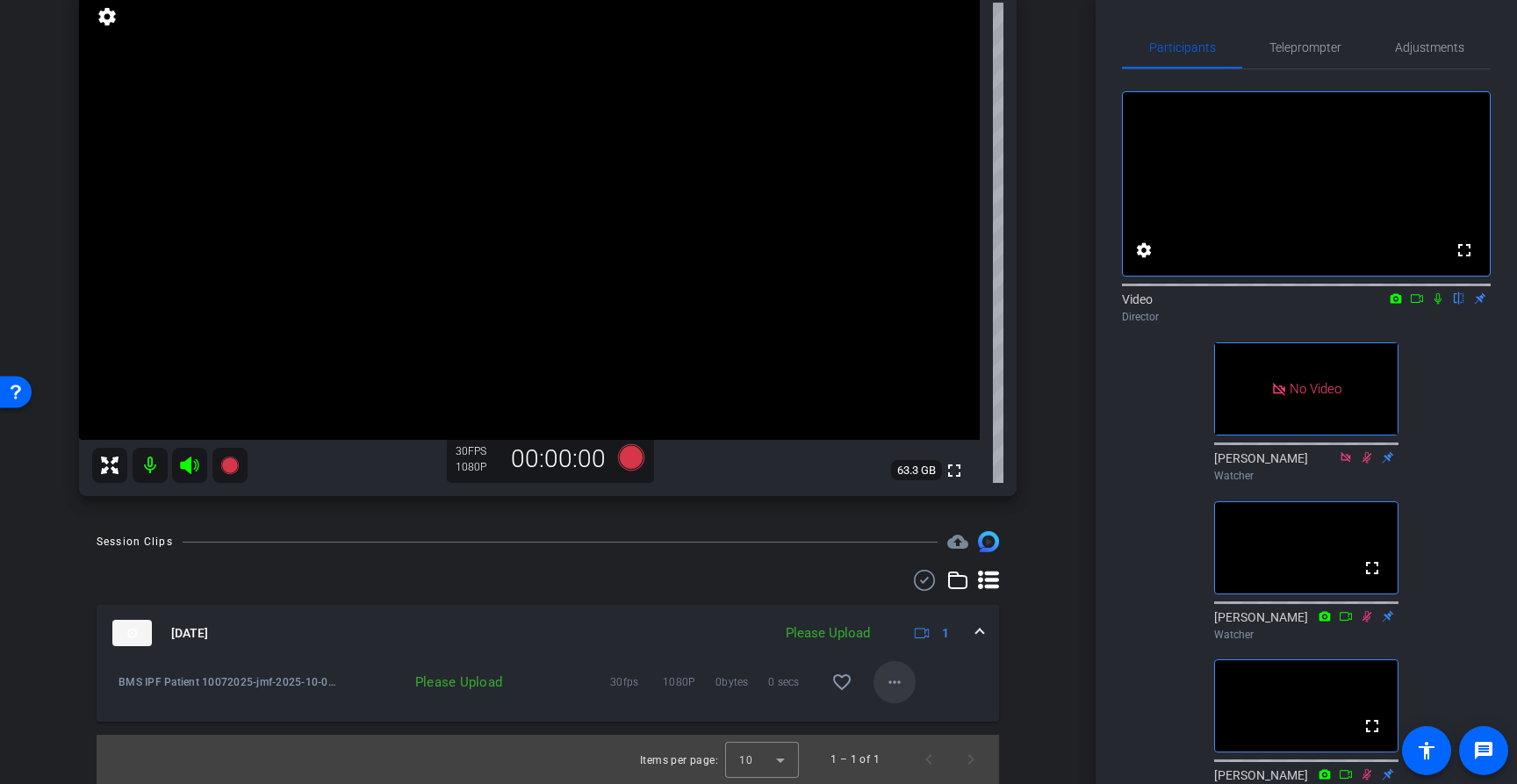
click at [894, 682] on mat-icon "more_horiz" at bounding box center [895, 682] width 21 height 21
click at [922, 723] on span "Upload" at bounding box center [923, 719] width 70 height 21
click at [899, 681] on mat-icon "more_horiz" at bounding box center [895, 682] width 21 height 21
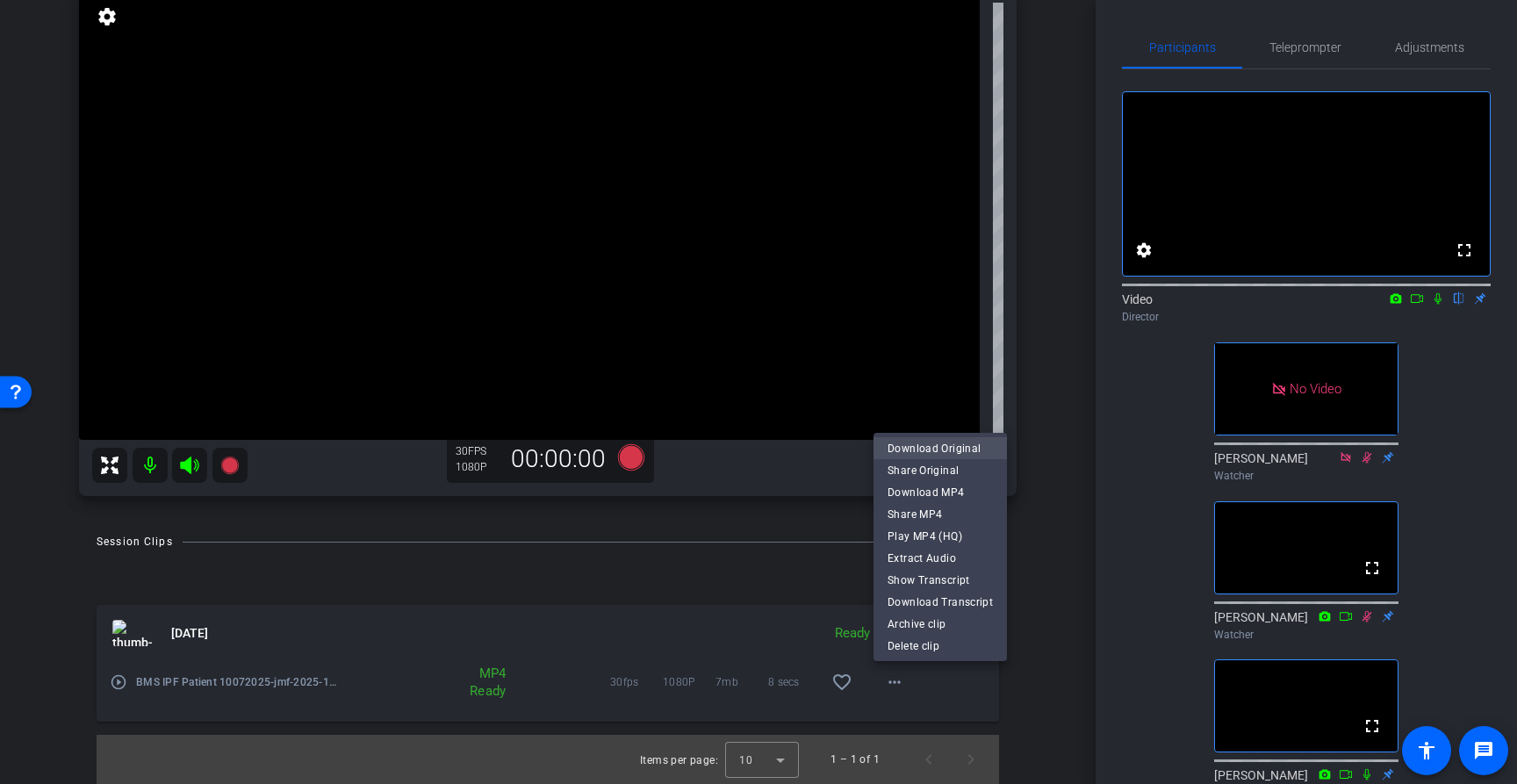
click at [926, 447] on span "Download Original" at bounding box center [941, 449] width 106 height 21
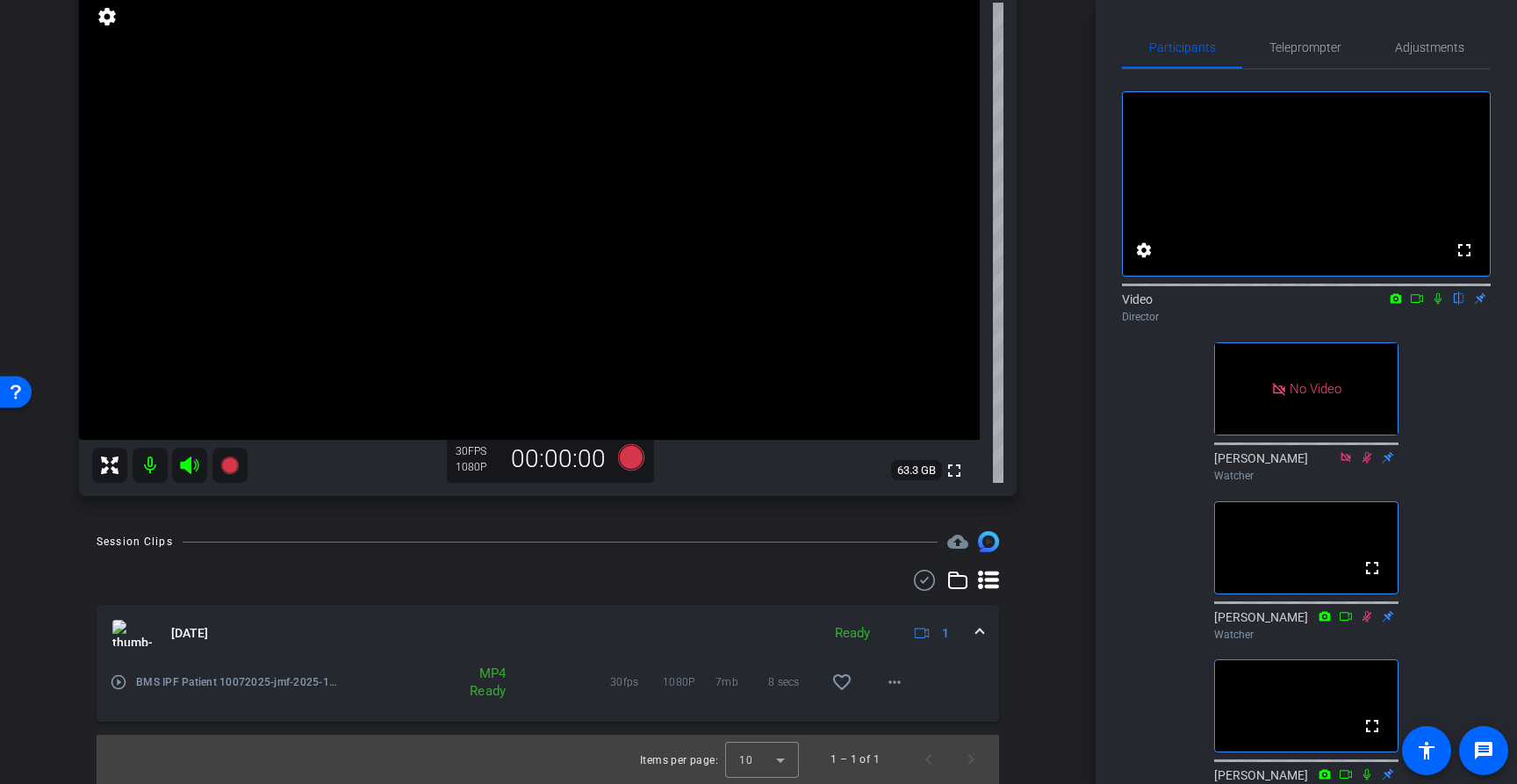
click at [1435, 305] on icon at bounding box center [1438, 298] width 14 height 12
click at [1437, 305] on icon at bounding box center [1439, 298] width 9 height 11
click at [1438, 305] on icon at bounding box center [1438, 298] width 14 height 12
click at [1437, 305] on icon at bounding box center [1438, 298] width 14 height 12
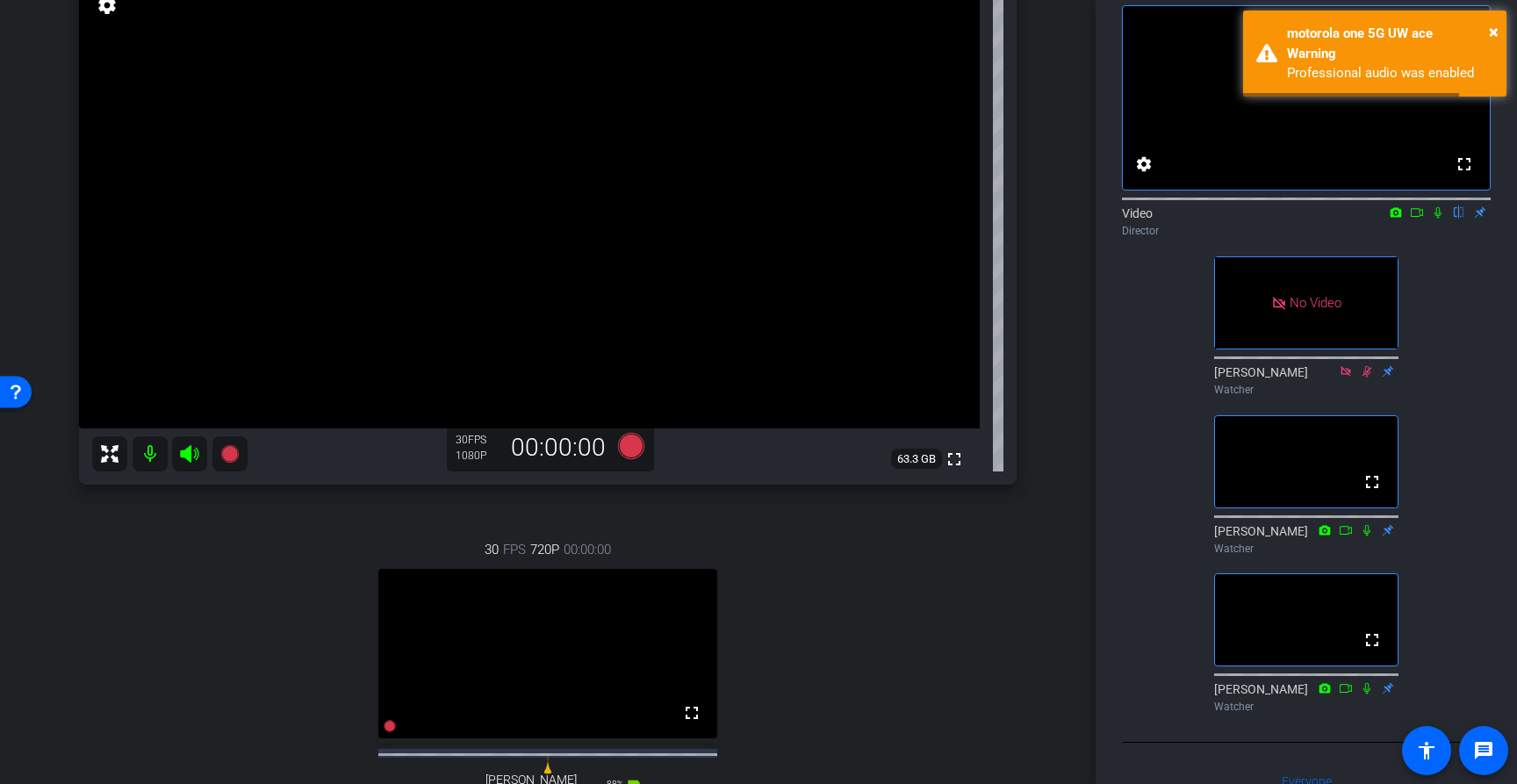
scroll to position [143, 0]
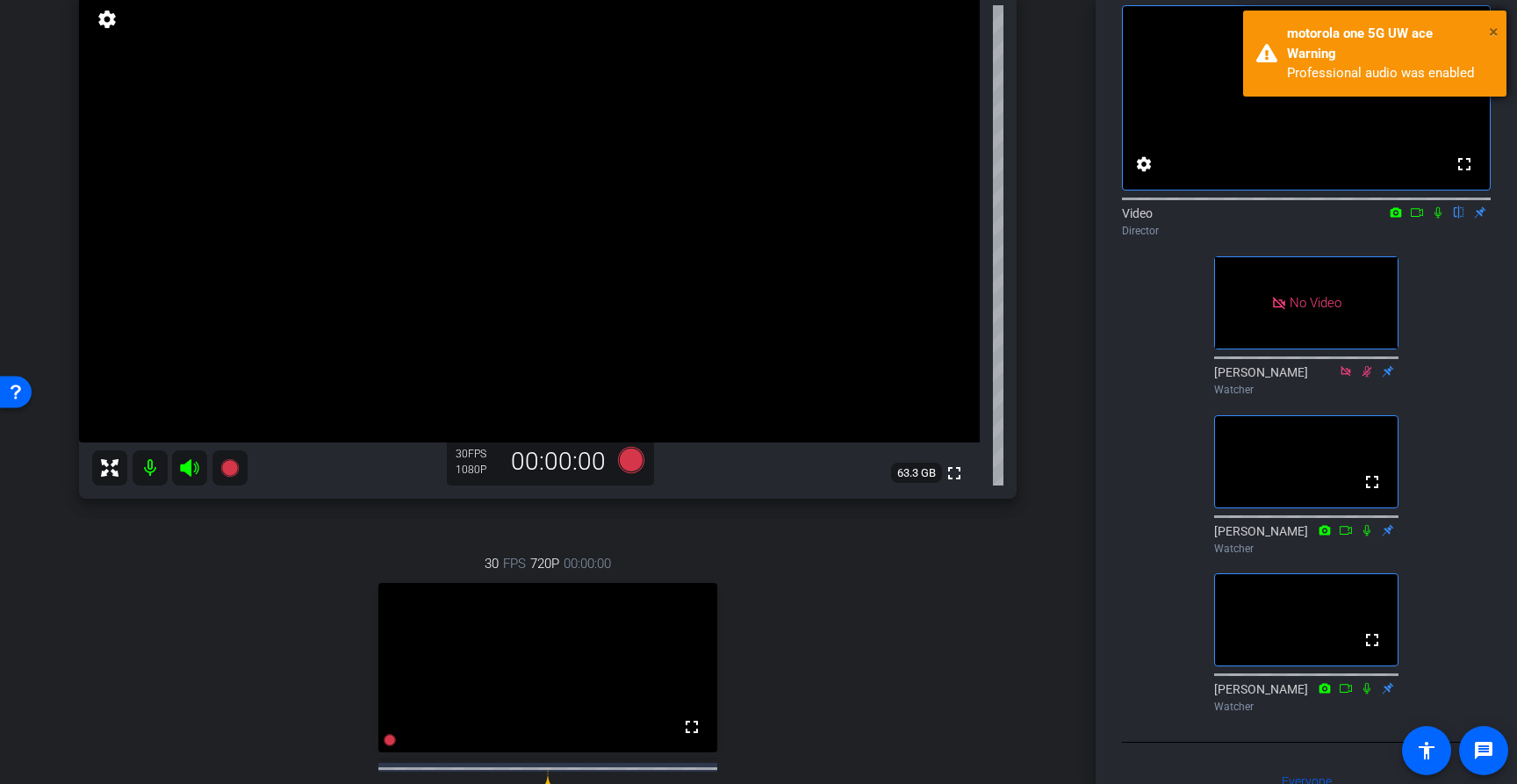
click at [1492, 25] on span "×" at bounding box center [1493, 31] width 9 height 21
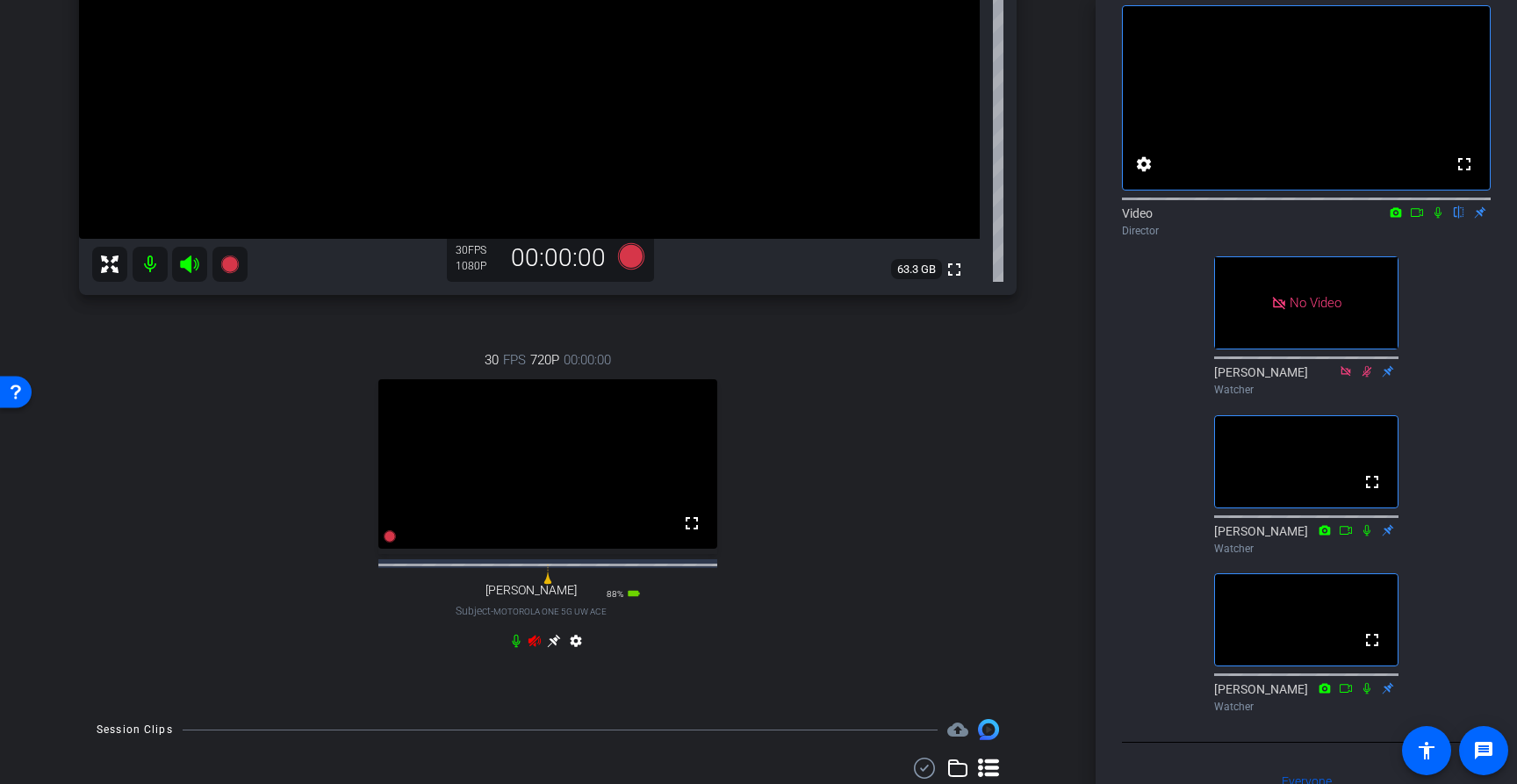
scroll to position [350, 0]
click at [511, 644] on icon at bounding box center [516, 637] width 14 height 14
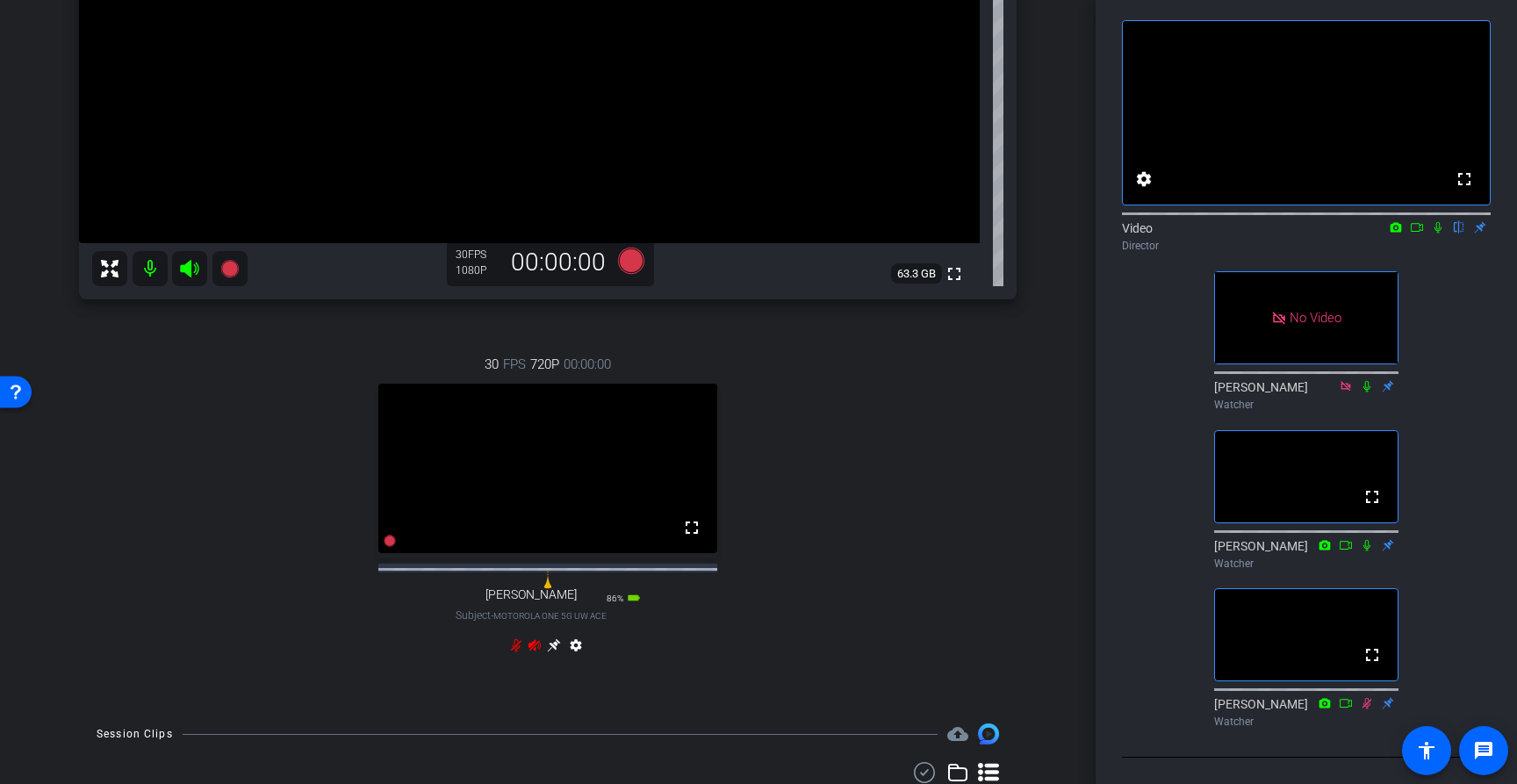
scroll to position [358, 0]
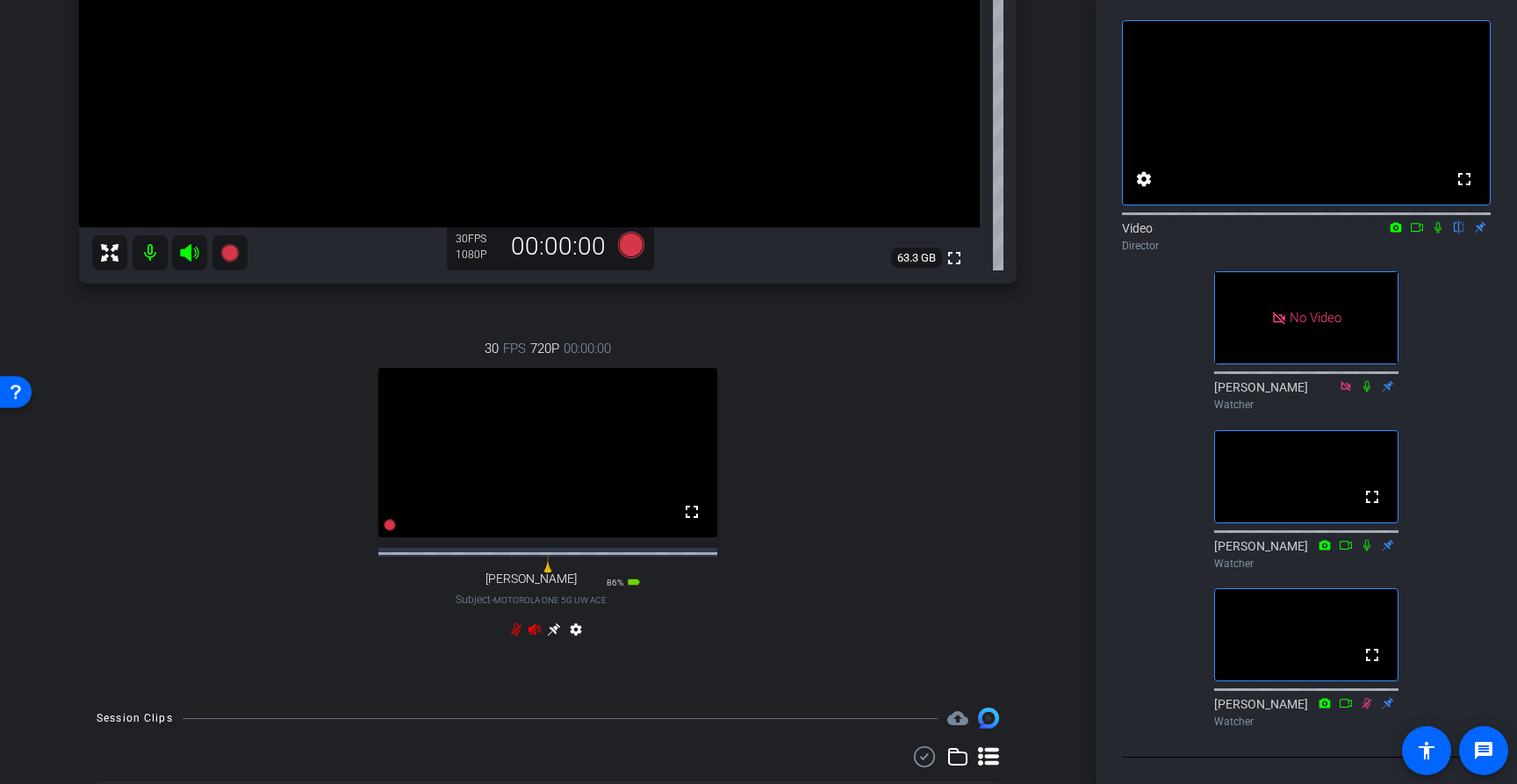
click at [515, 637] on icon at bounding box center [516, 629] width 14 height 14
click at [532, 637] on icon at bounding box center [535, 629] width 14 height 14
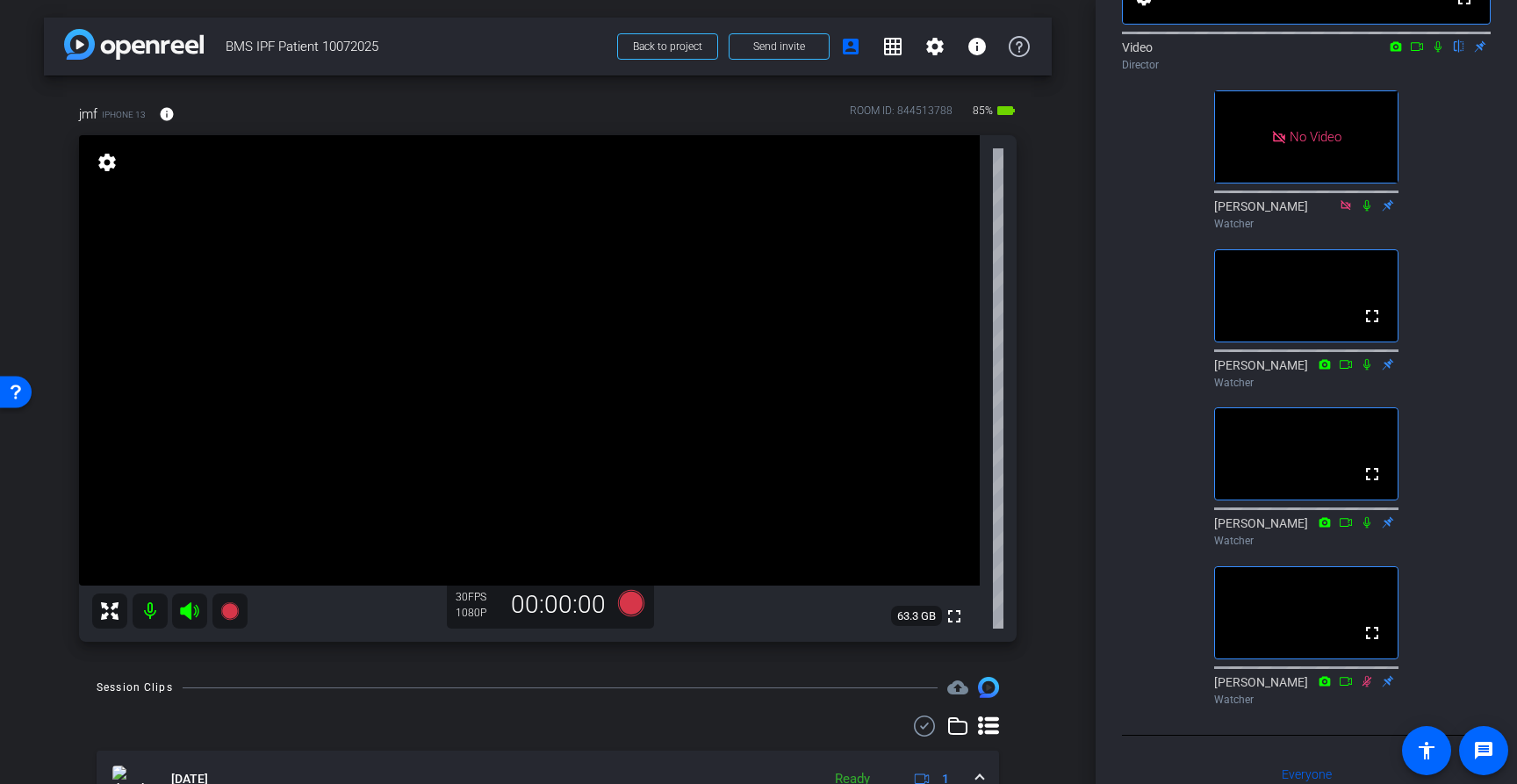
scroll to position [266, 0]
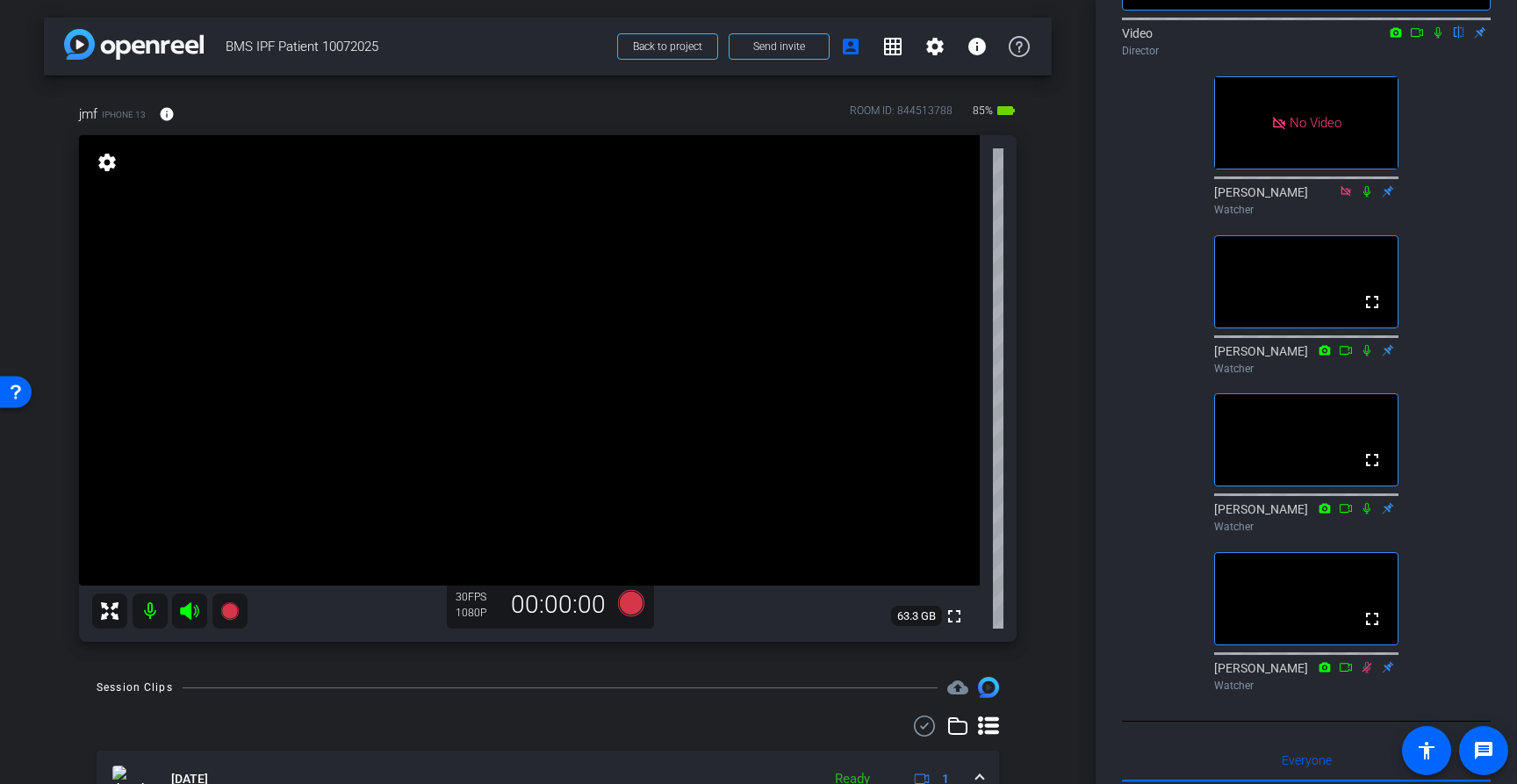
click at [102, 162] on mat-icon "settings" at bounding box center [107, 162] width 25 height 21
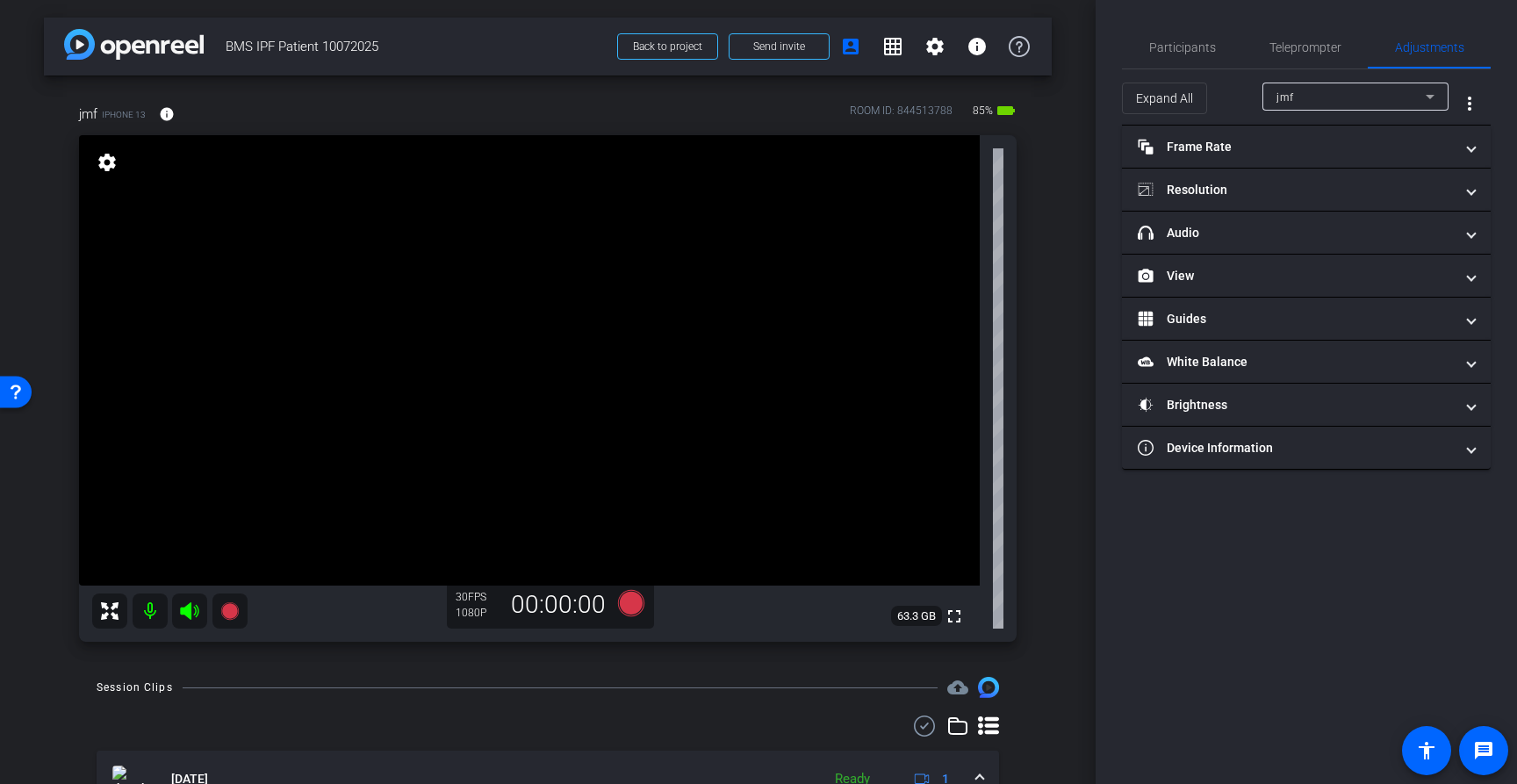
scroll to position [0, 0]
click at [845, 186] on video at bounding box center [530, 360] width 901 height 451
click at [94, 171] on mat-icon "settings" at bounding box center [107, 162] width 25 height 21
click at [106, 164] on mat-icon "settings" at bounding box center [107, 162] width 25 height 21
click at [1163, 47] on span "Participants" at bounding box center [1183, 47] width 67 height 12
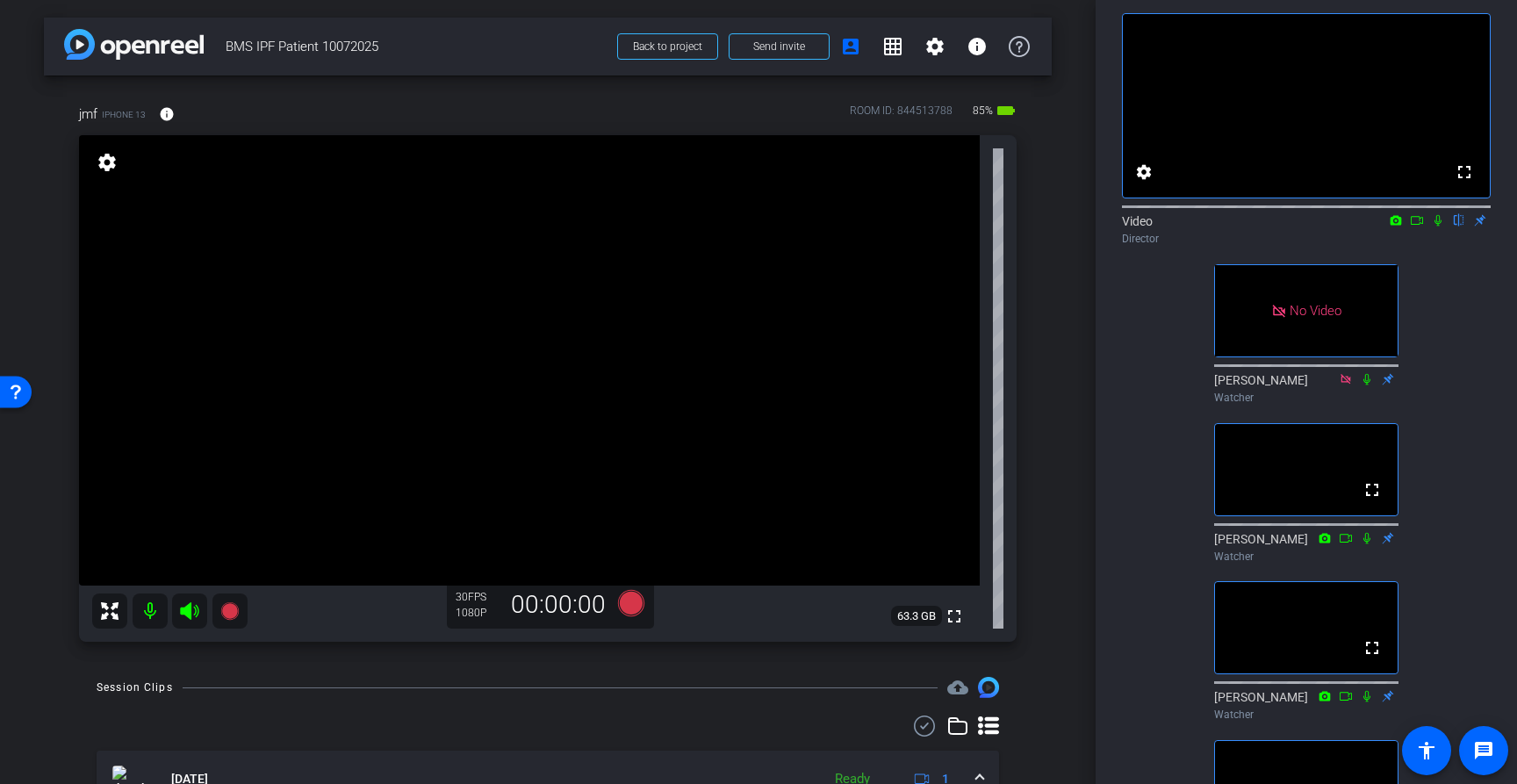
scroll to position [72, 0]
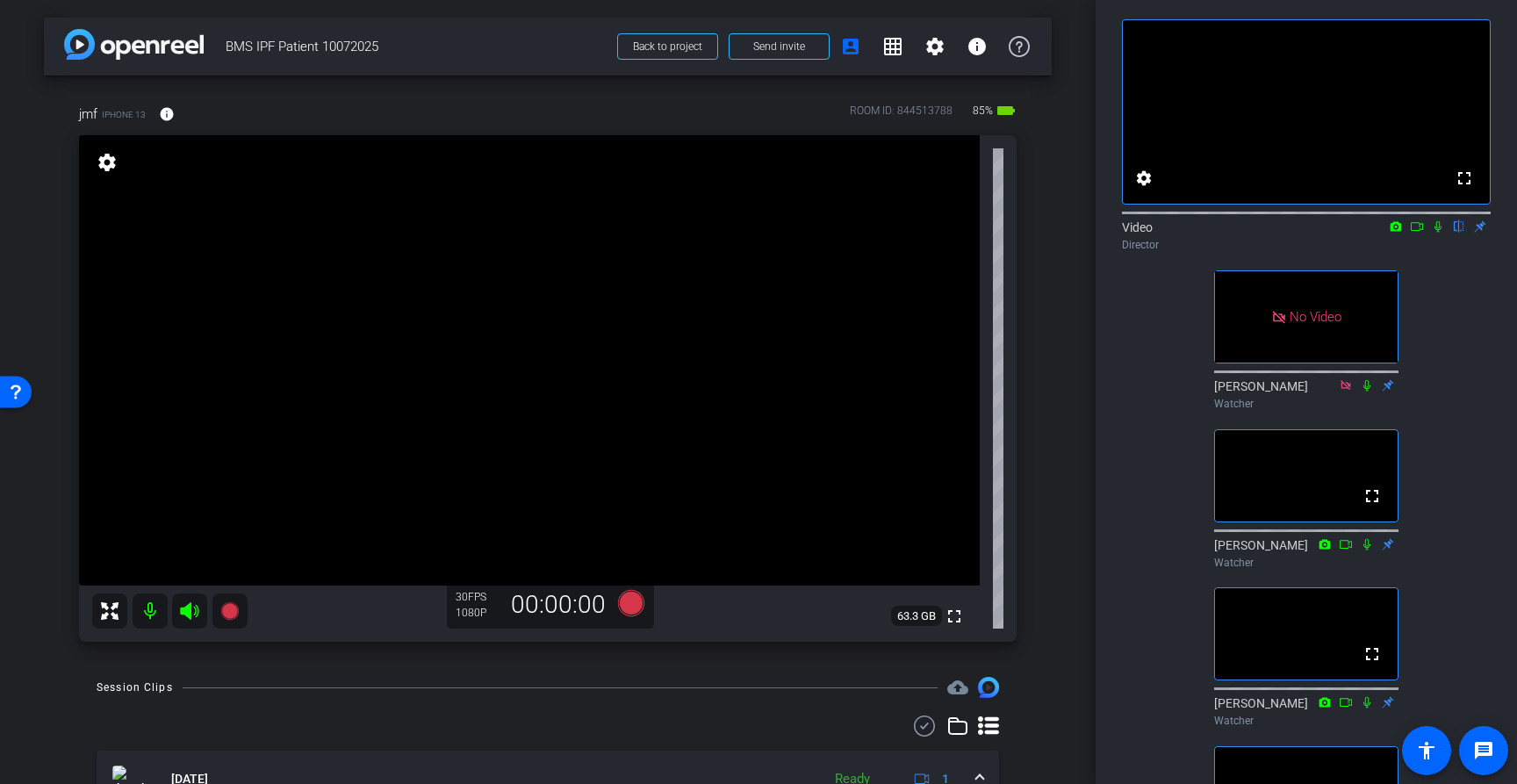
click at [1422, 232] on icon at bounding box center [1417, 226] width 14 height 12
click at [1461, 232] on icon at bounding box center [1458, 226] width 14 height 12
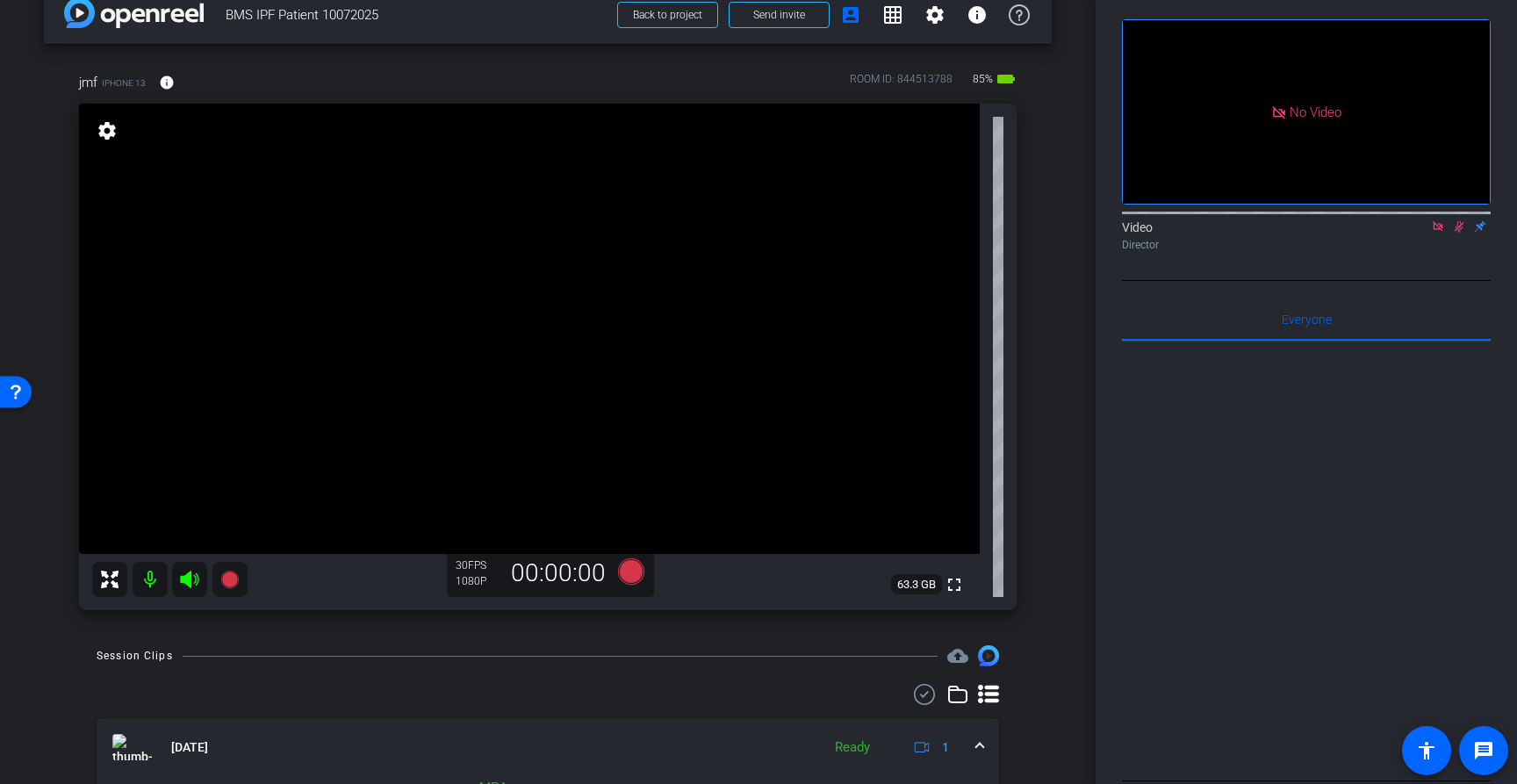
scroll to position [0, 0]
